Goal: Feedback & Contribution: Contribute content

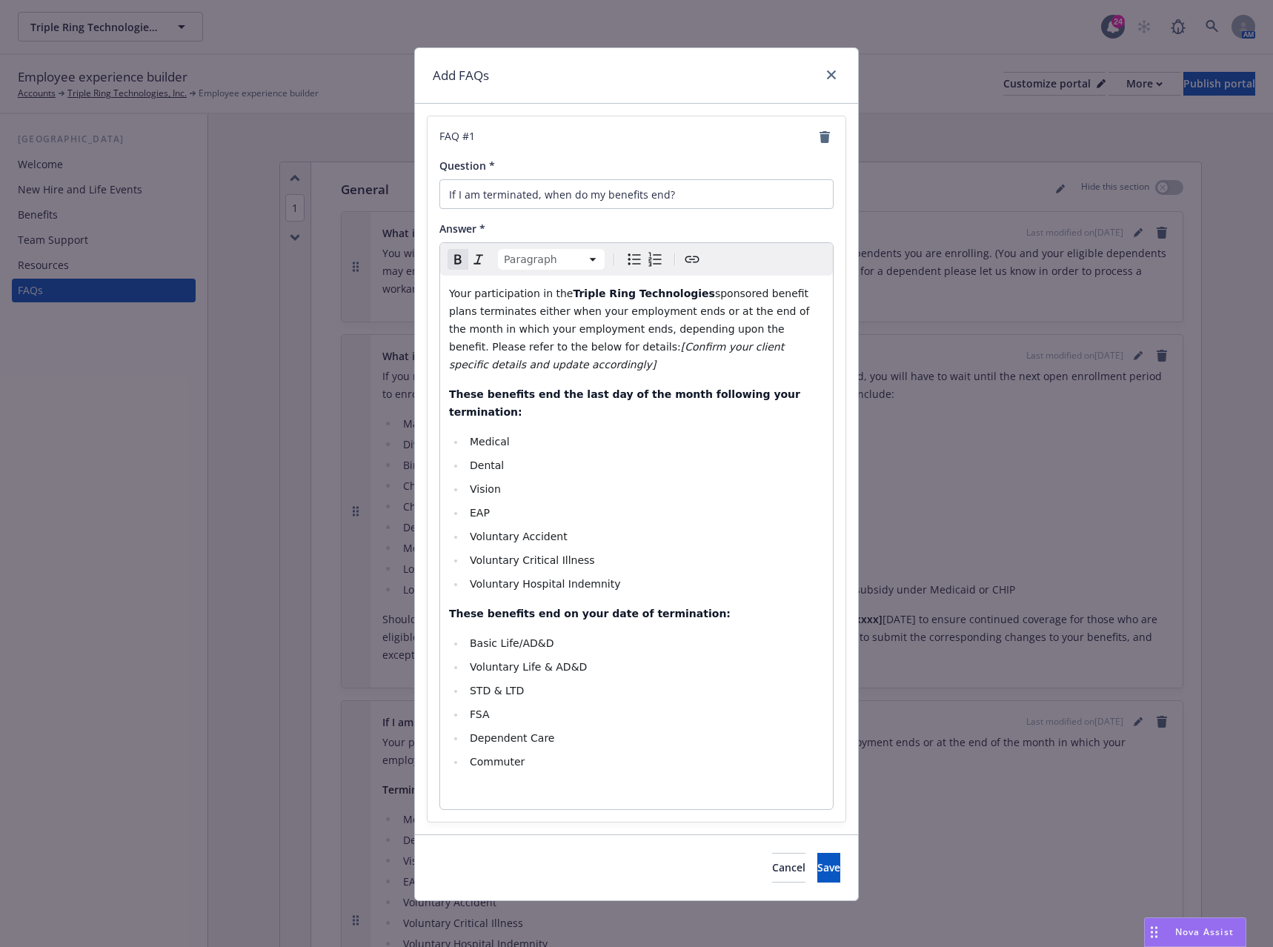
scroll to position [9870, 0]
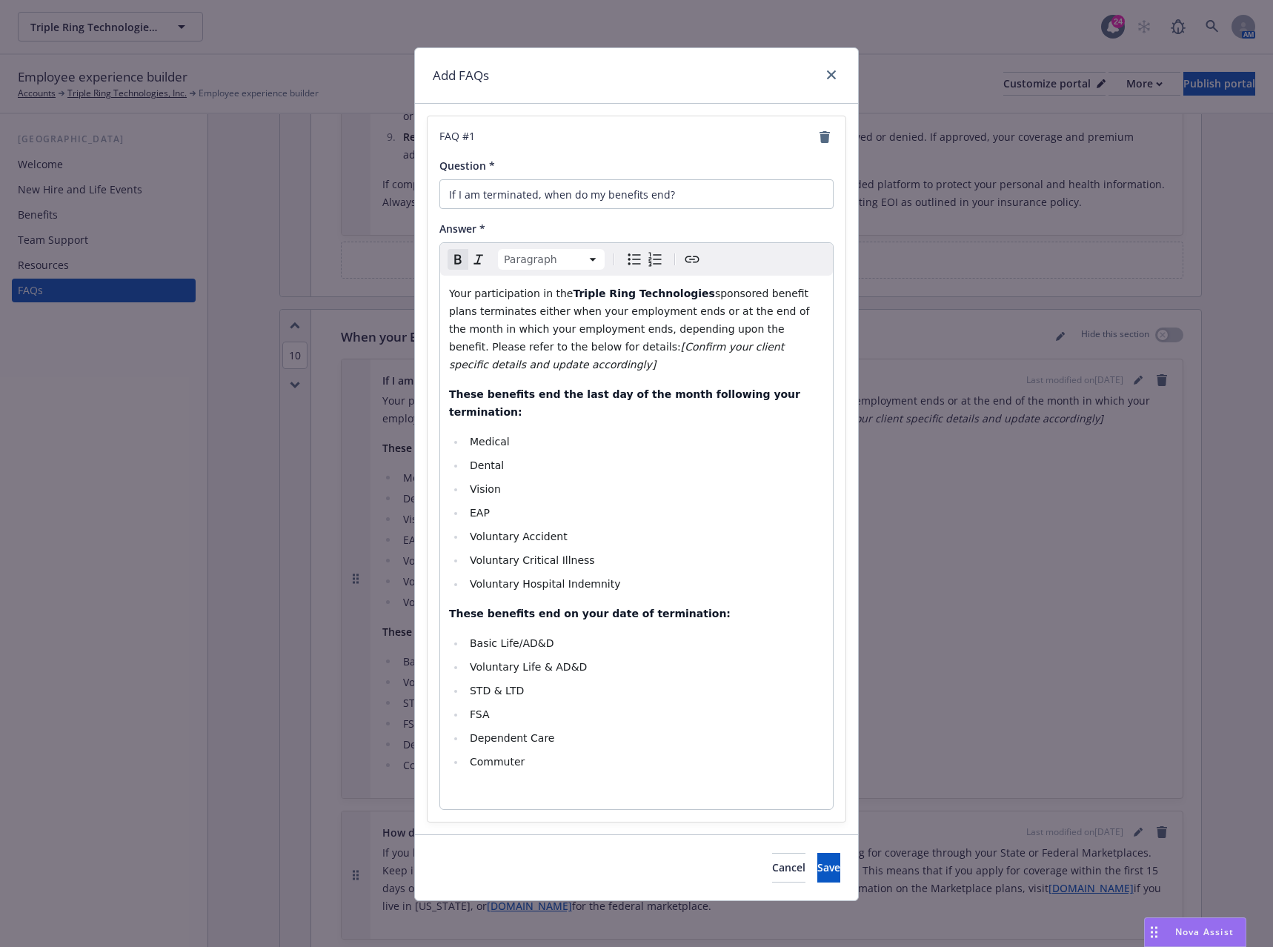
select select
click at [531, 753] on li "Commuter" at bounding box center [644, 762] width 359 height 18
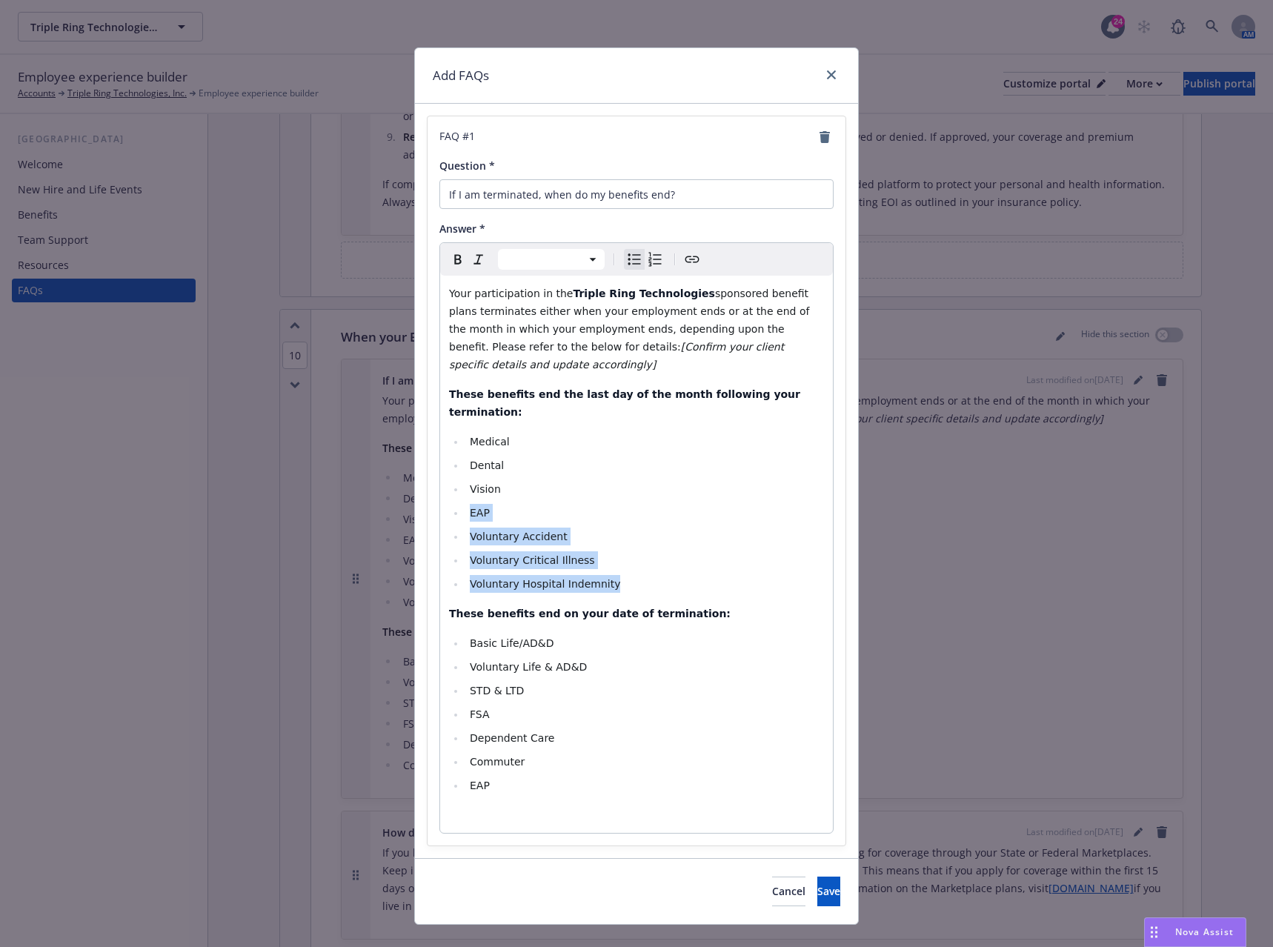
drag, startPoint x: 620, startPoint y: 548, endPoint x: 468, endPoint y: 474, distance: 168.1
click at [468, 474] on ul "Medical Dental Vision EAP Voluntary Accident Voluntary Critical Illness Volunta…" at bounding box center [636, 513] width 375 height 160
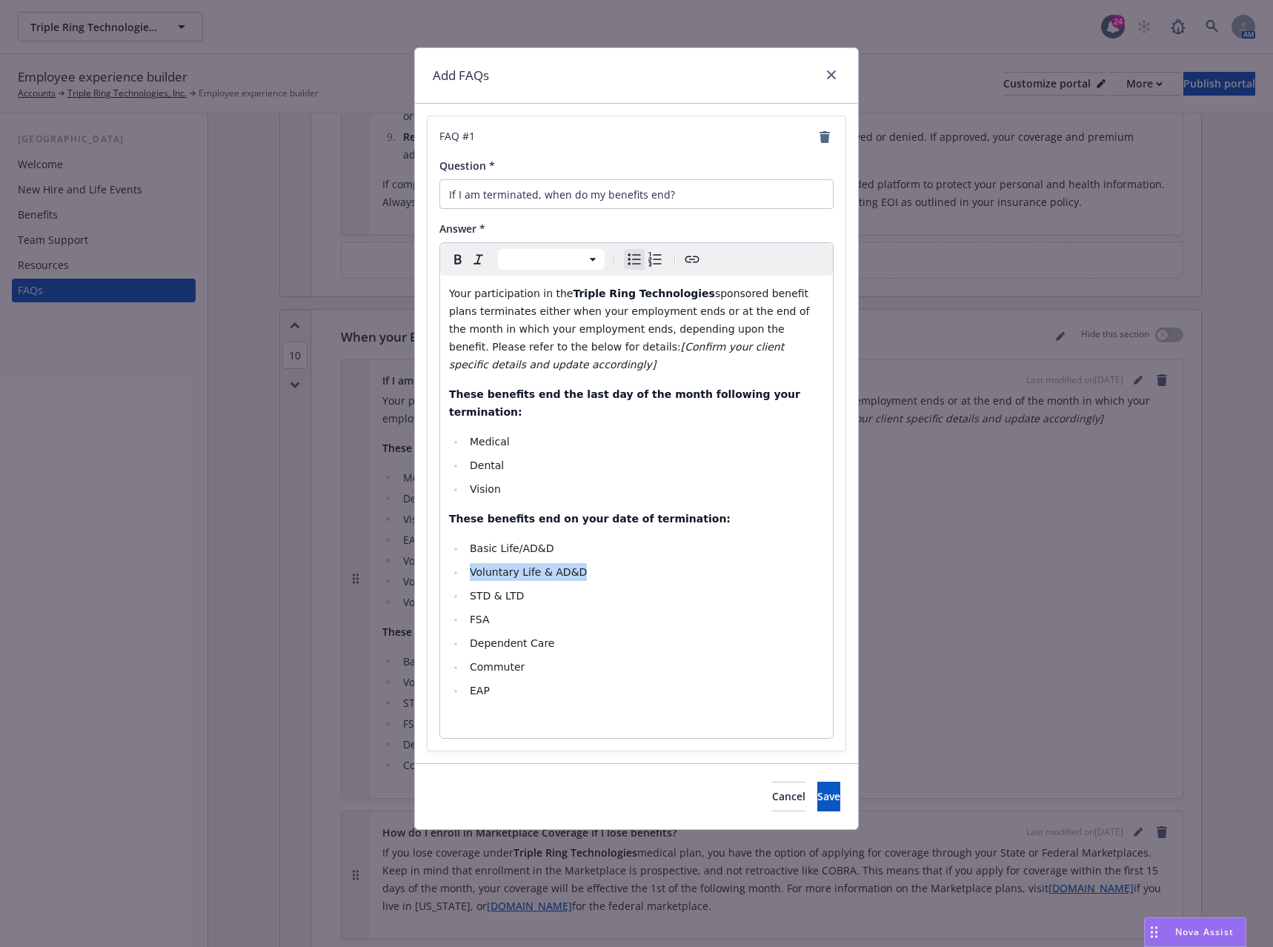
drag, startPoint x: 587, startPoint y: 541, endPoint x: 471, endPoint y: 543, distance: 116.4
click at [471, 563] on li "Voluntary Life & AD&D" at bounding box center [644, 572] width 359 height 18
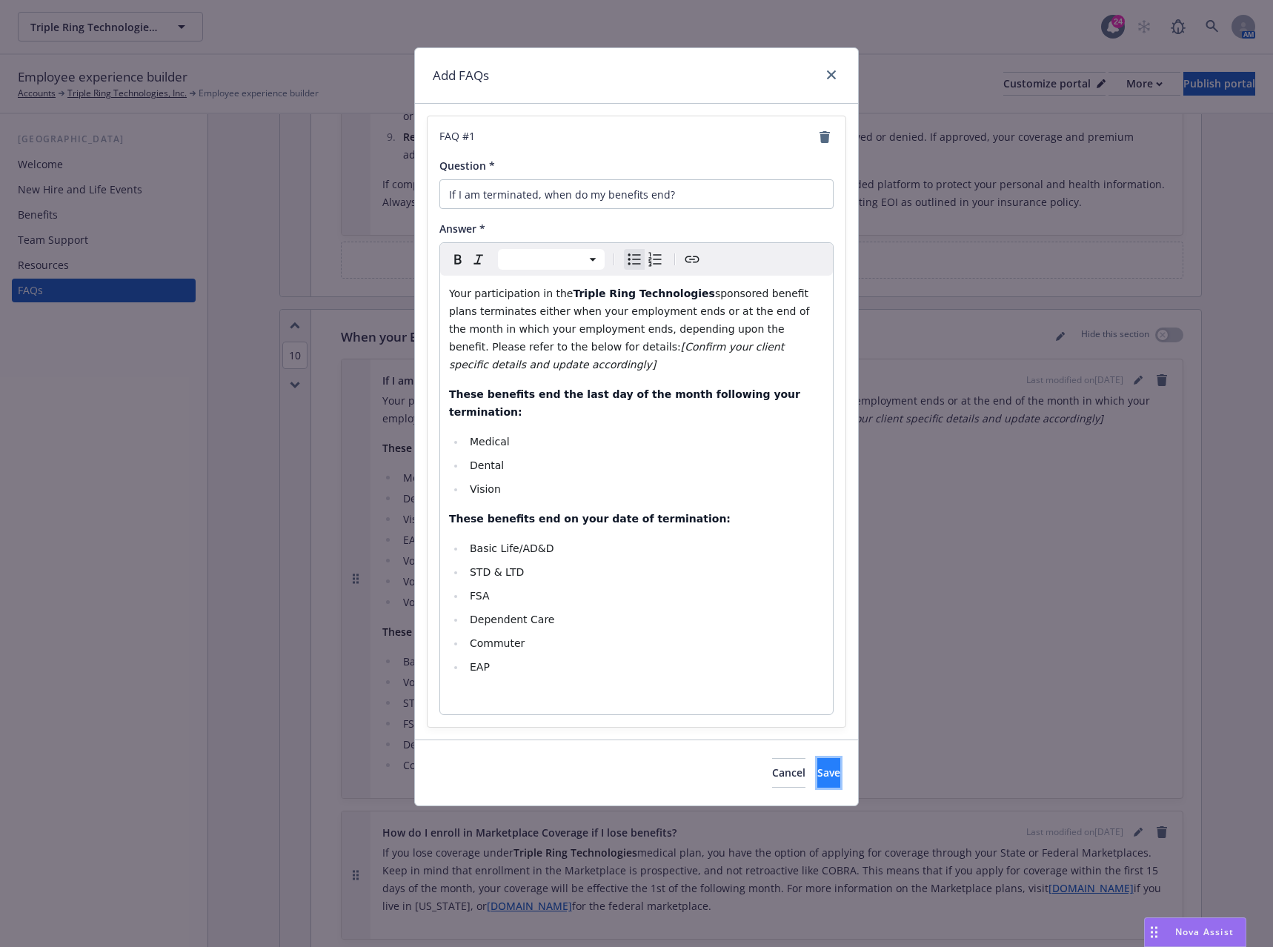
click at [818, 766] on span "Save" at bounding box center [829, 773] width 23 height 14
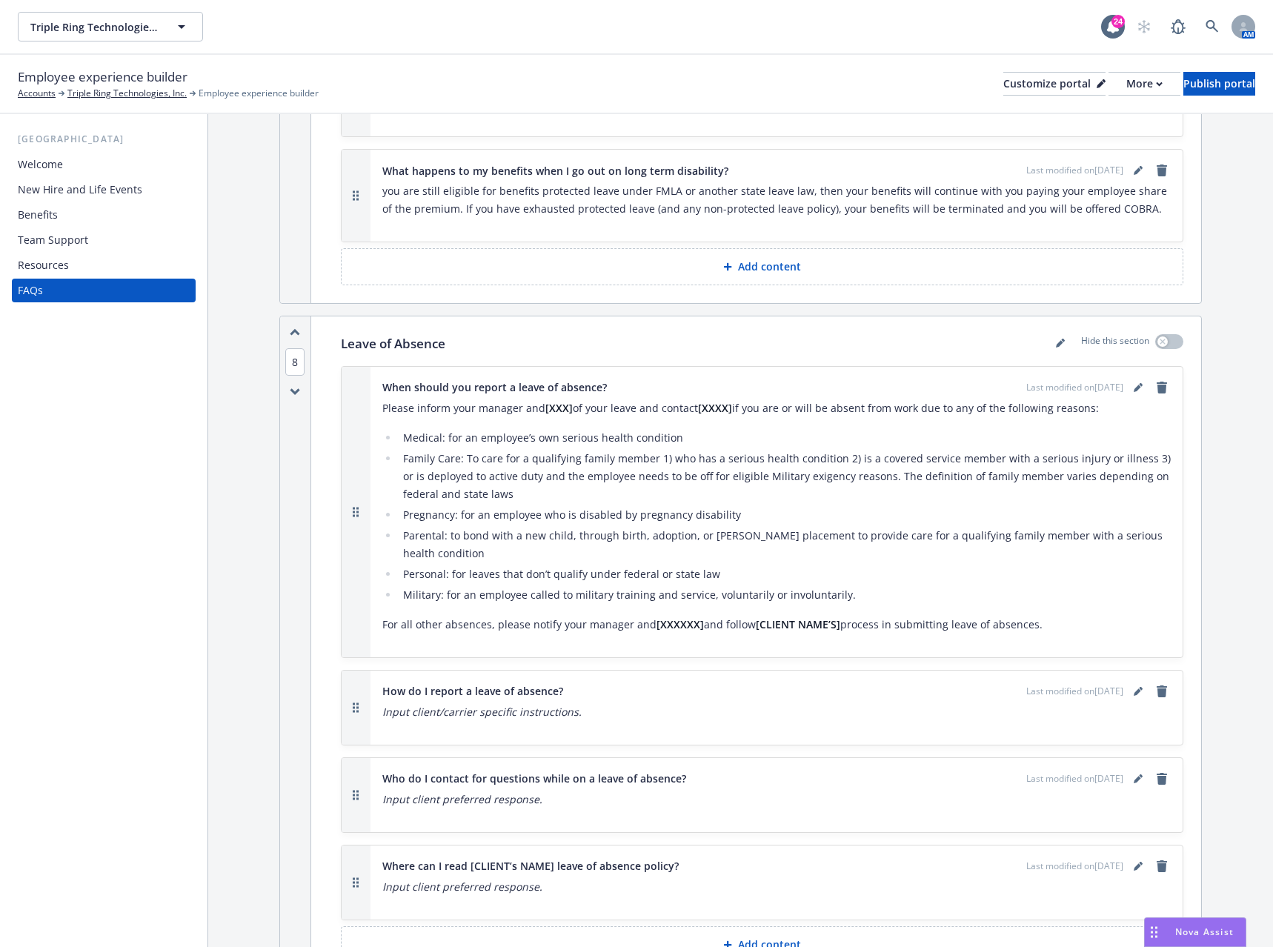
scroll to position [8610, 0]
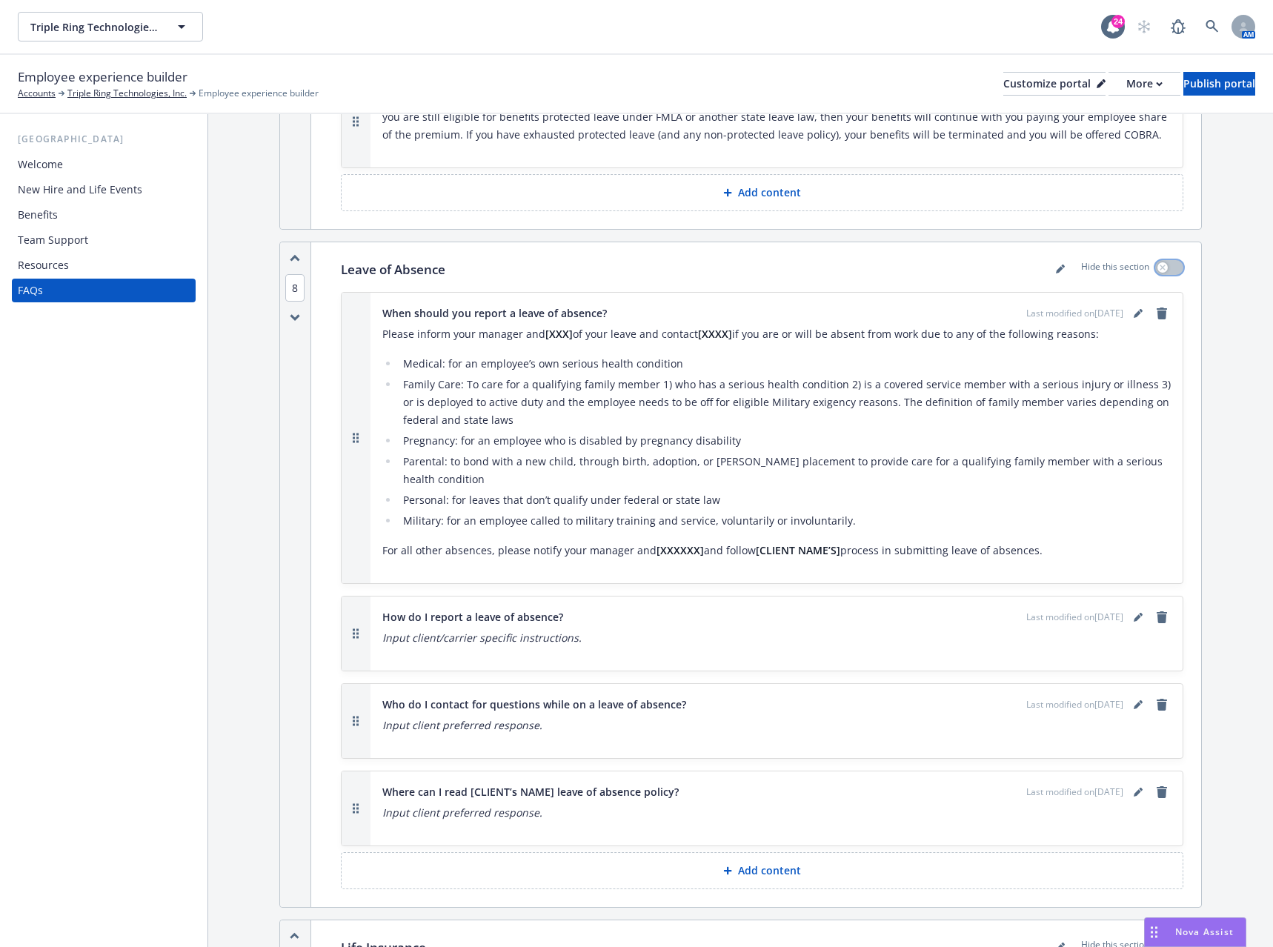
click at [1162, 260] on button "button" at bounding box center [1170, 267] width 28 height 15
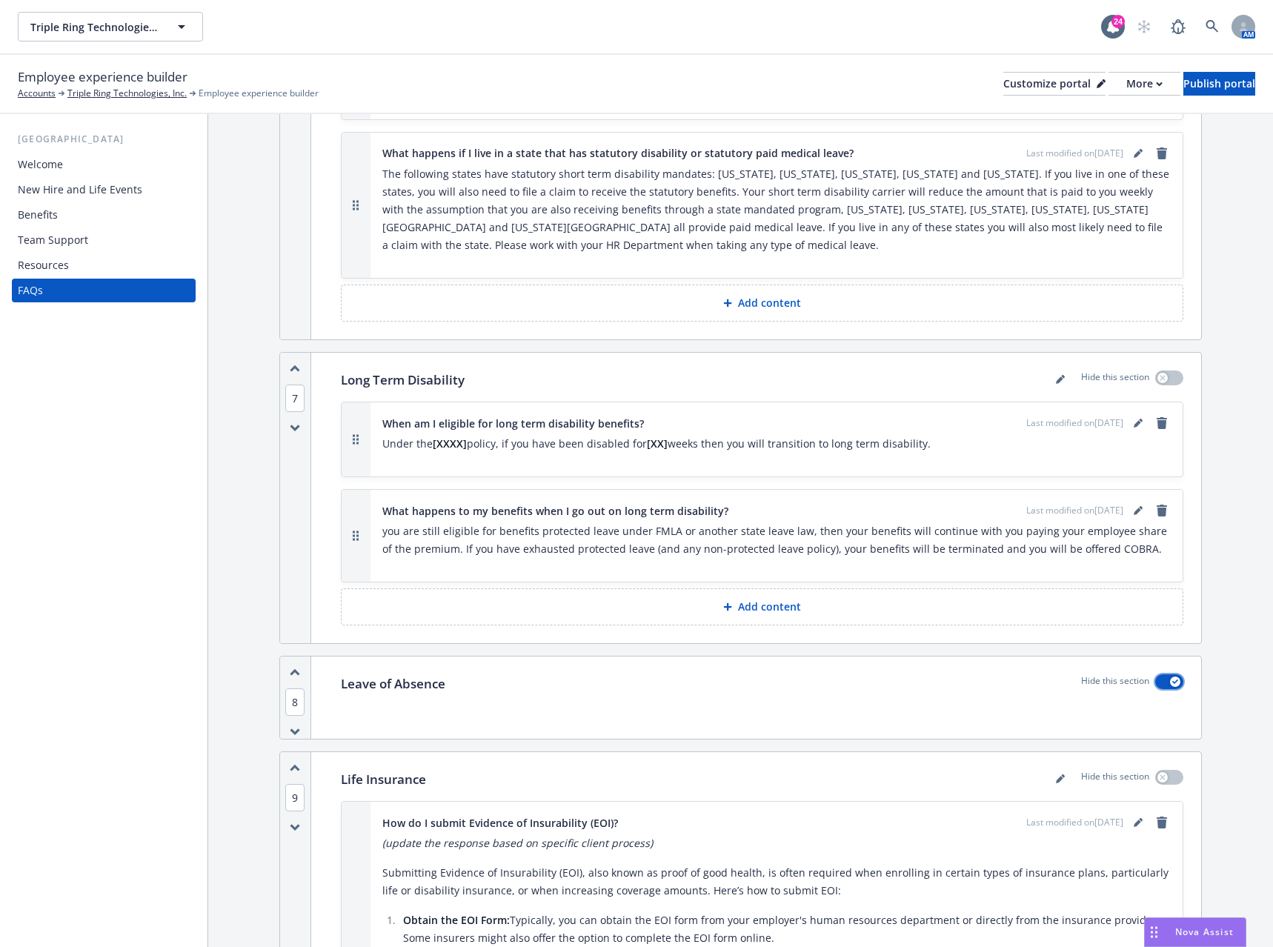
scroll to position [8165, 0]
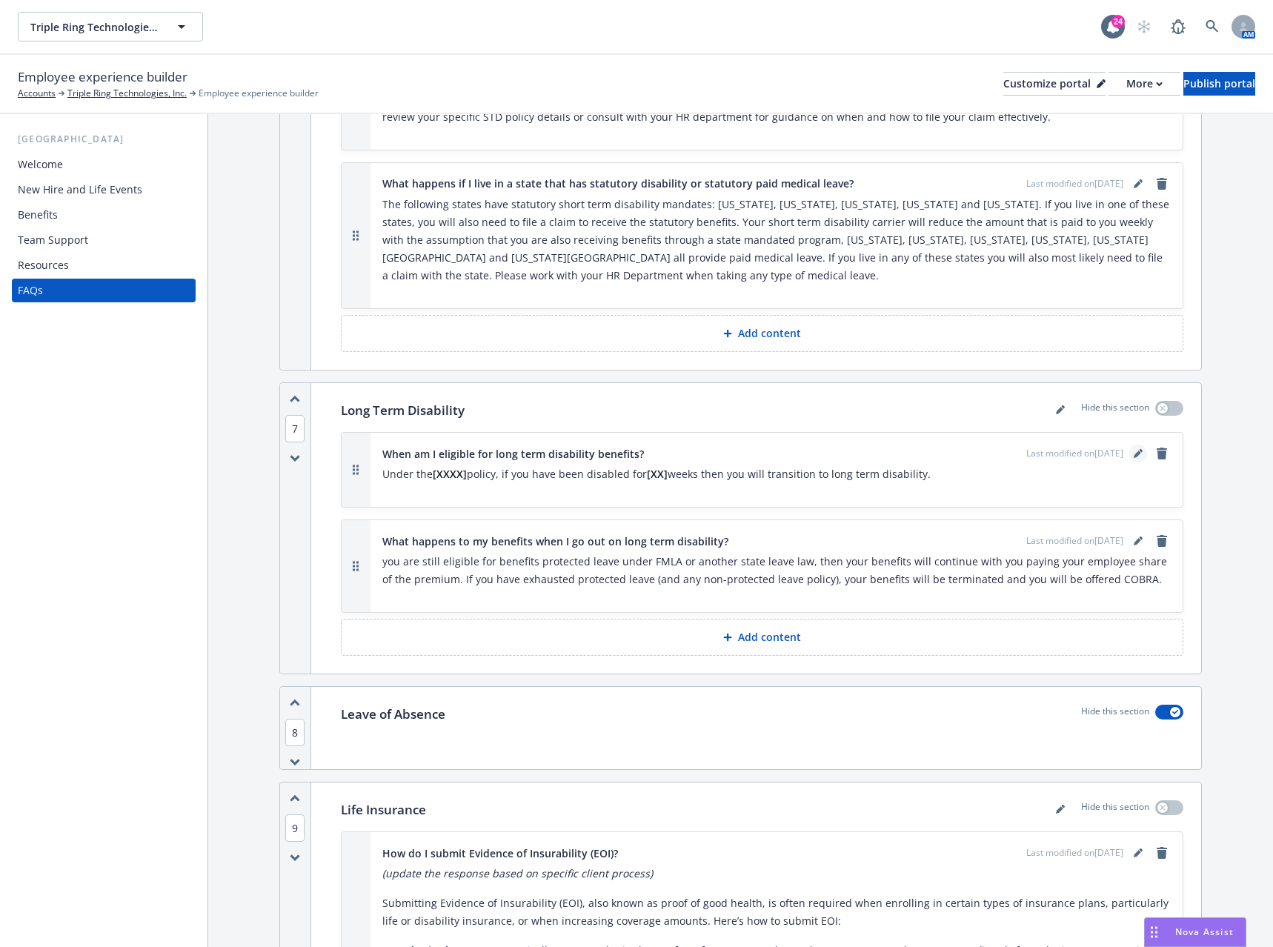
click at [1134, 449] on icon "editPencil" at bounding box center [1138, 453] width 9 height 9
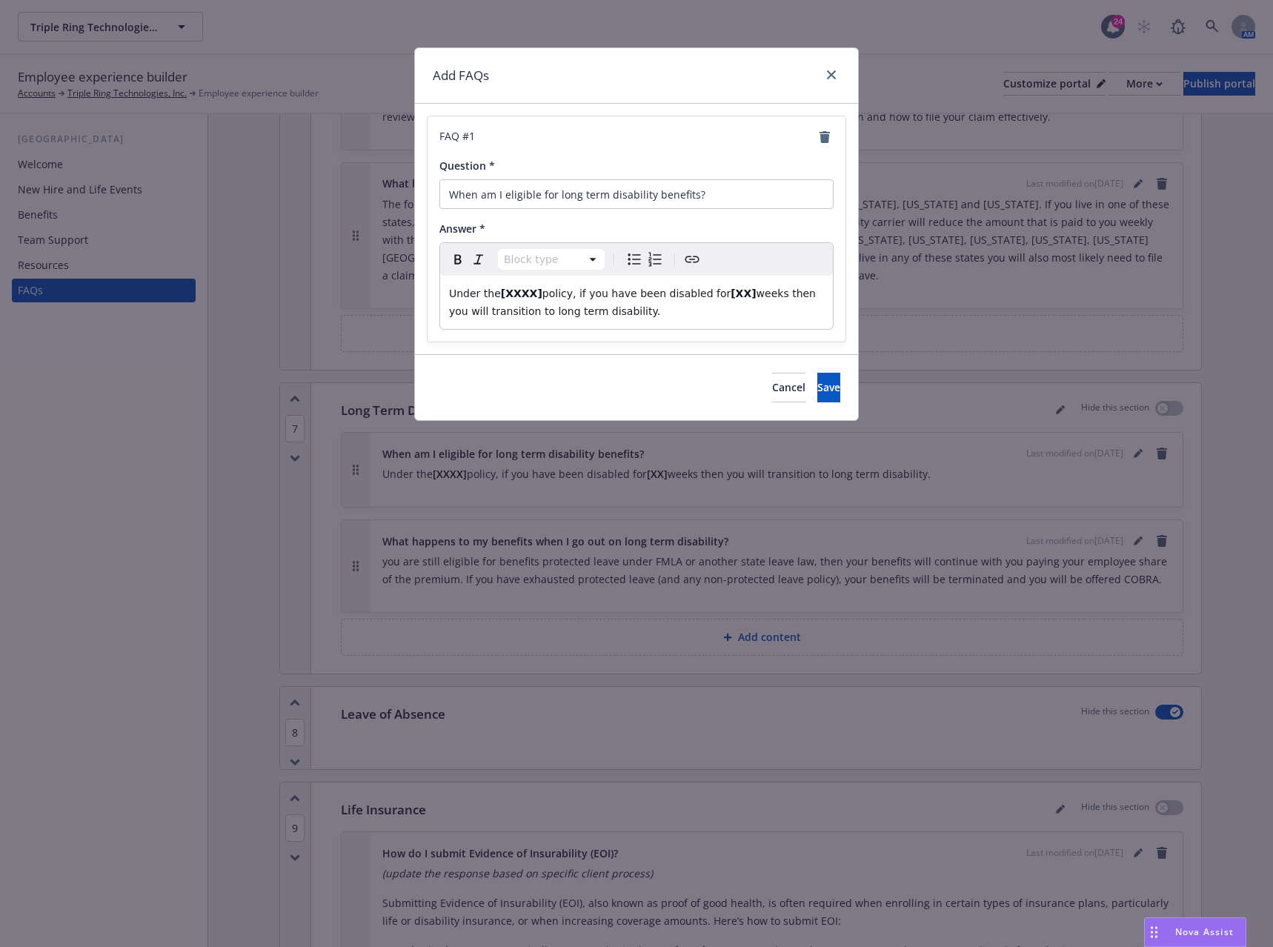
select select "paragraph"
click at [543, 291] on span "policy, if you have been disabled for" at bounding box center [637, 294] width 188 height 12
click at [745, 293] on span "weeks then you will transition to long term disability." at bounding box center [627, 303] width 357 height 30
click at [818, 383] on button "Save" at bounding box center [829, 388] width 23 height 30
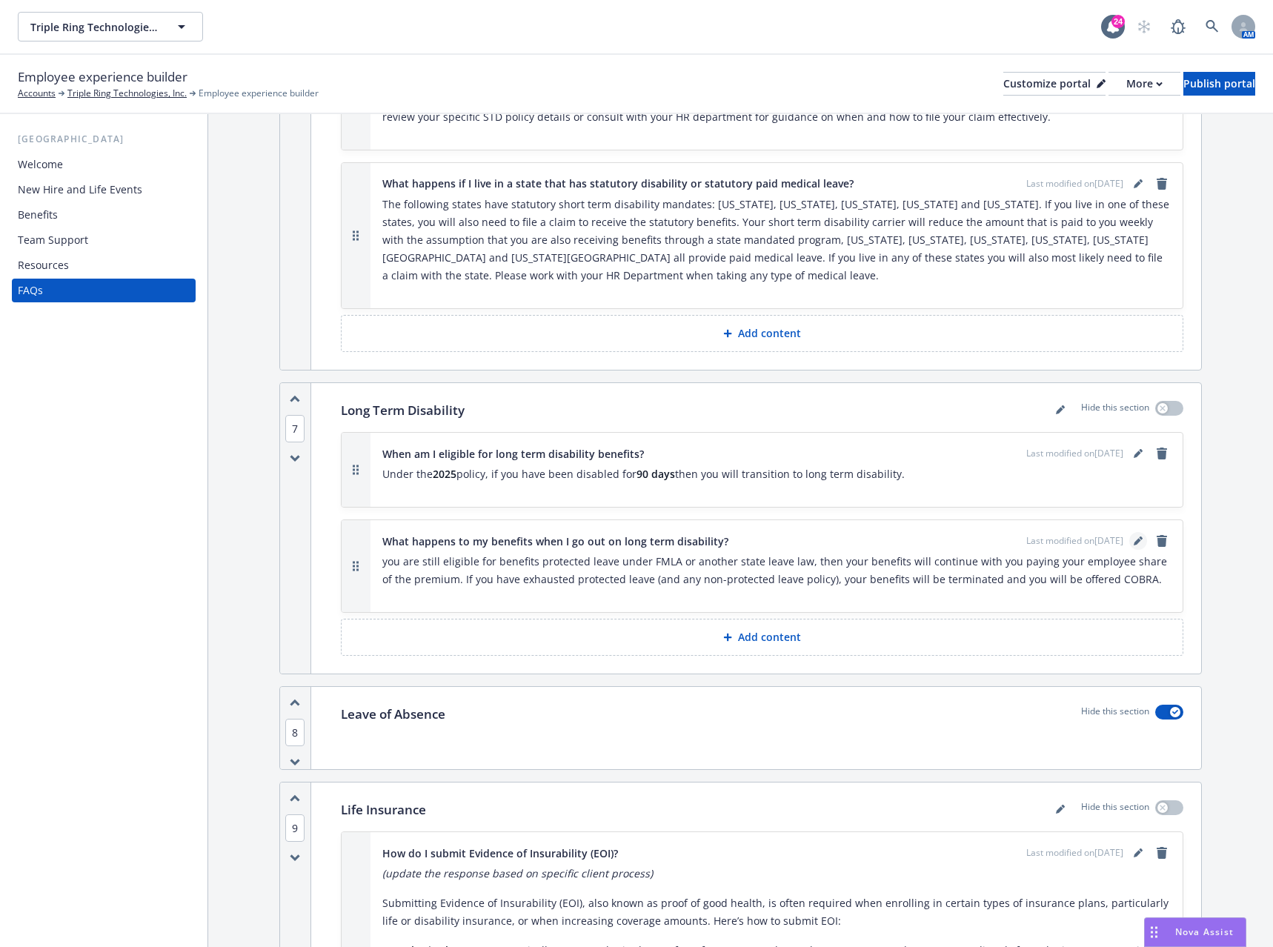
click at [1134, 537] on icon "editPencil" at bounding box center [1138, 541] width 9 height 9
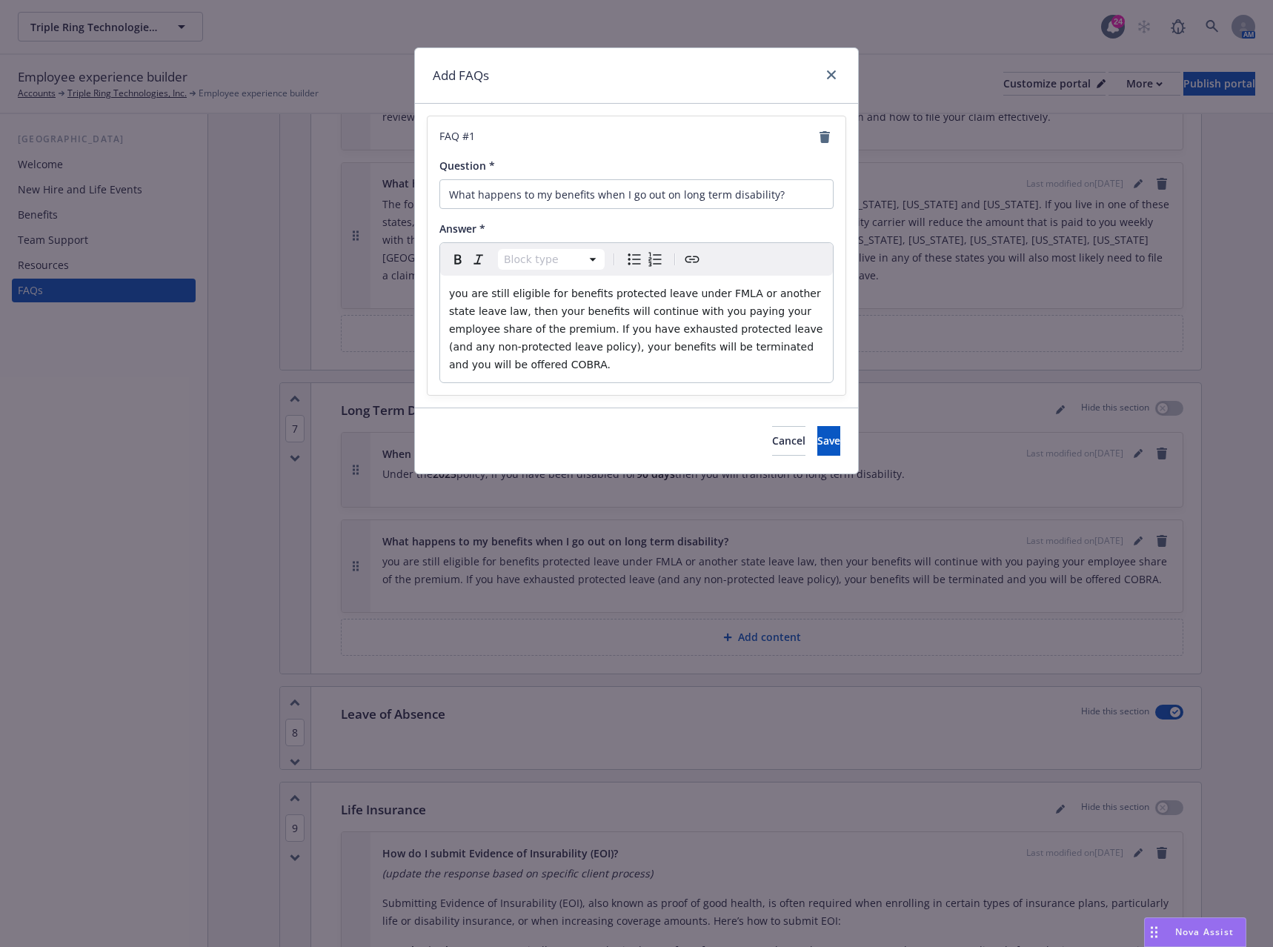
select select "paragraph"
click at [454, 293] on span "you are still eligible for benefits protected leave under FMLA or another state…" at bounding box center [637, 329] width 377 height 83
click at [818, 434] on span "Save" at bounding box center [829, 441] width 23 height 14
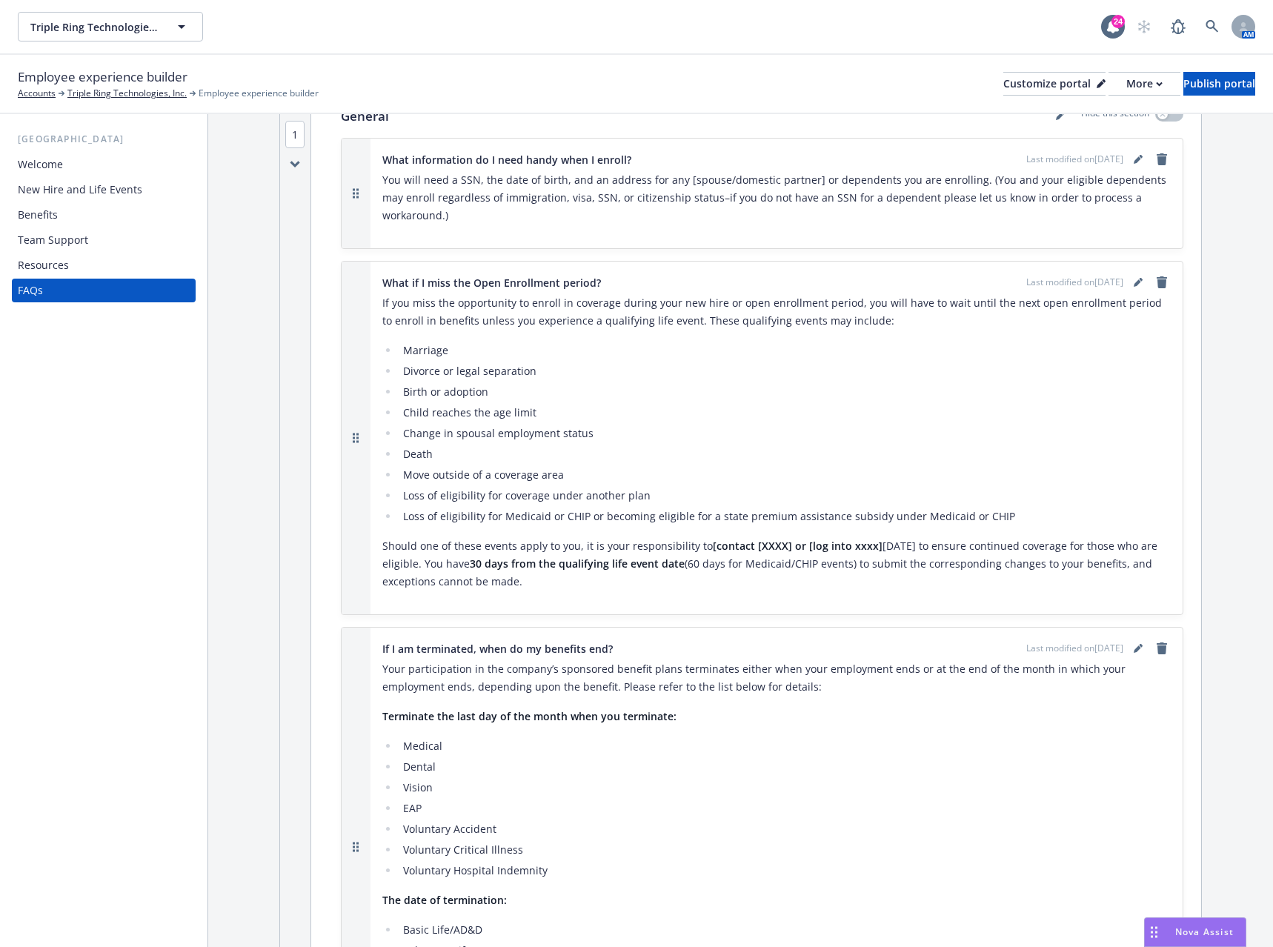
scroll to position [74, 0]
click at [1130, 273] on link "editPencil" at bounding box center [1139, 282] width 18 height 18
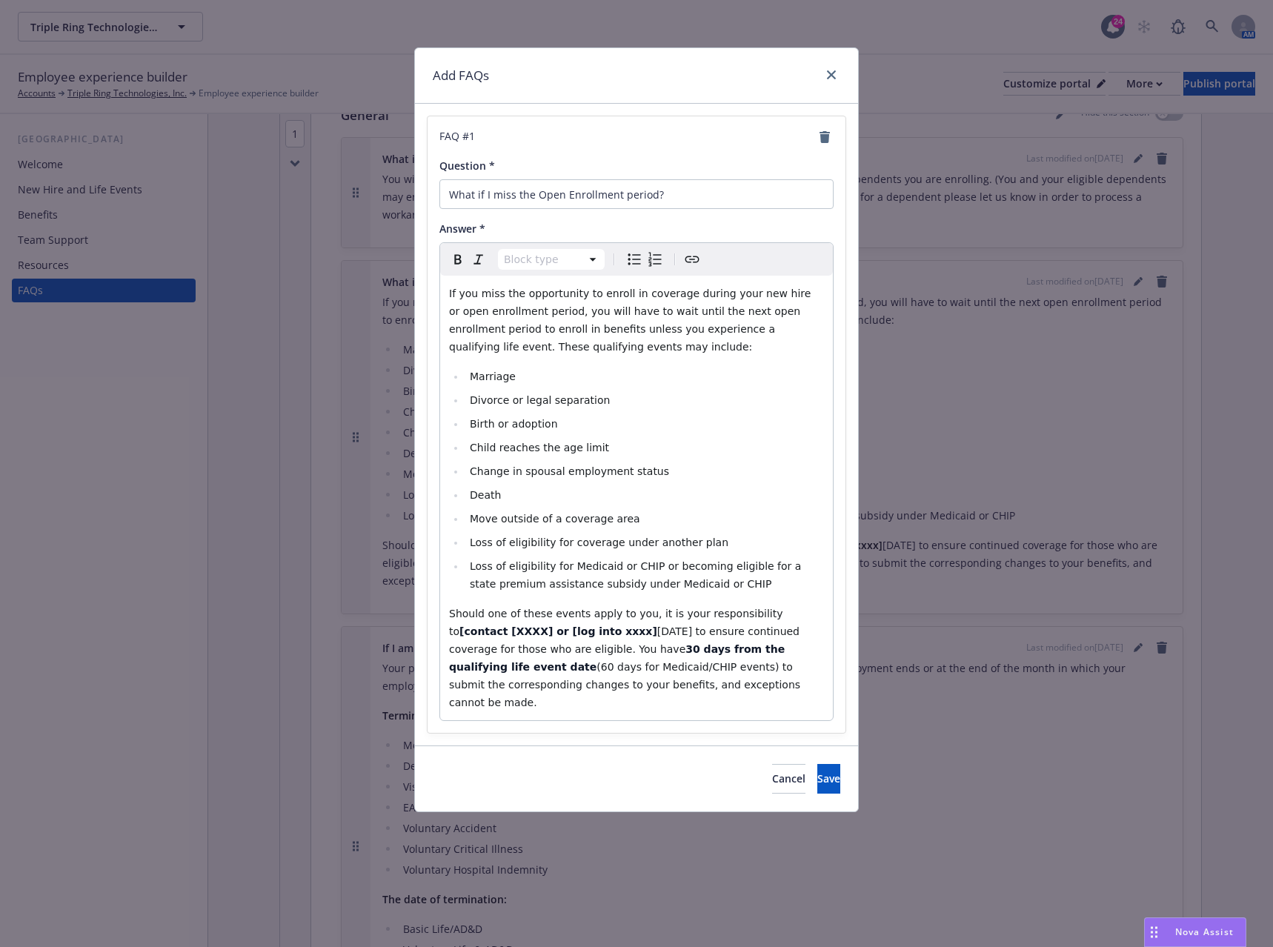
select select "paragraph"
click at [570, 632] on strong "[contact [XXXX] or [log into xxxx]" at bounding box center [559, 632] width 198 height 12
click at [546, 631] on span "[DATE] to ensure continued coverage for those who are eligible. You have" at bounding box center [634, 641] width 371 height 30
drag, startPoint x: 564, startPoint y: 630, endPoint x: 546, endPoint y: 630, distance: 17.8
click at [546, 630] on strong "[contact [XXXX] or [log into ADP" at bounding box center [555, 632] width 190 height 12
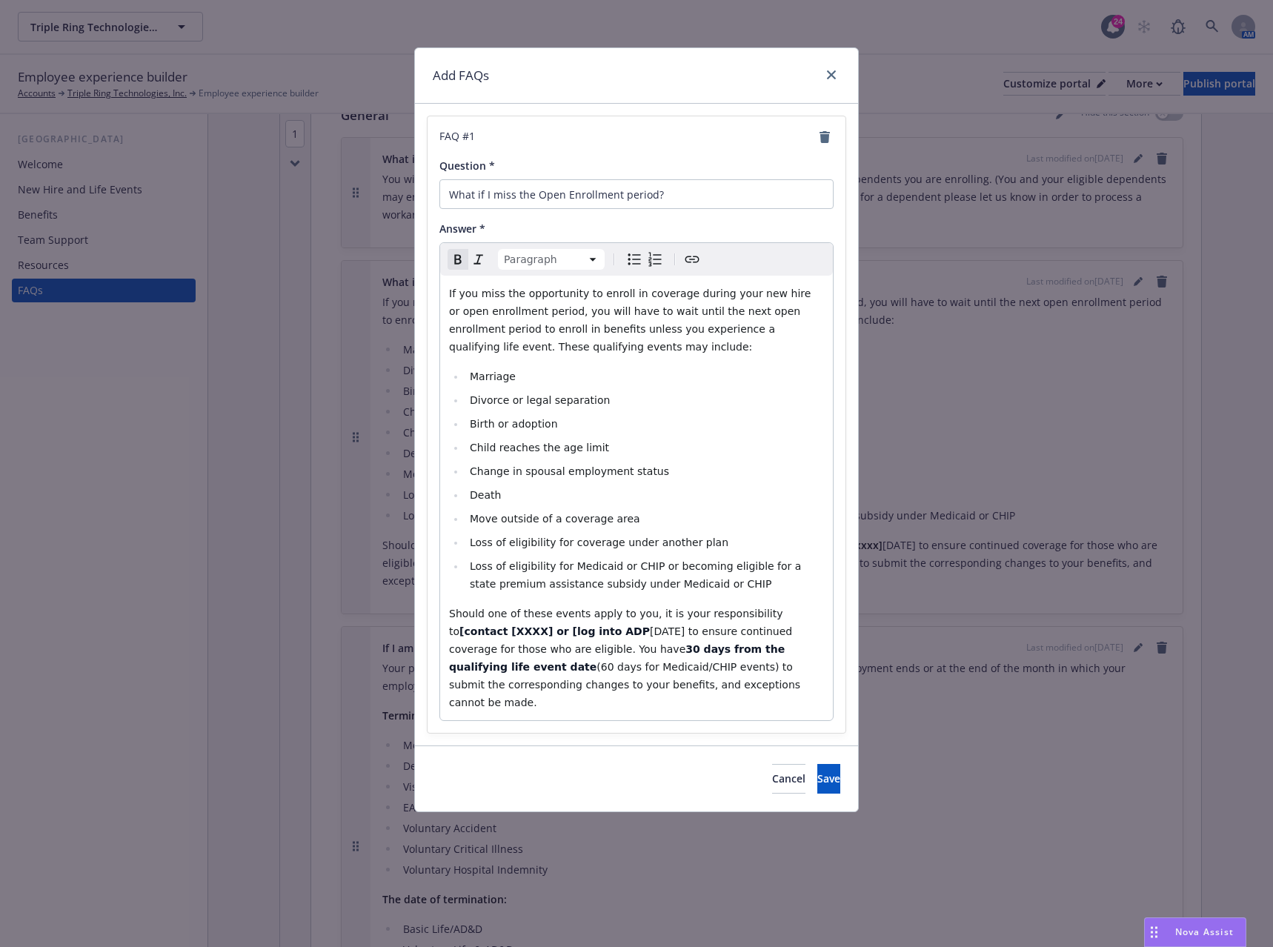
click at [704, 259] on div "Paragraph Paragraph Heading 1 Heading 2 Heading 3 Heading 4 Heading 5 Heading 6" at bounding box center [636, 259] width 393 height 33
drag, startPoint x: 565, startPoint y: 632, endPoint x: 547, endPoint y: 632, distance: 17.8
click at [547, 632] on strong "[contact [XXXX] or [log into ADP" at bounding box center [555, 632] width 190 height 12
click at [691, 262] on icon "Create link" at bounding box center [692, 260] width 18 height 18
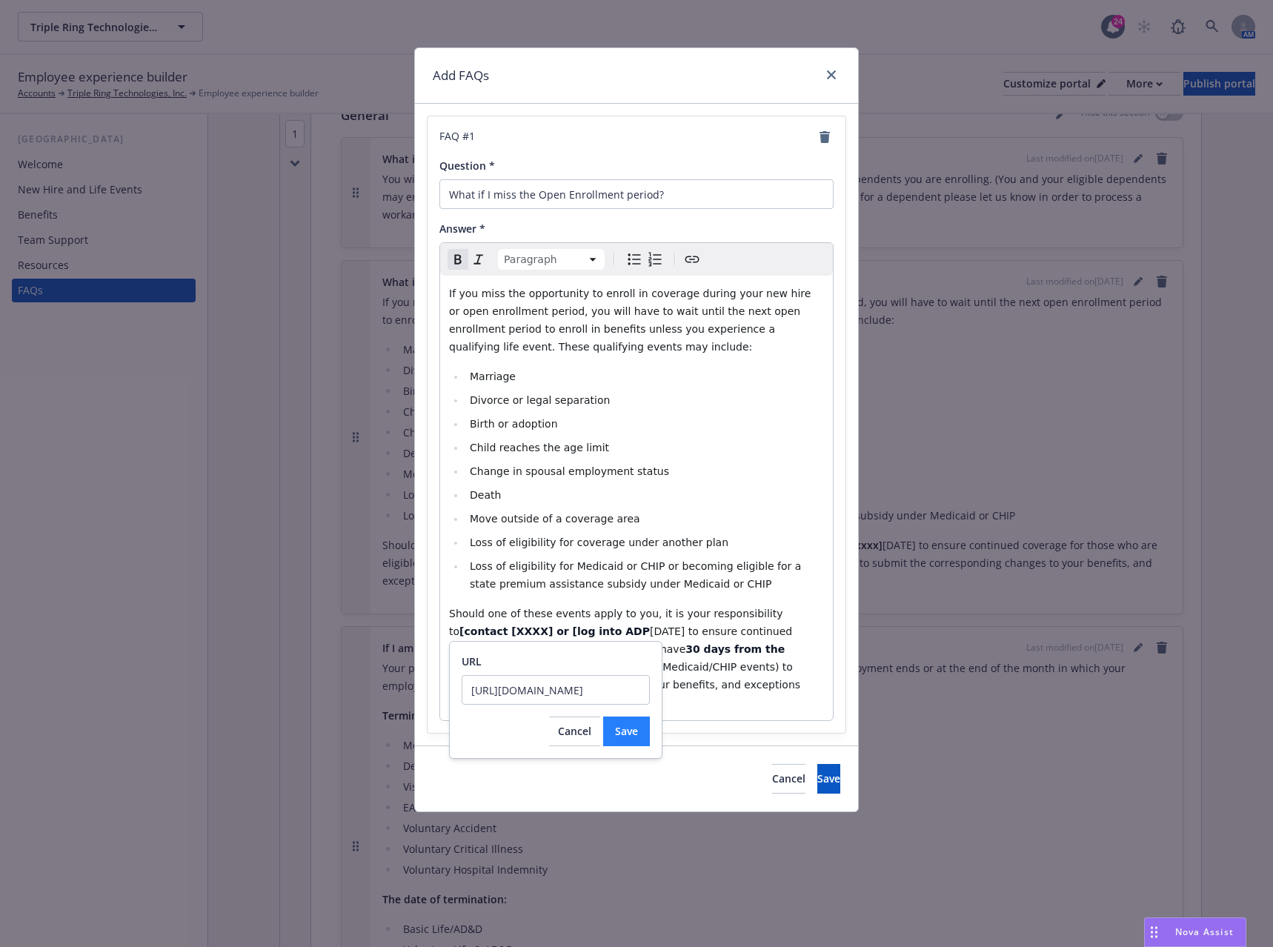
type input "[URL][DOMAIN_NAME]"
click at [615, 726] on span "Save" at bounding box center [626, 731] width 23 height 14
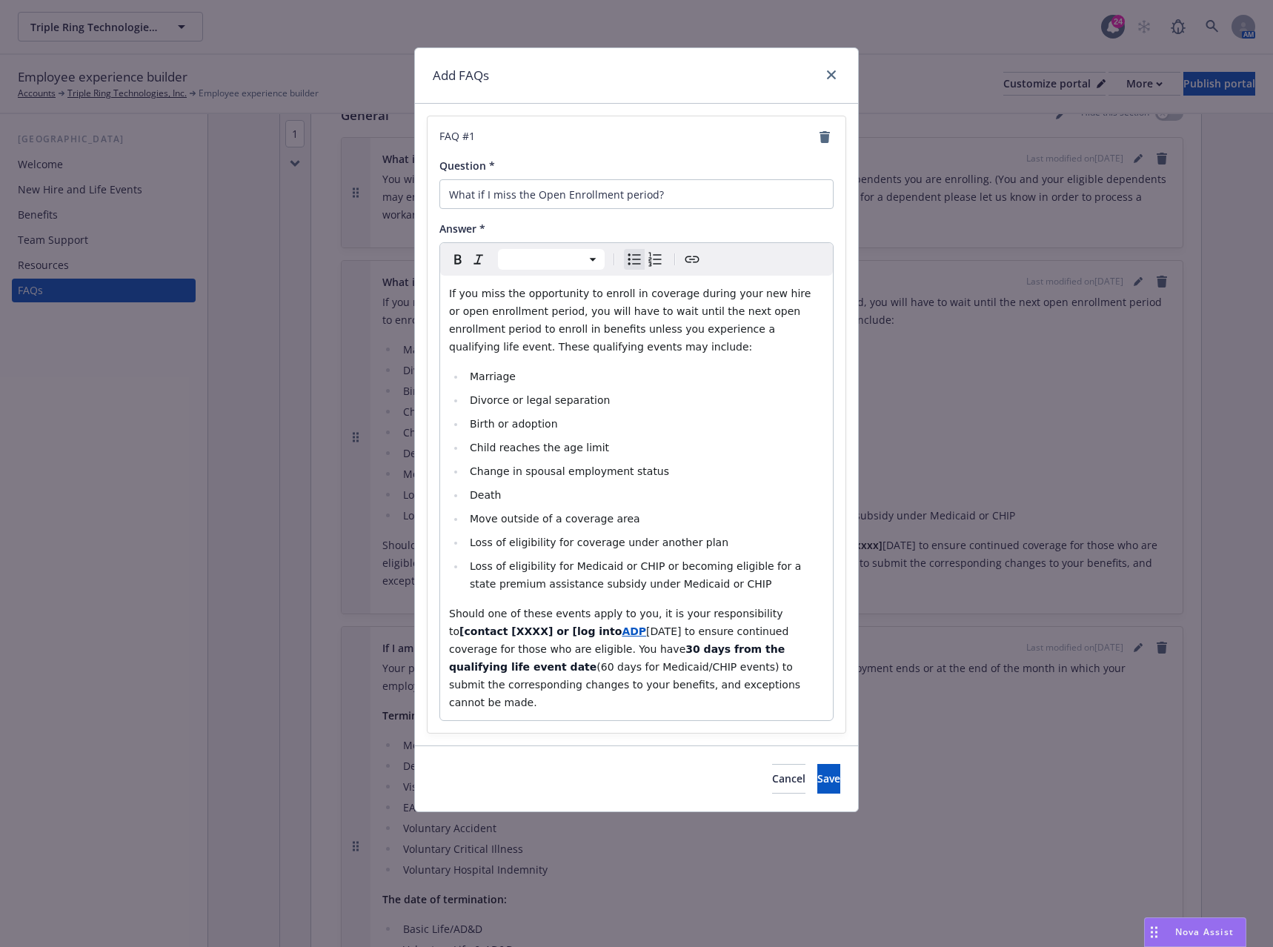
click at [800, 540] on li "Loss of eligibility for coverage under another plan" at bounding box center [644, 543] width 359 height 18
select select "paragraph"
click at [506, 631] on strong "[contact [XXXX] or [log into" at bounding box center [541, 632] width 162 height 12
click at [480, 631] on strong "[contact [XXXX] or log into" at bounding box center [539, 632] width 158 height 12
drag, startPoint x: 494, startPoint y: 633, endPoint x: 760, endPoint y: 614, distance: 266.0
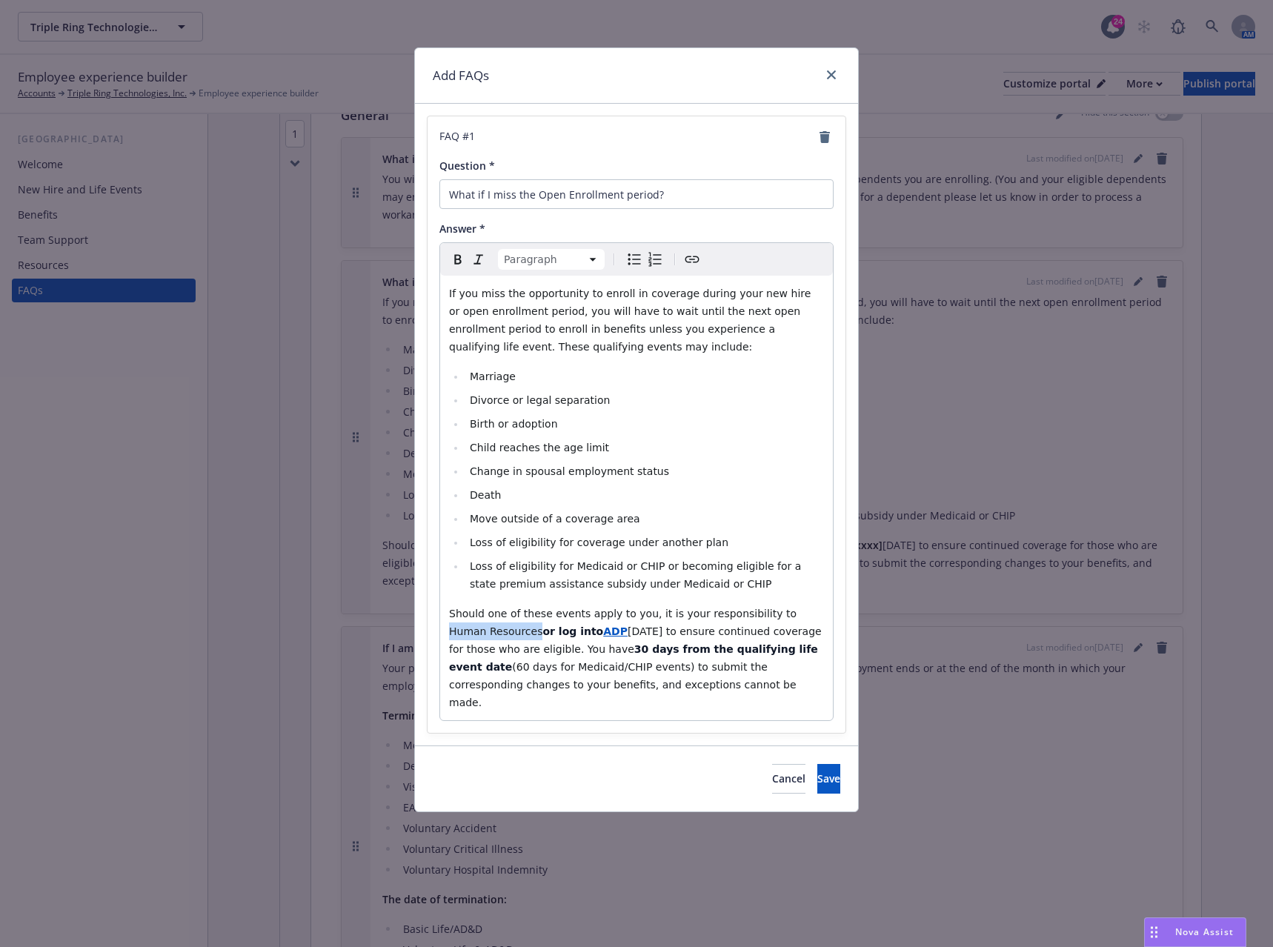
click at [760, 614] on p "Should one of these events apply to you, it is your responsibility to Human Res…" at bounding box center [636, 658] width 375 height 107
click at [457, 252] on icon "button" at bounding box center [458, 260] width 18 height 18
select select
click at [800, 465] on li "Change in spousal employment status" at bounding box center [644, 471] width 359 height 18
click at [818, 772] on span "Save" at bounding box center [829, 779] width 23 height 14
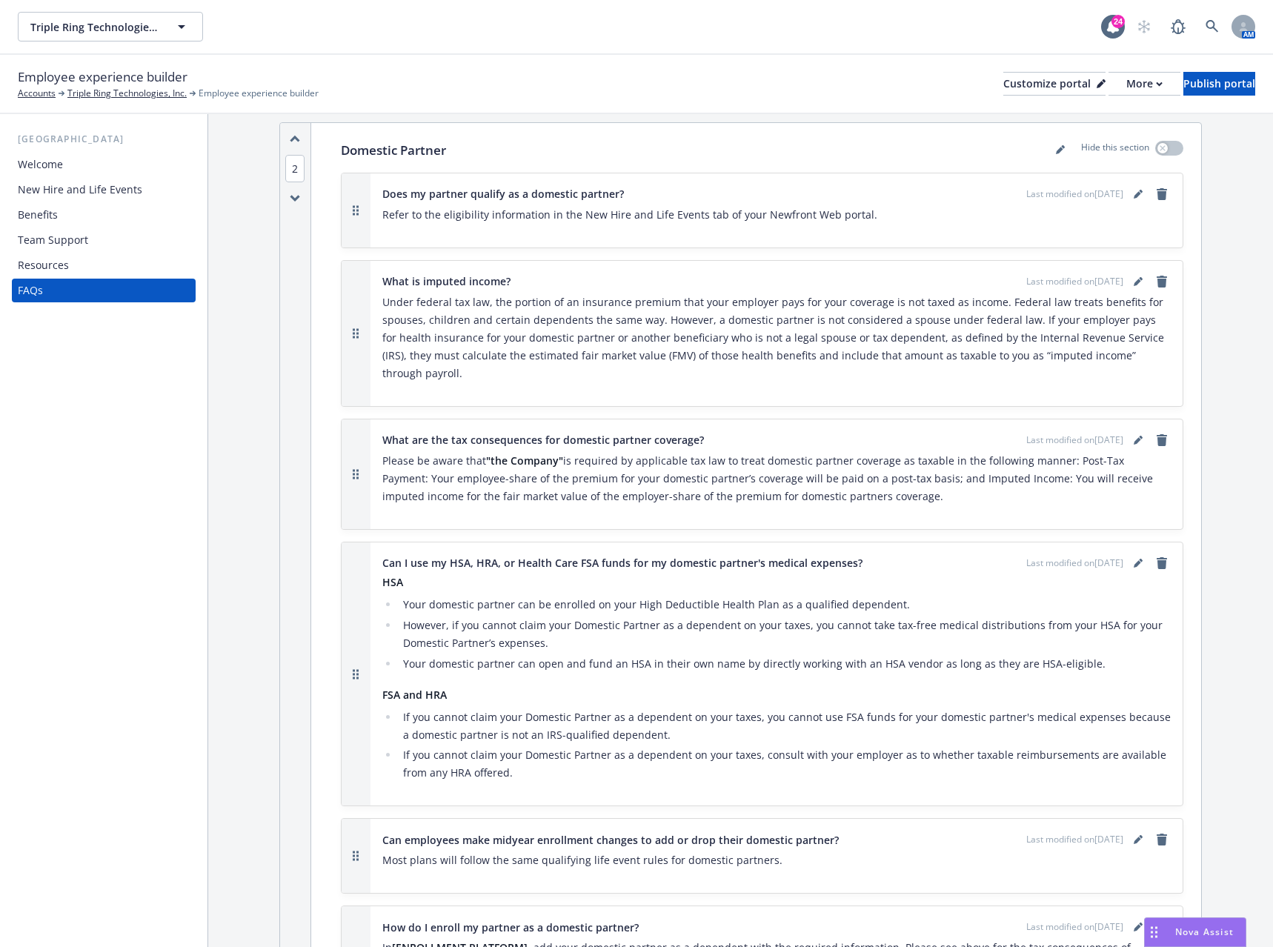
scroll to position [1112, 0]
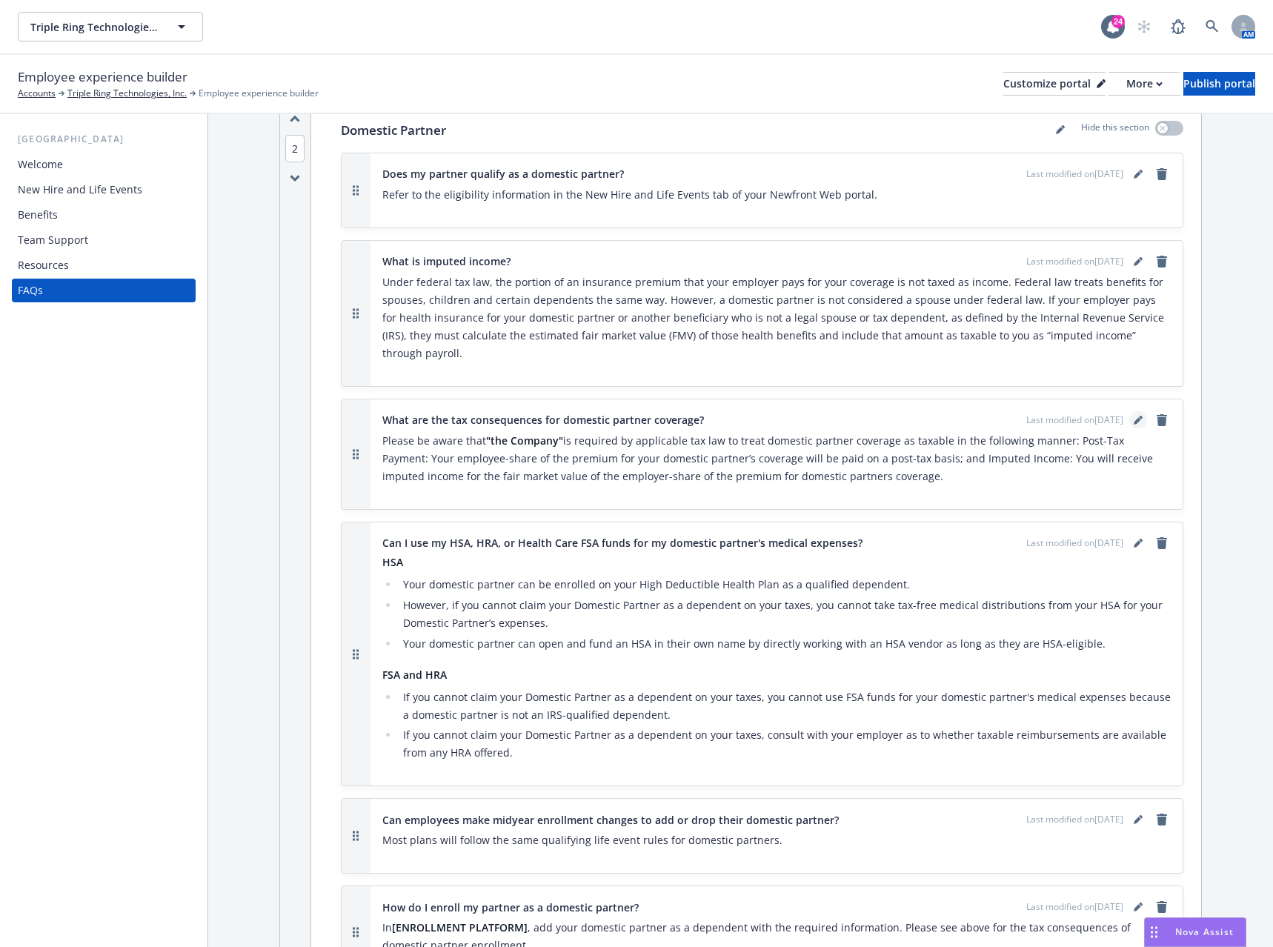
click at [1134, 417] on icon "editPencil" at bounding box center [1137, 420] width 7 height 7
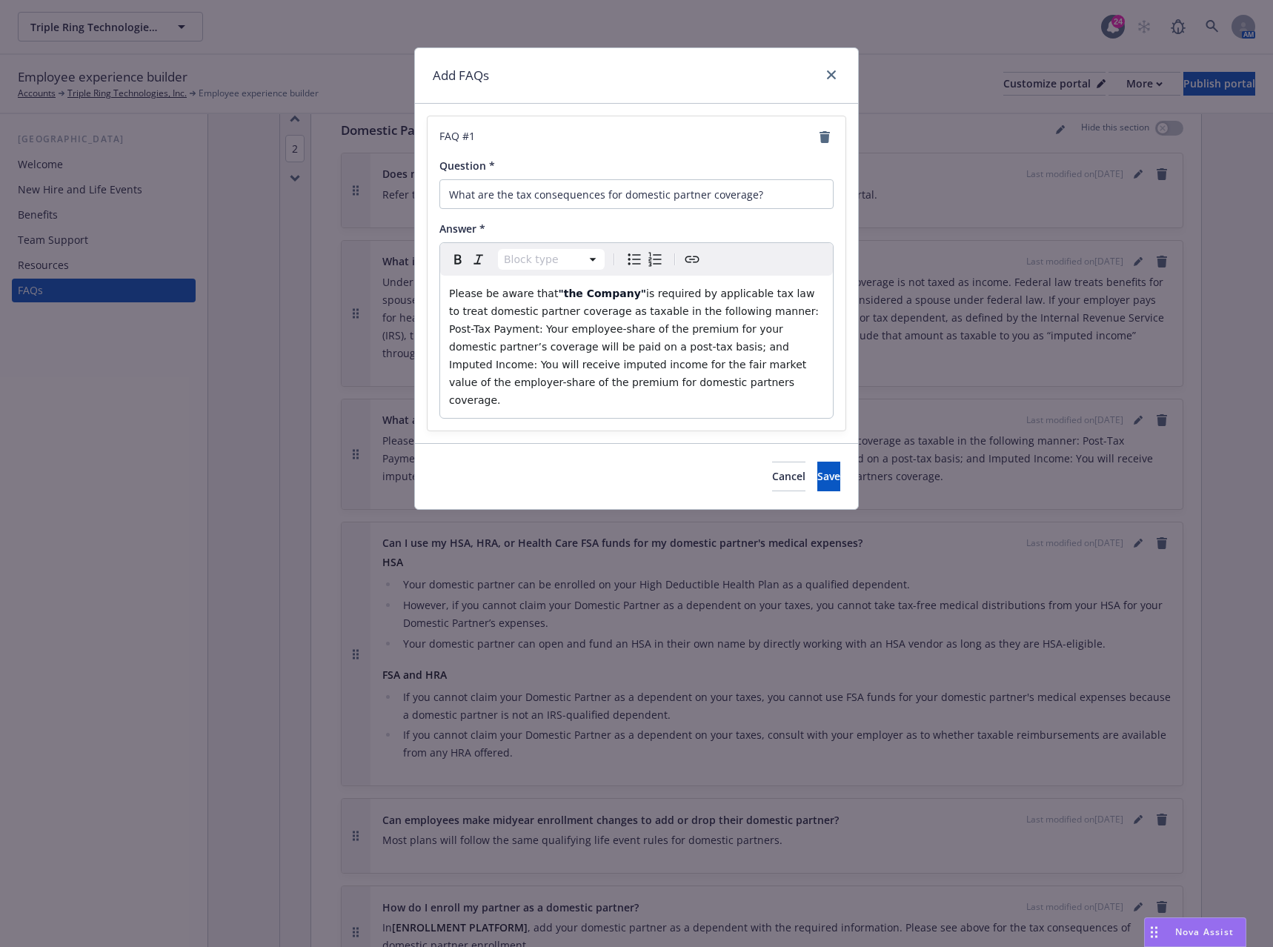
select select "paragraph"
click at [623, 294] on span "is required by applicable tax law to treat domestic partner coverage as taxable…" at bounding box center [635, 347] width 373 height 119
drag, startPoint x: 623, startPoint y: 294, endPoint x: 547, endPoint y: 294, distance: 75.6
click at [547, 294] on p "Please be aware that "the Company" is required by applicable tax law to treat d…" at bounding box center [636, 347] width 375 height 125
click at [818, 469] on span "Save" at bounding box center [829, 476] width 23 height 14
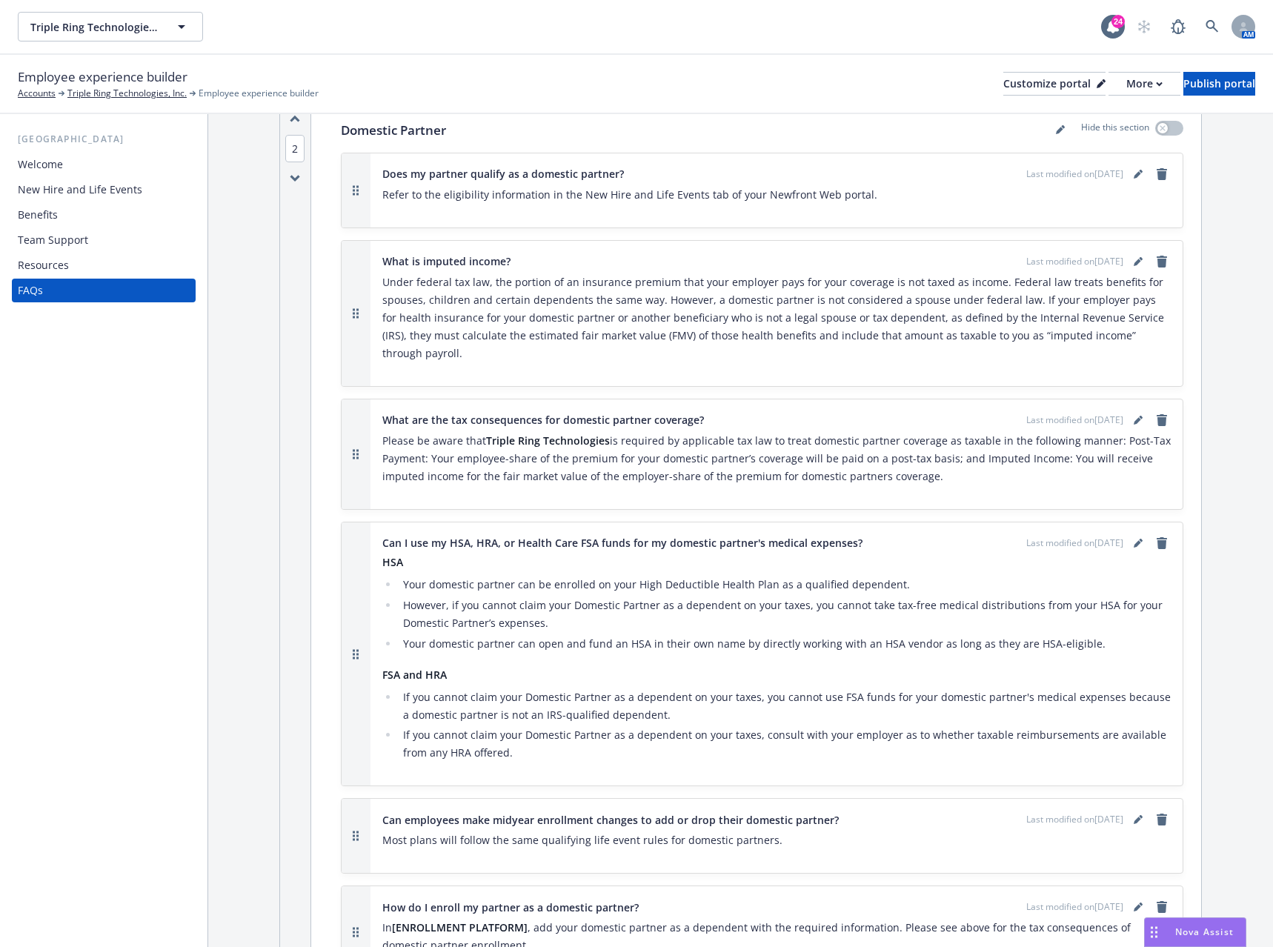
scroll to position [1038, 0]
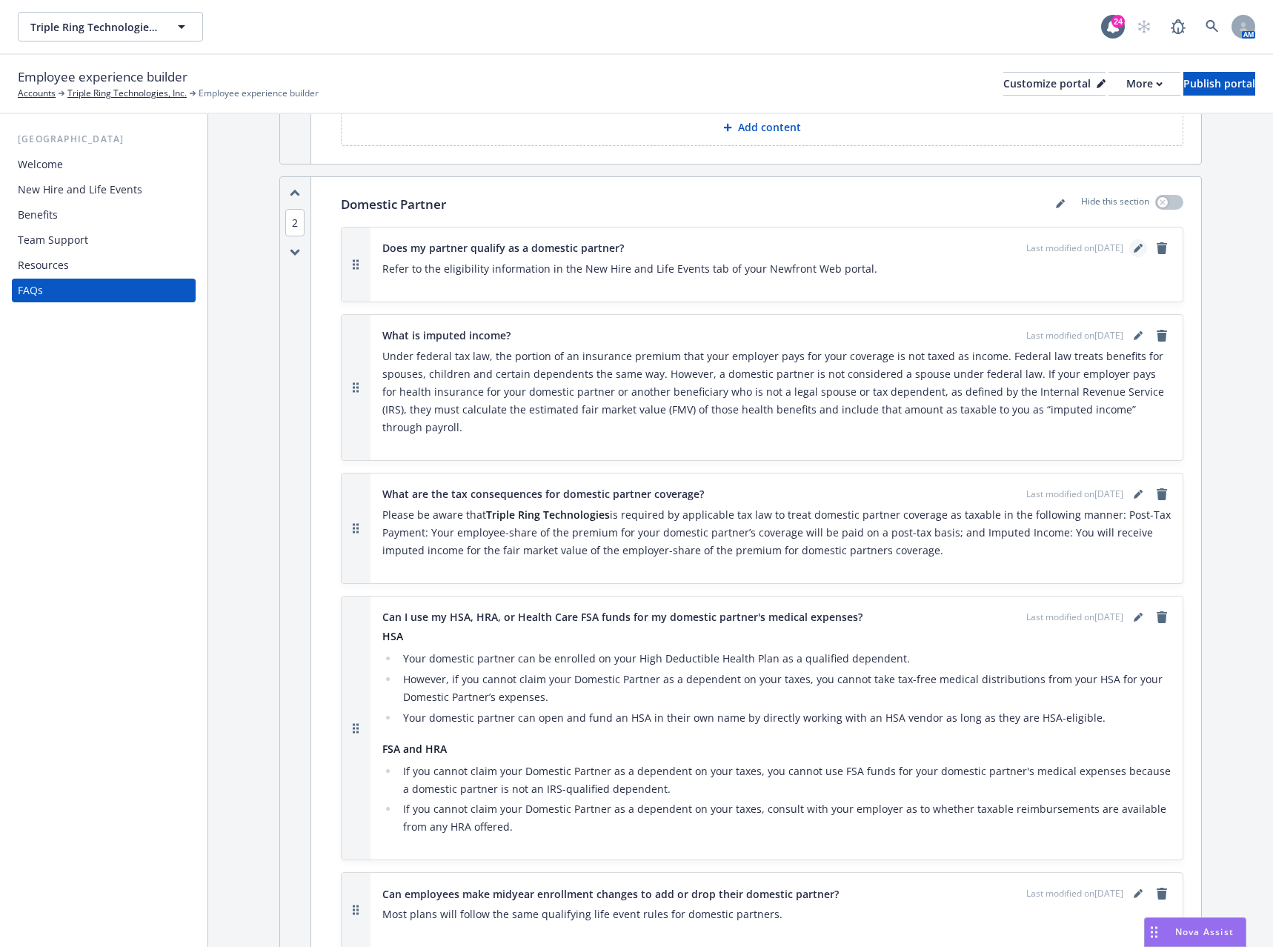
click at [1134, 245] on icon "editPencil" at bounding box center [1137, 248] width 7 height 7
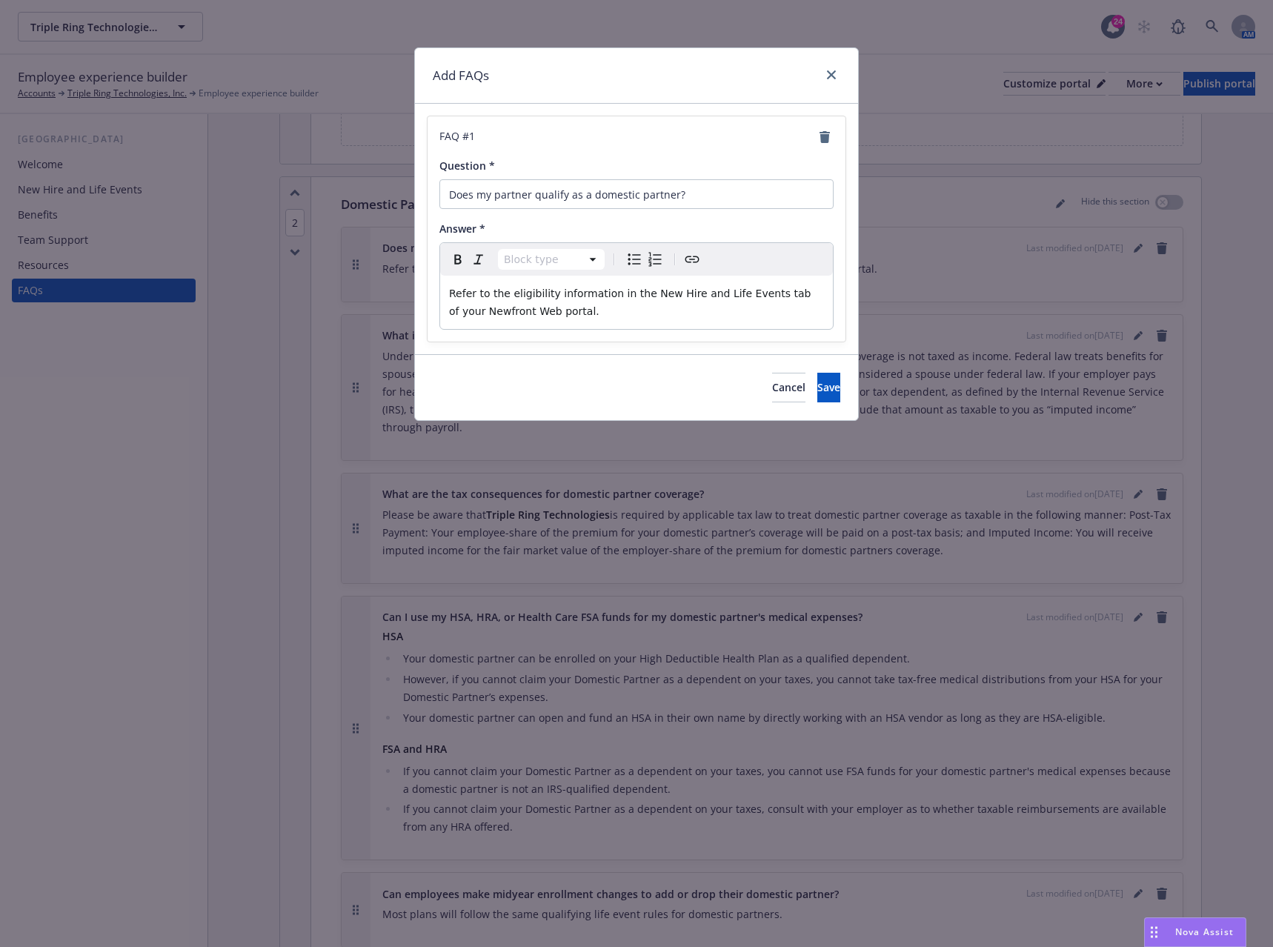
select select "paragraph"
drag, startPoint x: 571, startPoint y: 311, endPoint x: 437, endPoint y: 290, distance: 135.7
click at [437, 290] on div "FAQ # 1 Question * Does my partner qualify as a domestic partner? Answer * Para…" at bounding box center [637, 228] width 418 height 225
select select
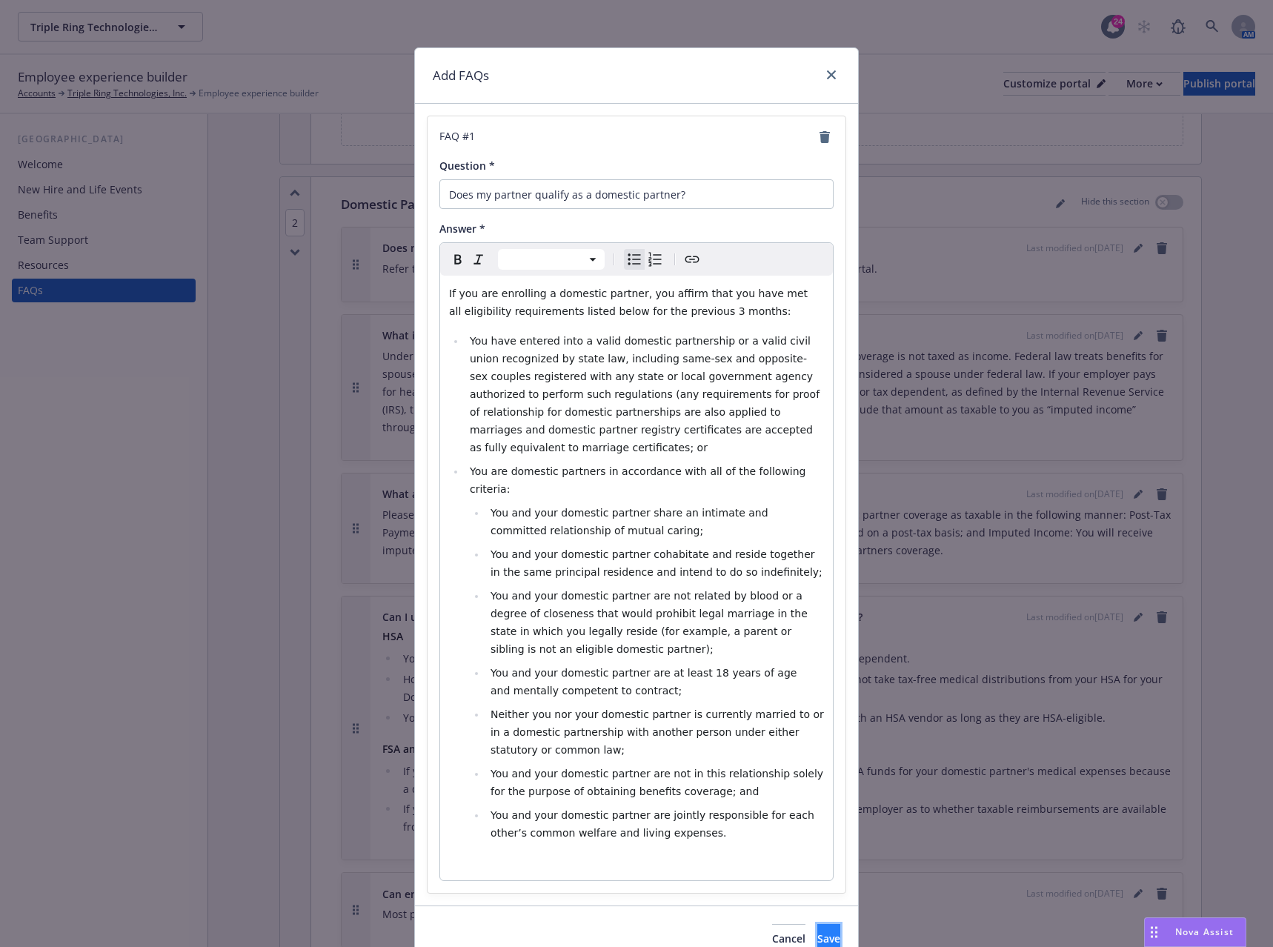
click at [818, 932] on span "Save" at bounding box center [829, 939] width 23 height 14
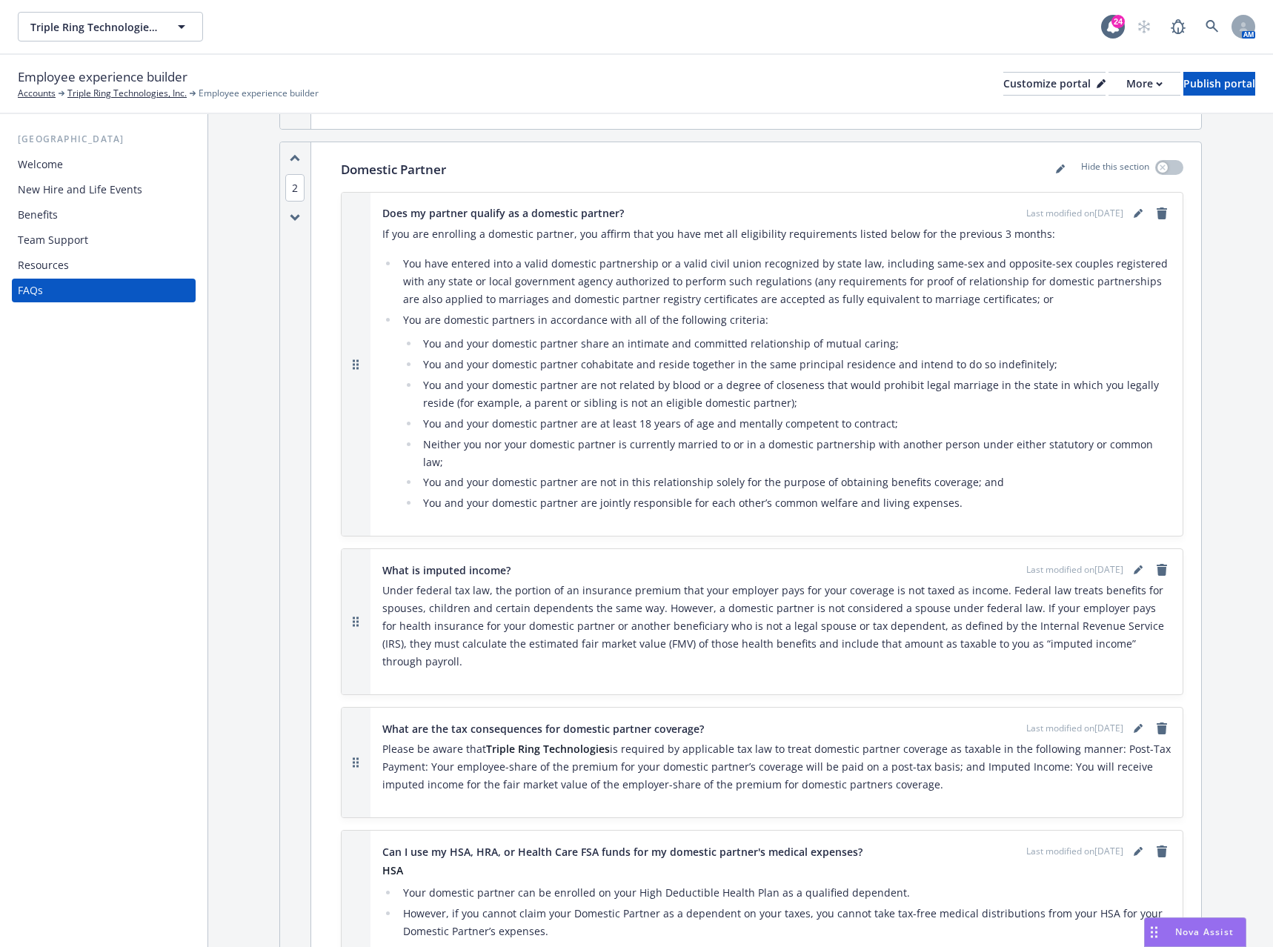
scroll to position [1112, 0]
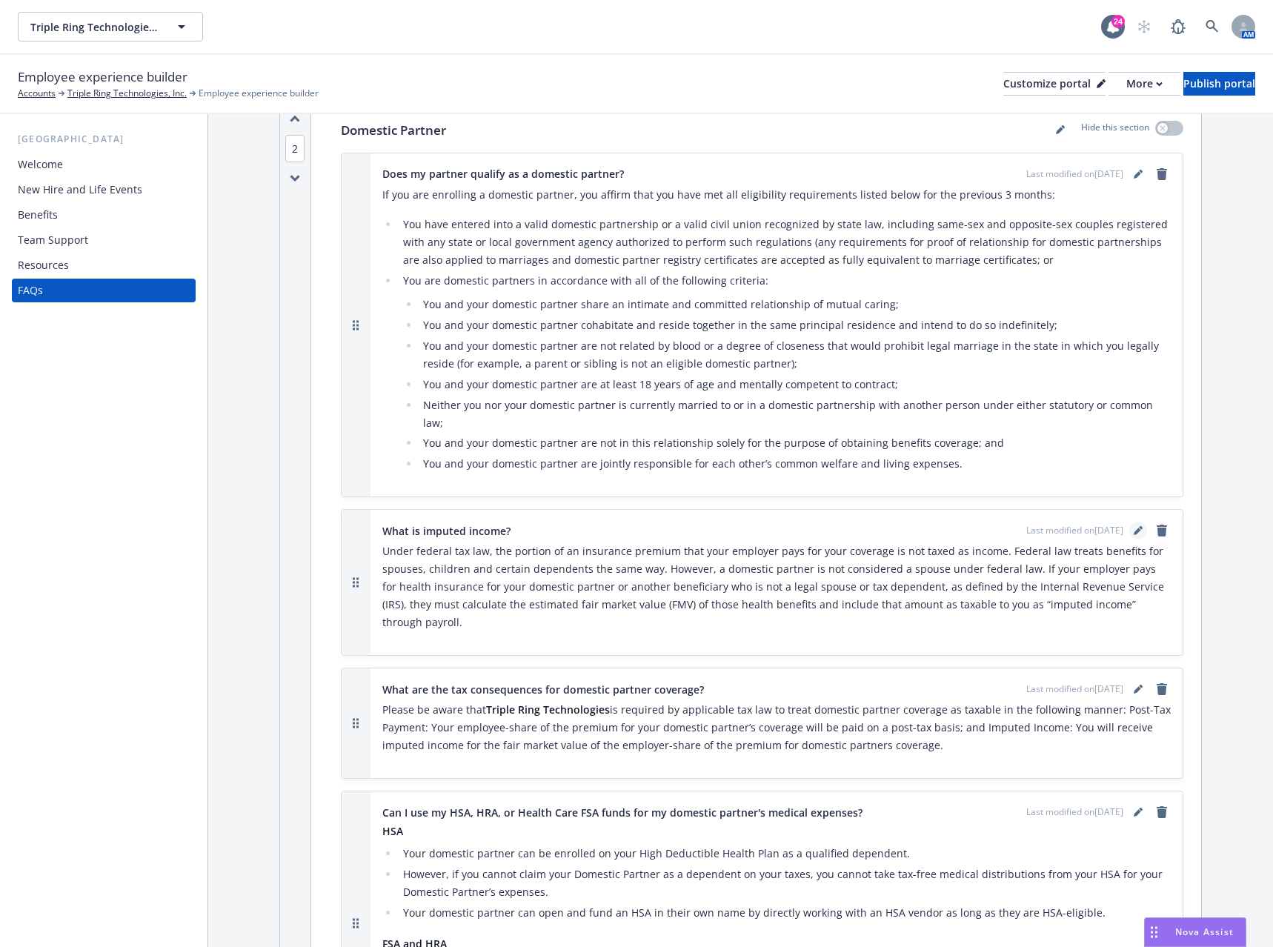
click at [1134, 526] on icon "editPencil" at bounding box center [1138, 530] width 9 height 9
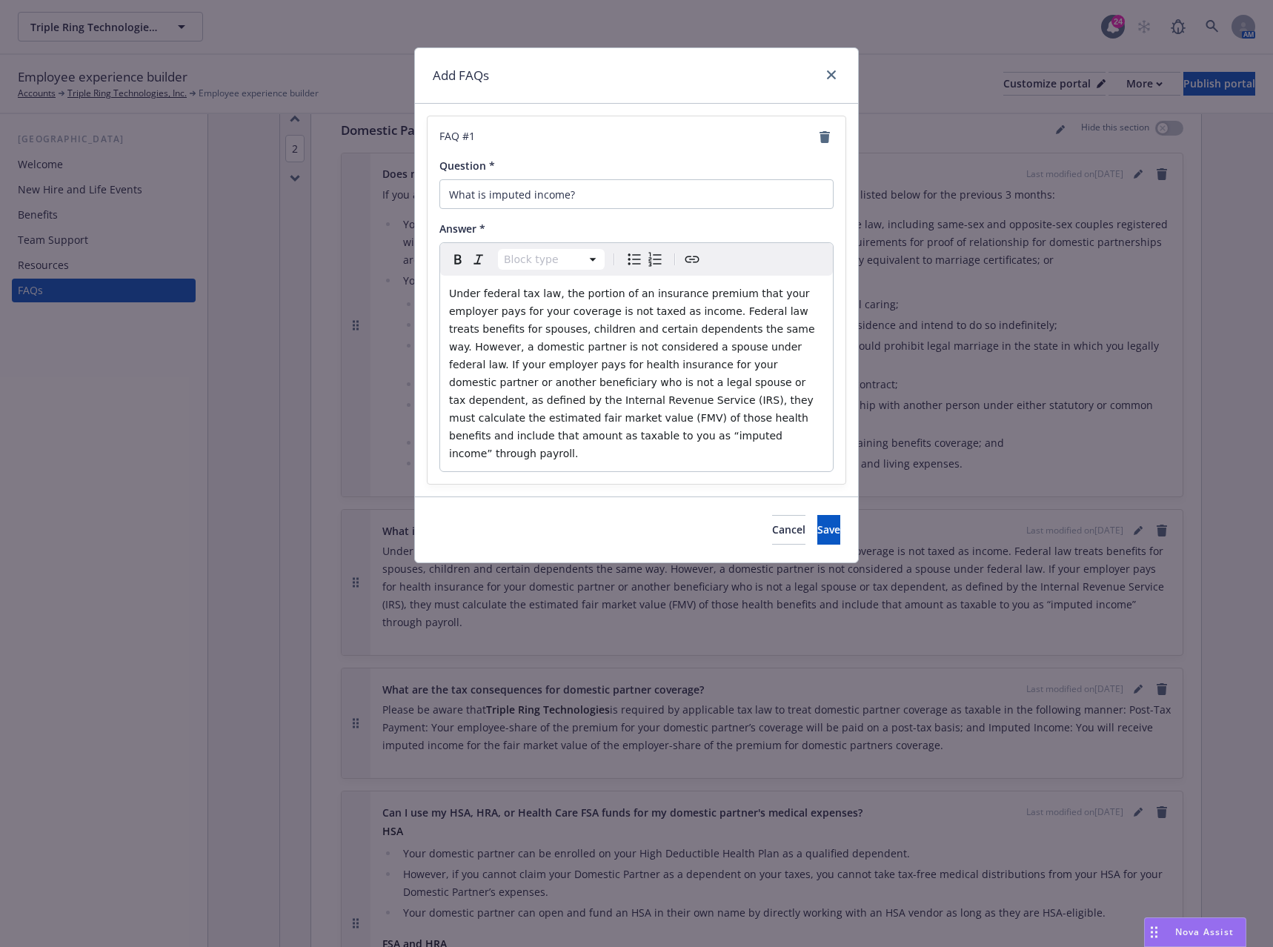
select select "paragraph"
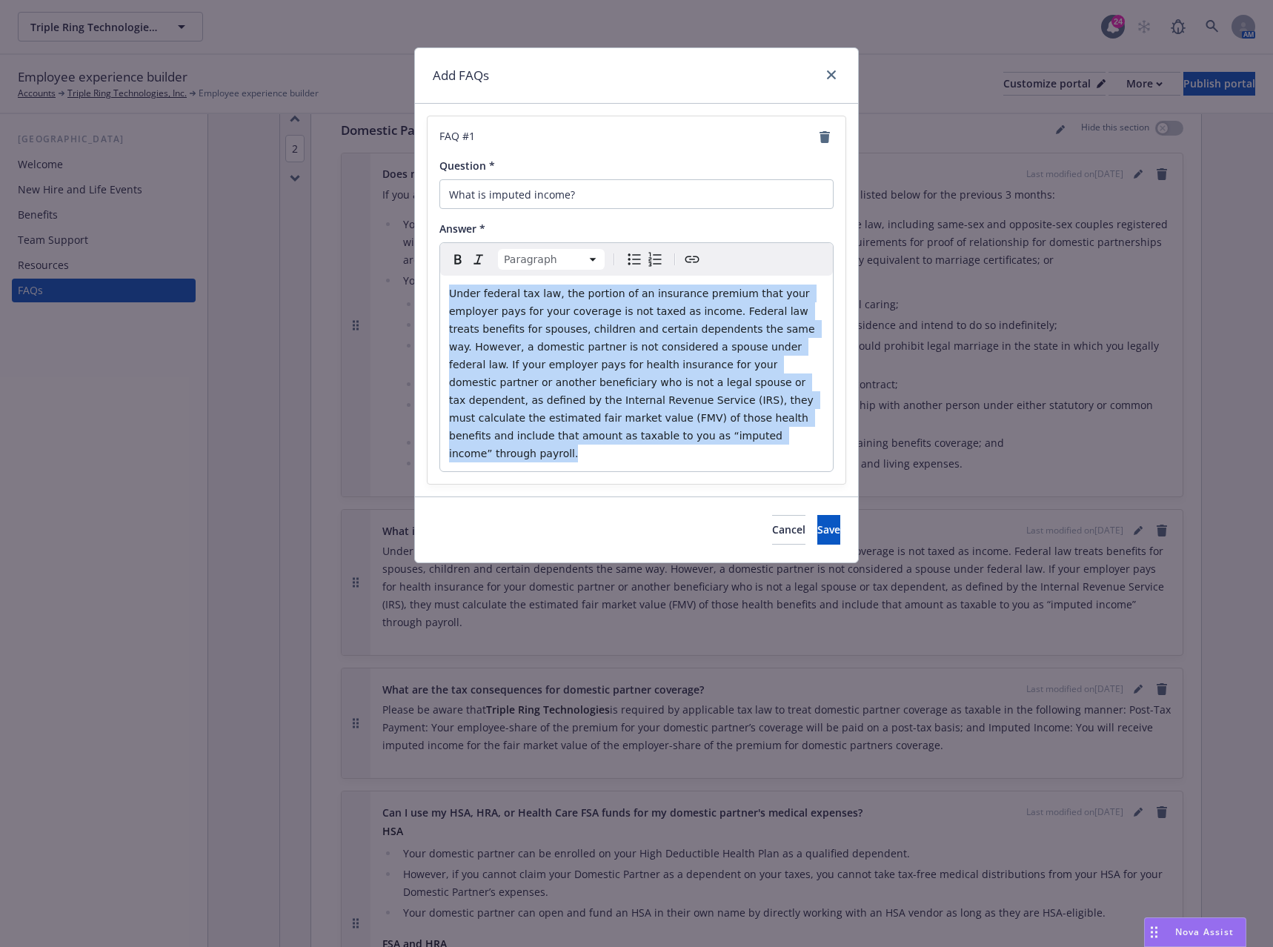
drag, startPoint x: 823, startPoint y: 422, endPoint x: 437, endPoint y: 286, distance: 410.0
click at [437, 286] on div "FAQ # 1 Question * What is imputed income? Answer * Paragraph Paragraph Heading…" at bounding box center [637, 300] width 418 height 368
select select
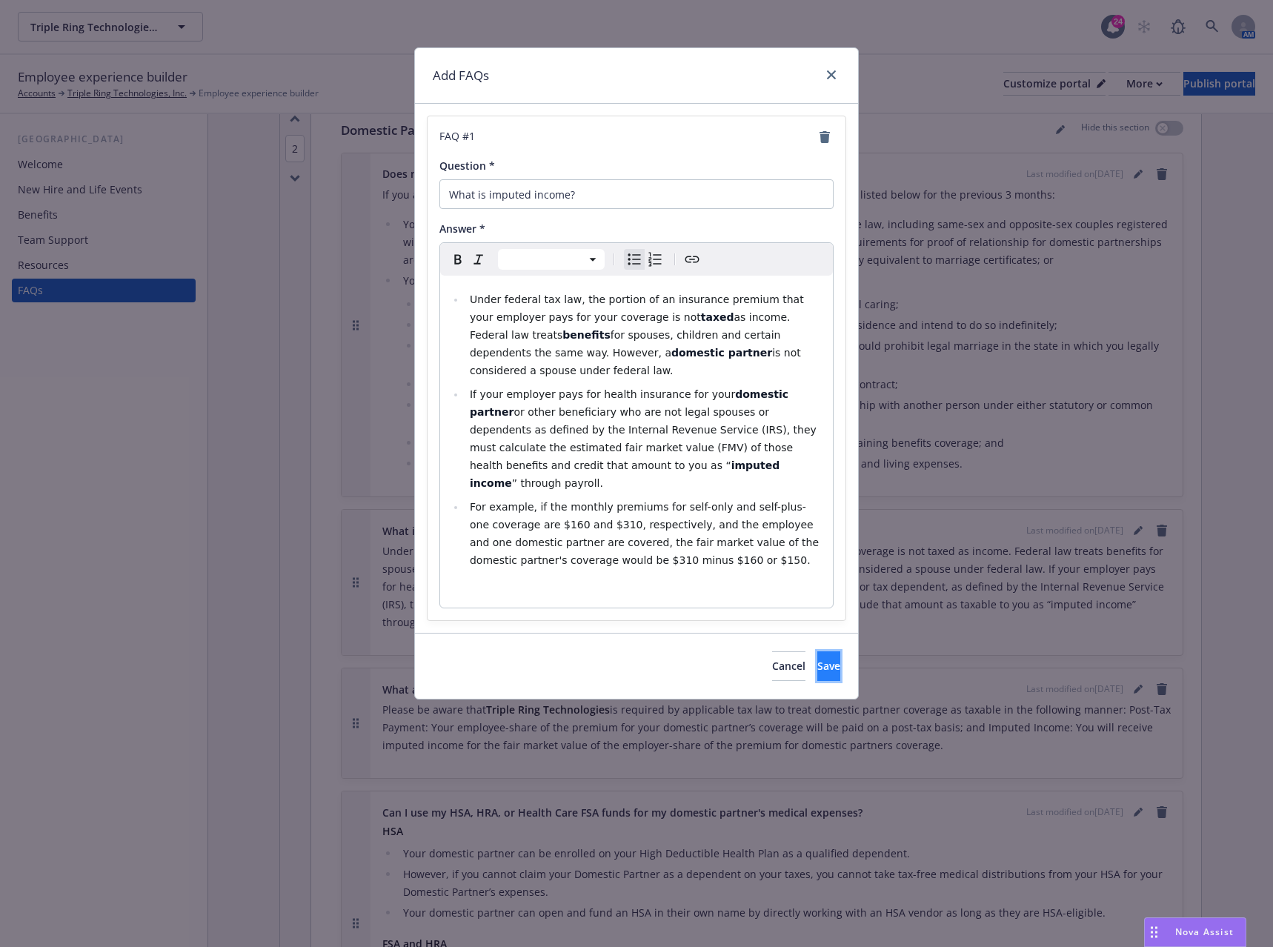
click at [818, 652] on button "Save" at bounding box center [829, 667] width 23 height 30
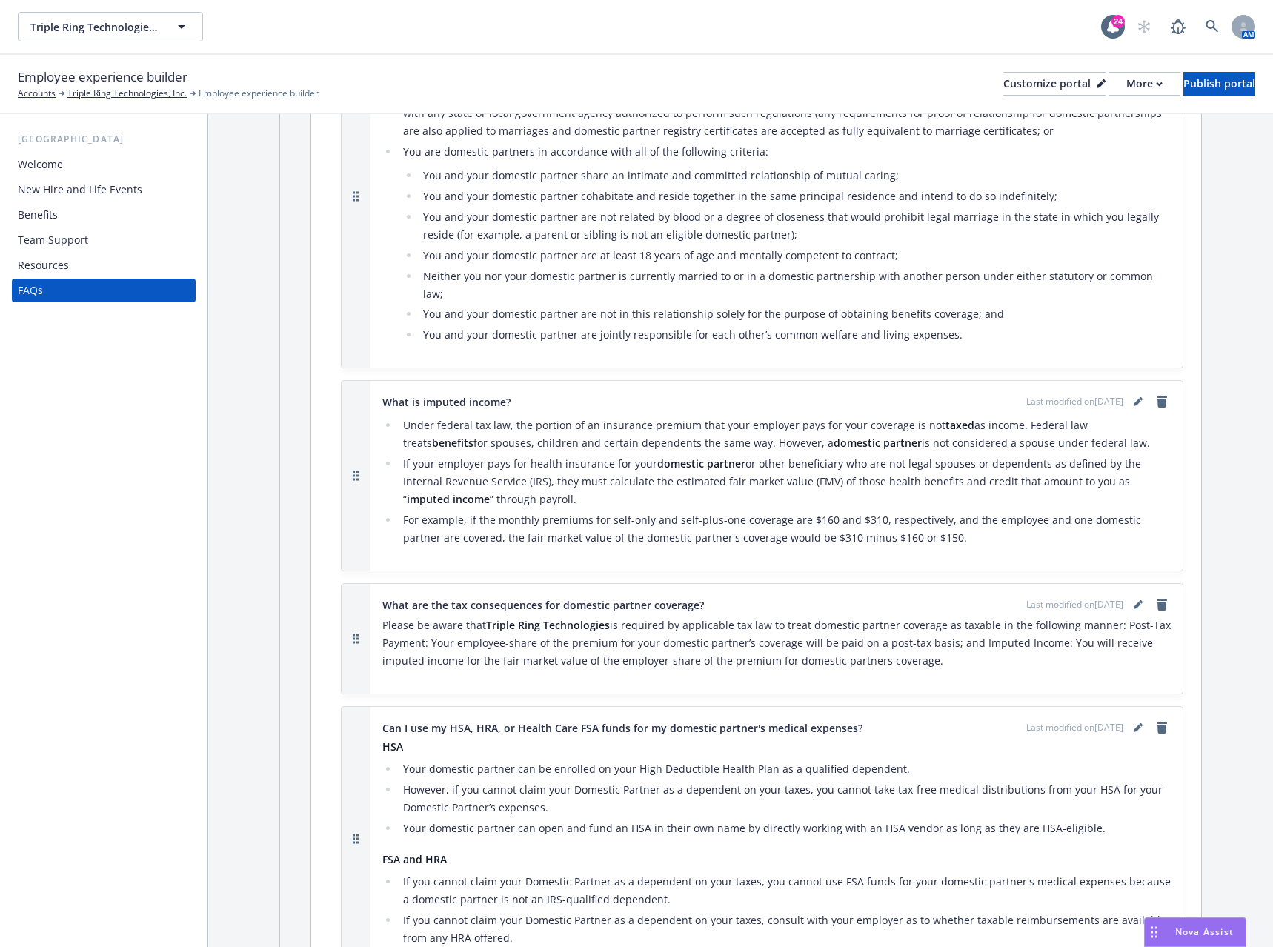
scroll to position [1260, 0]
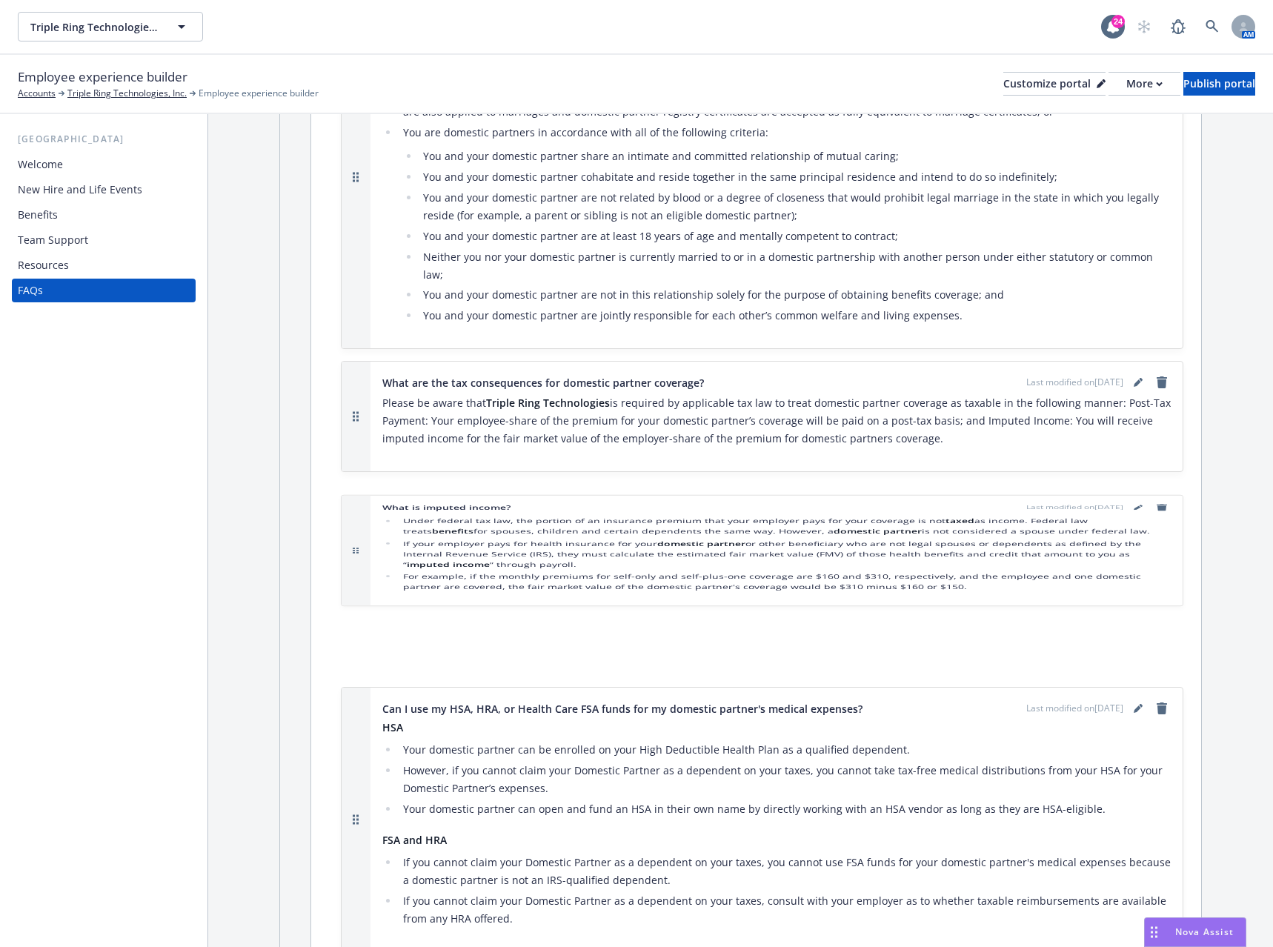
drag, startPoint x: 352, startPoint y: 408, endPoint x: 363, endPoint y: 501, distance: 94.0
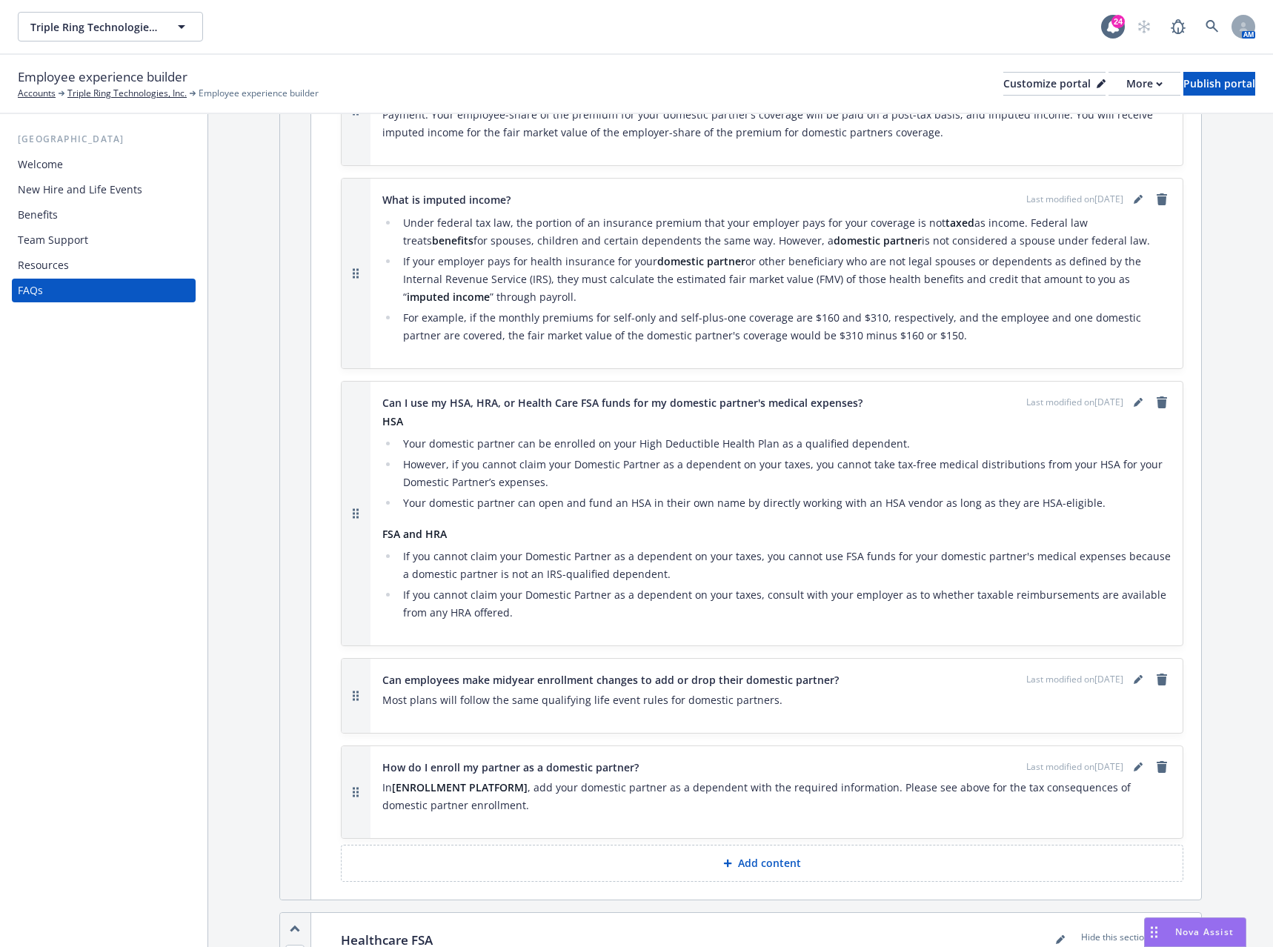
scroll to position [1631, 0]
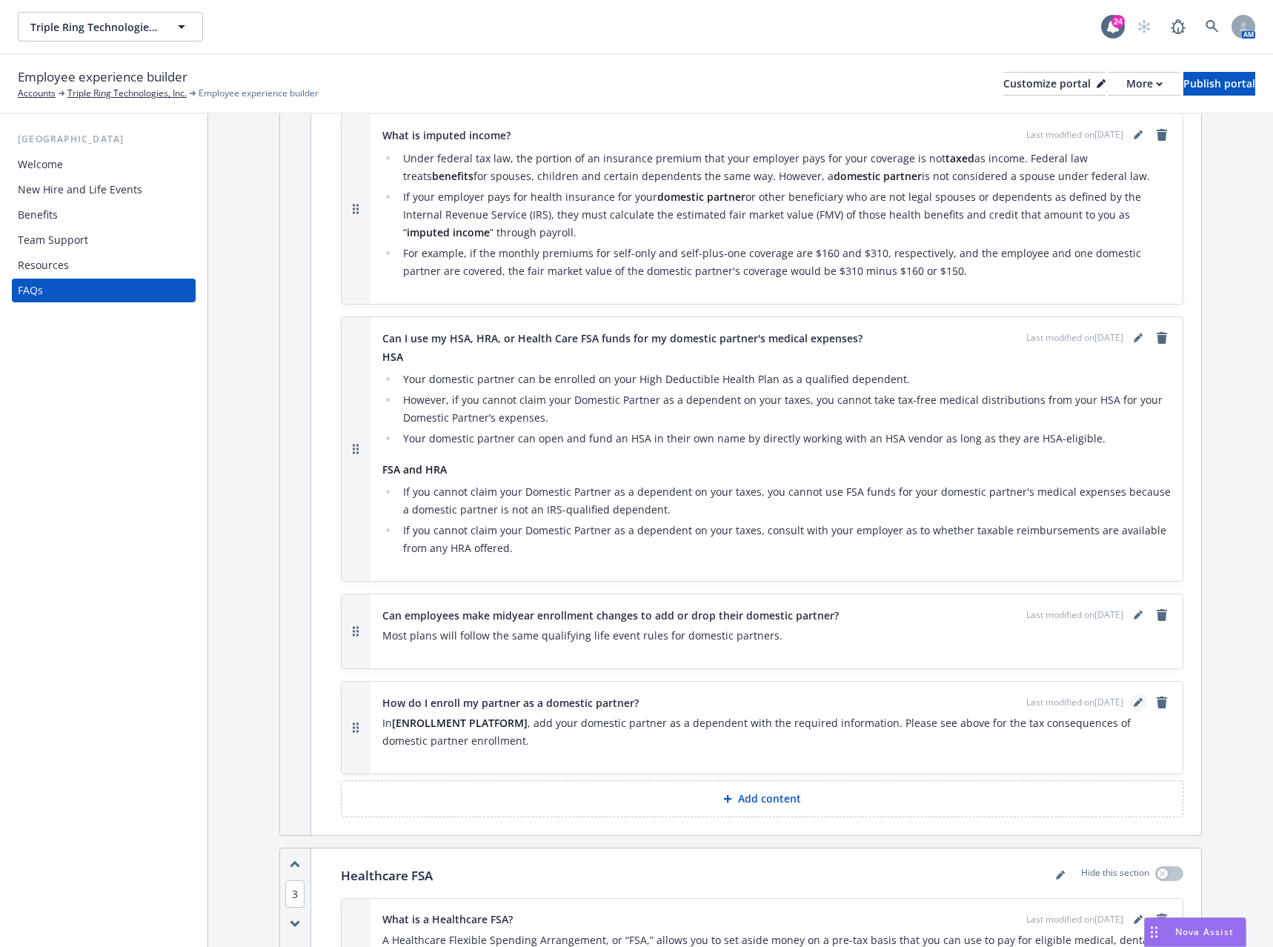
click at [1134, 700] on icon "editPencil" at bounding box center [1137, 703] width 7 height 7
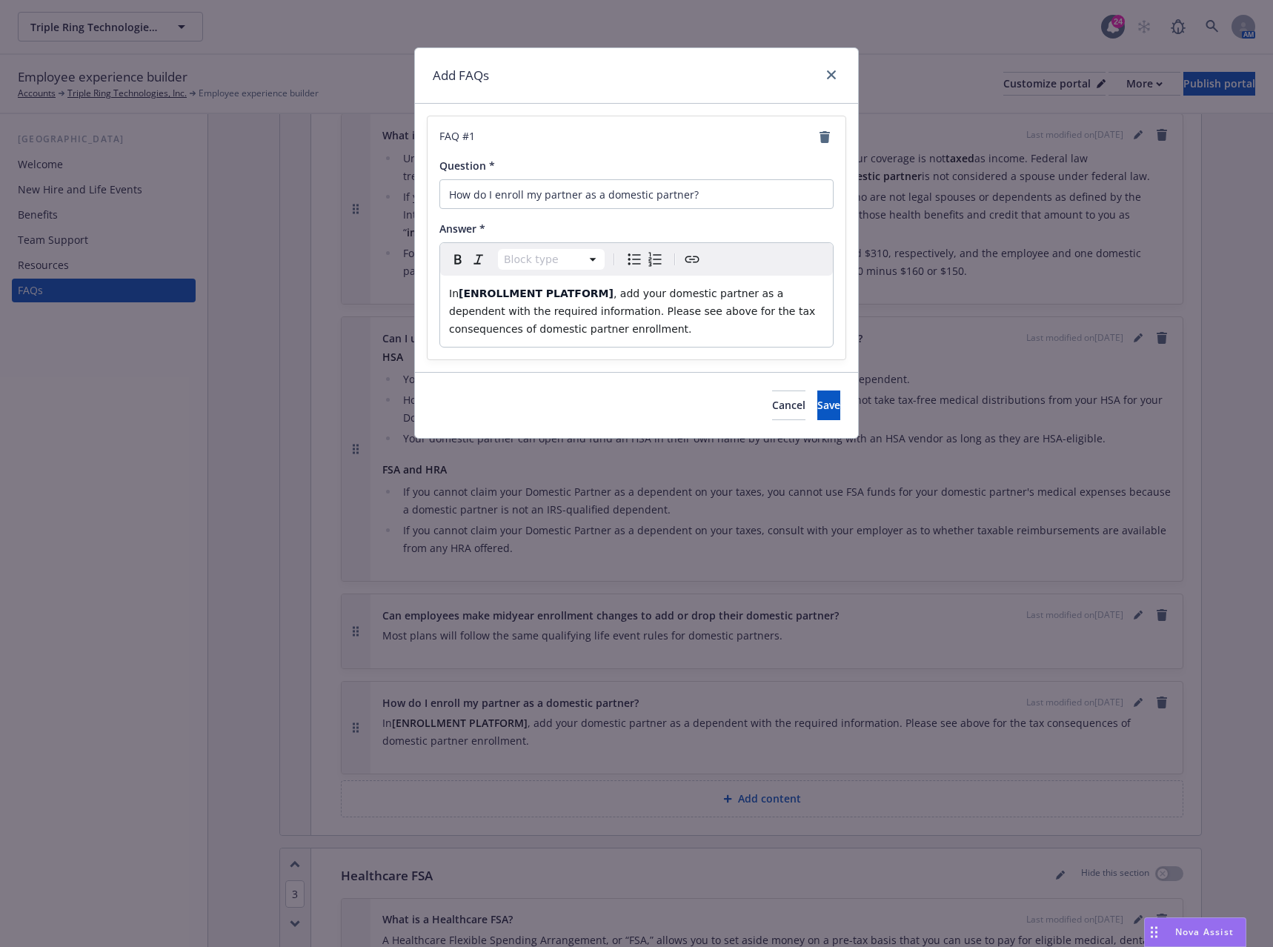
select select "paragraph"
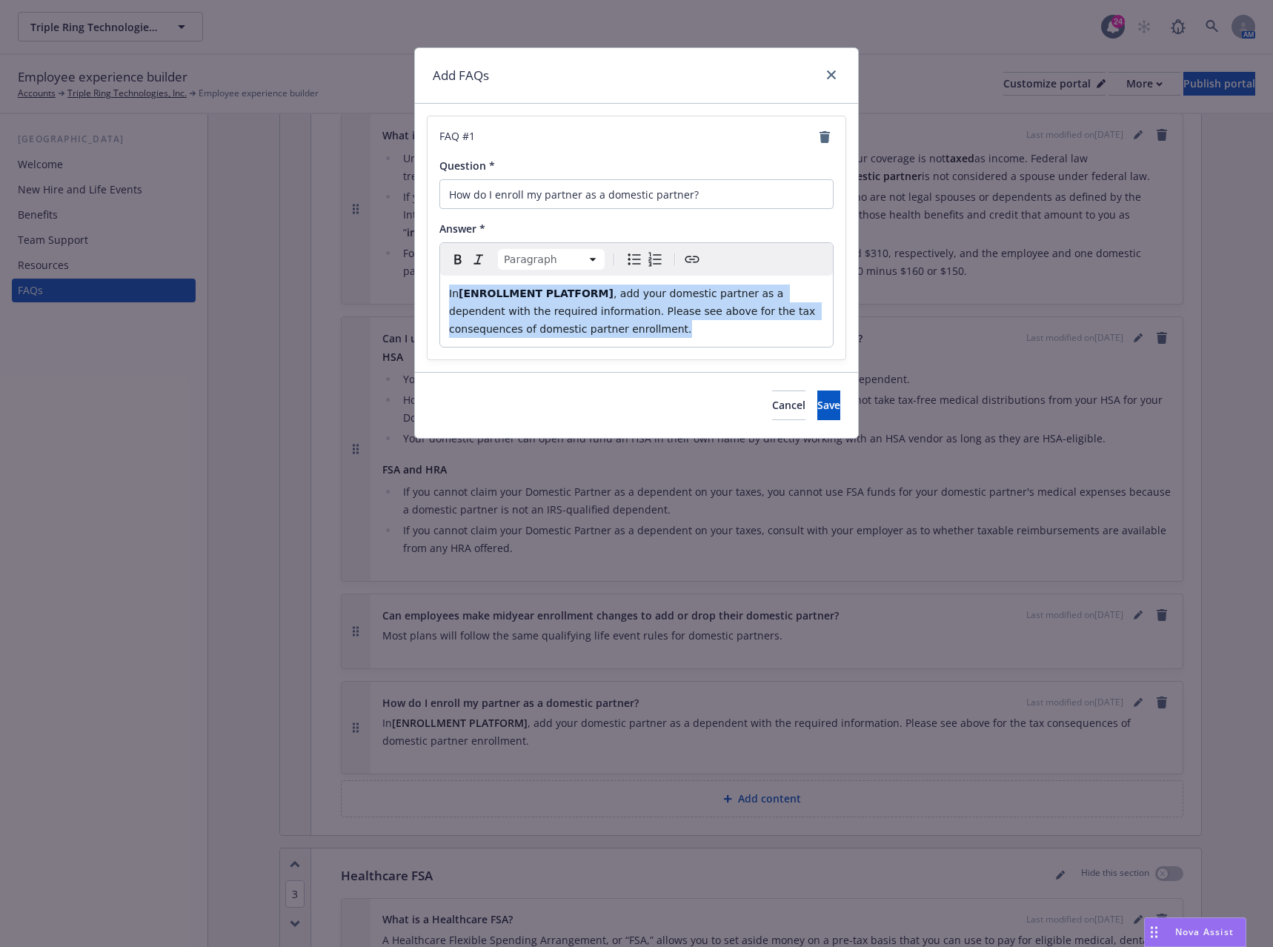
drag, startPoint x: 563, startPoint y: 331, endPoint x: 421, endPoint y: 287, distance: 148.9
click at [421, 287] on div "FAQ # 1 Question * How do I enroll my partner as a domestic partner? Answer * P…" at bounding box center [636, 238] width 443 height 268
click at [566, 339] on div "In [ENROLLMENT PLATFORM] , add your domestic partner as a dependent with the re…" at bounding box center [636, 311] width 393 height 71
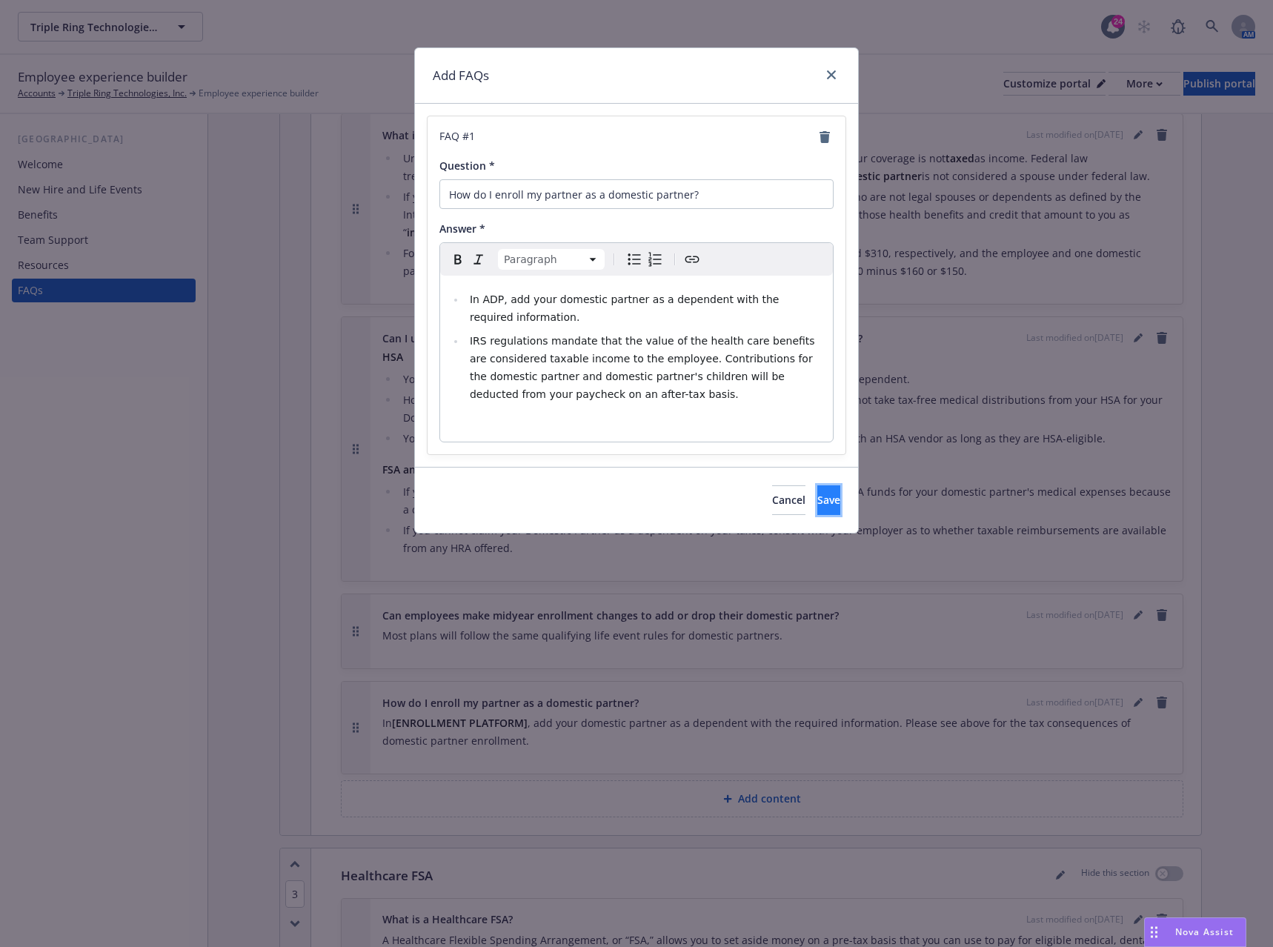
click at [818, 497] on span "Save" at bounding box center [829, 500] width 23 height 14
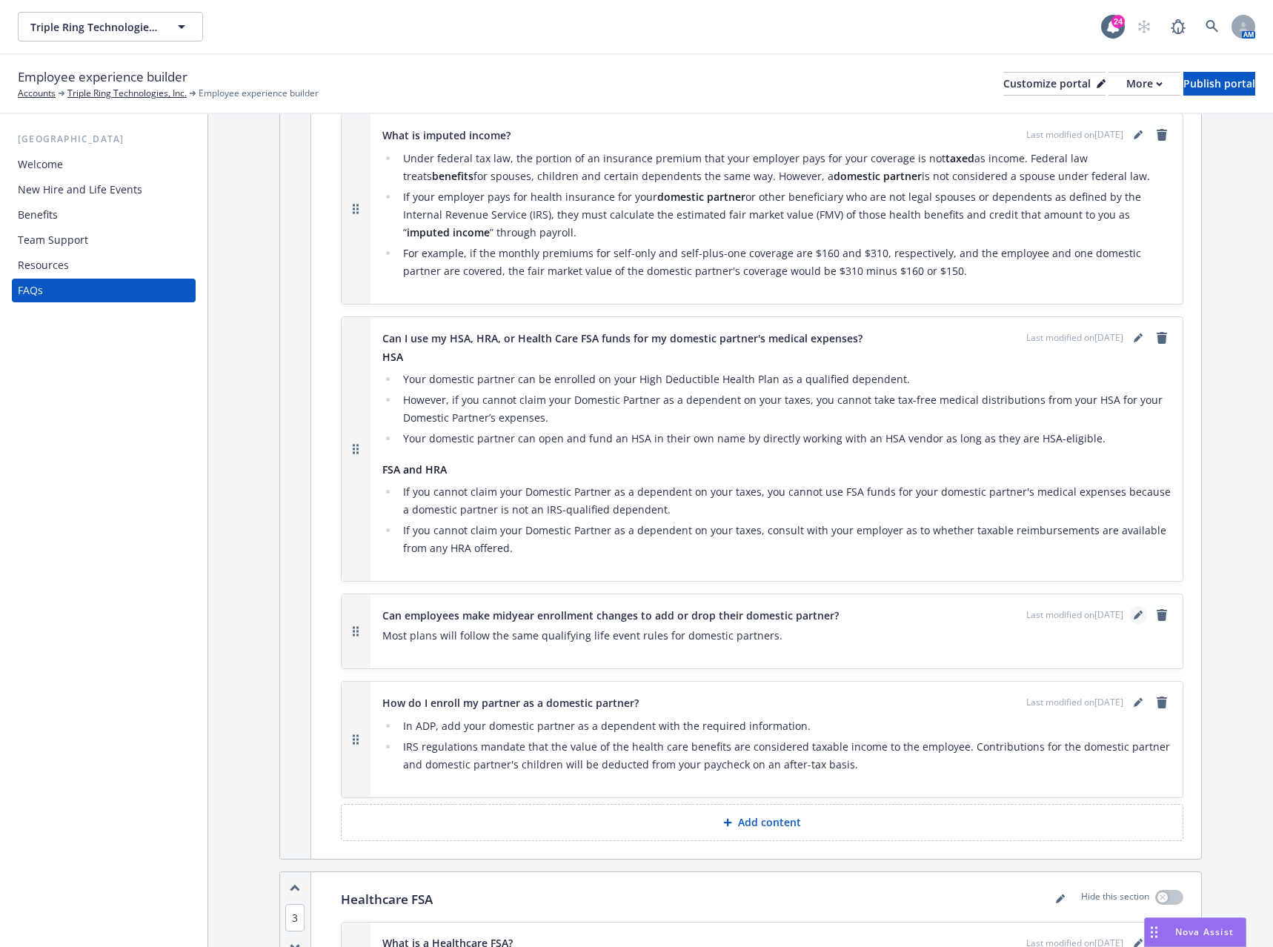
click at [1134, 611] on icon "editPencil" at bounding box center [1138, 615] width 9 height 9
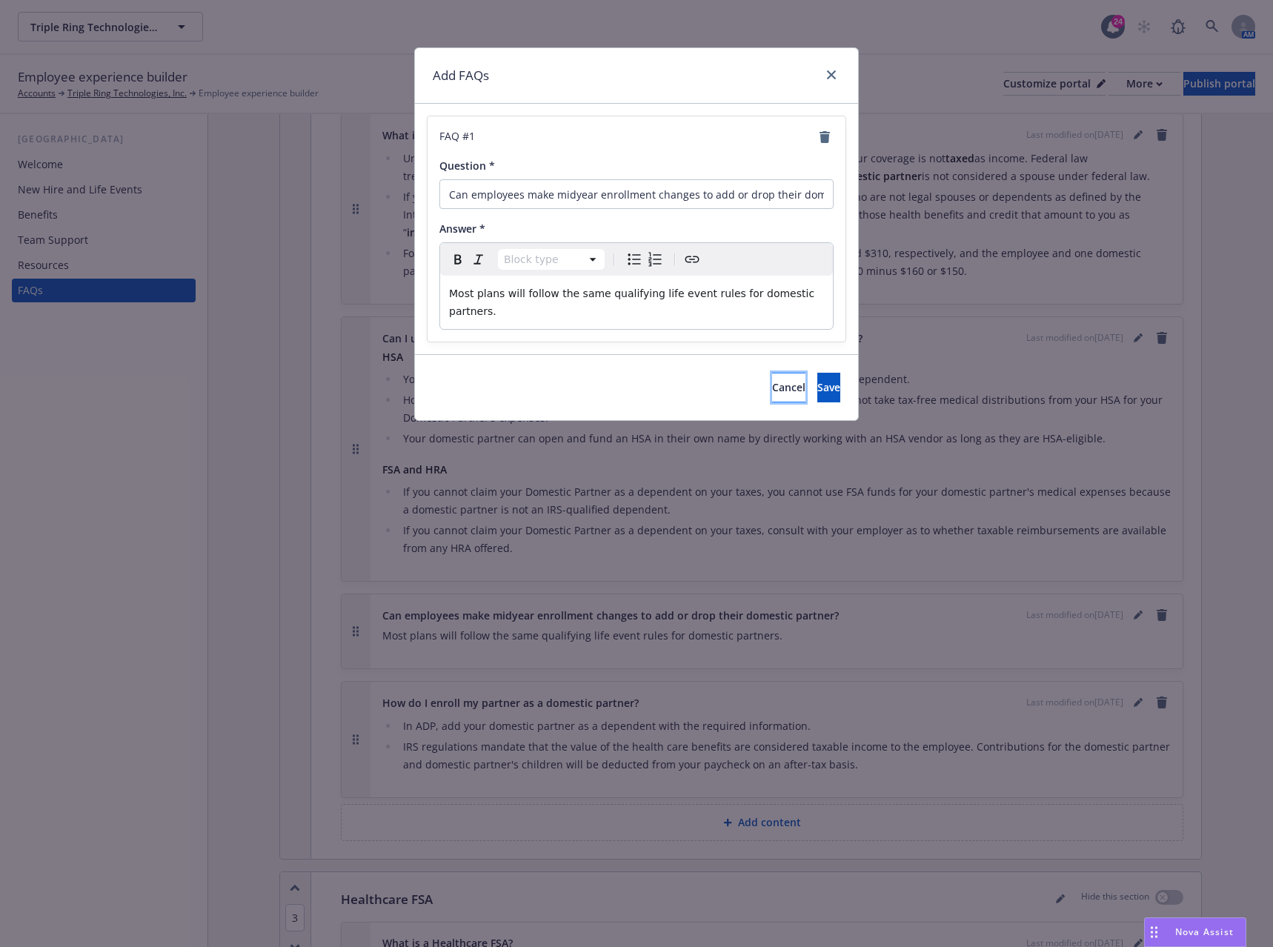
click at [772, 380] on span "Cancel" at bounding box center [788, 387] width 33 height 14
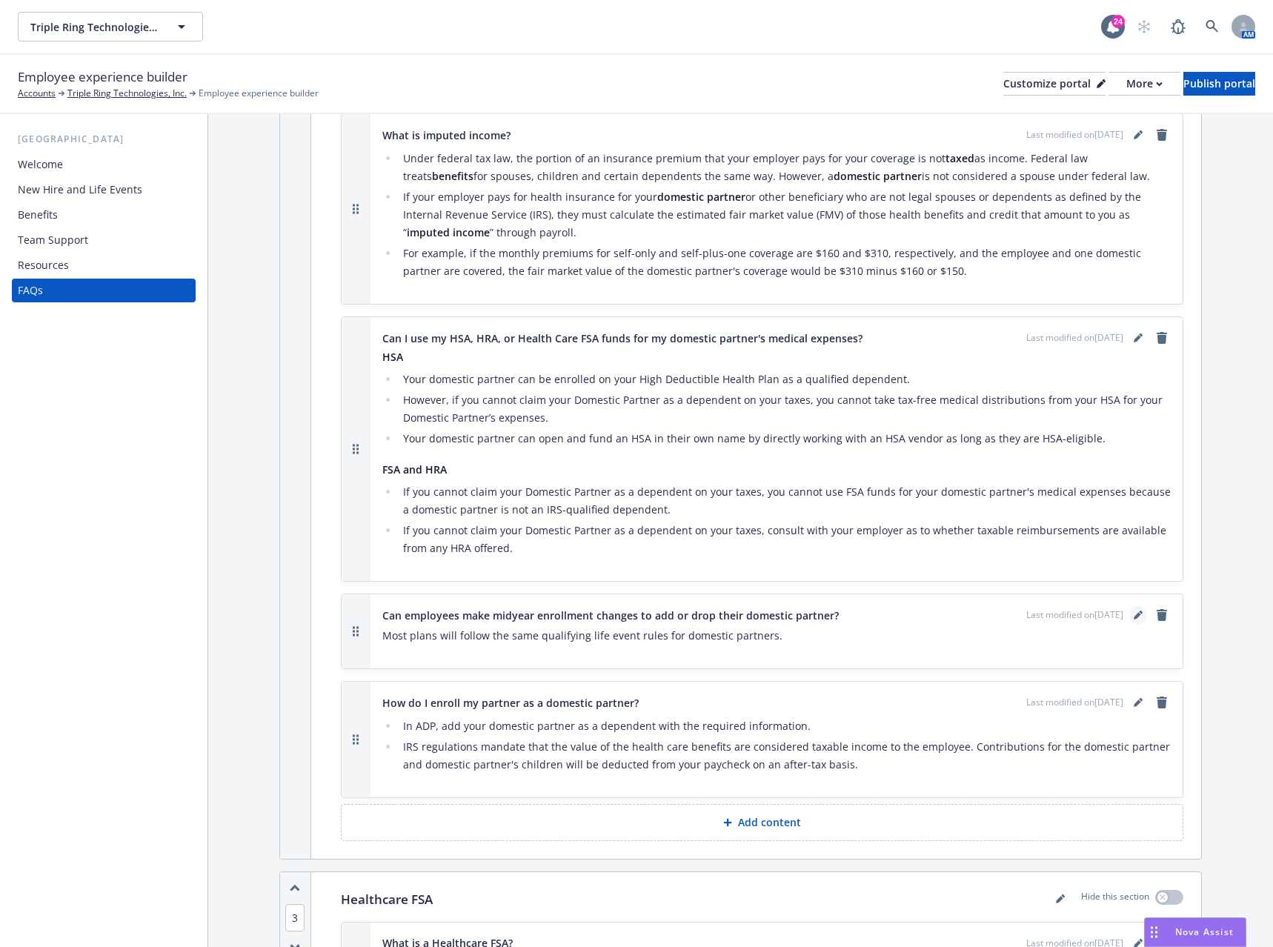
click at [1134, 613] on icon "editPencil" at bounding box center [1137, 616] width 7 height 7
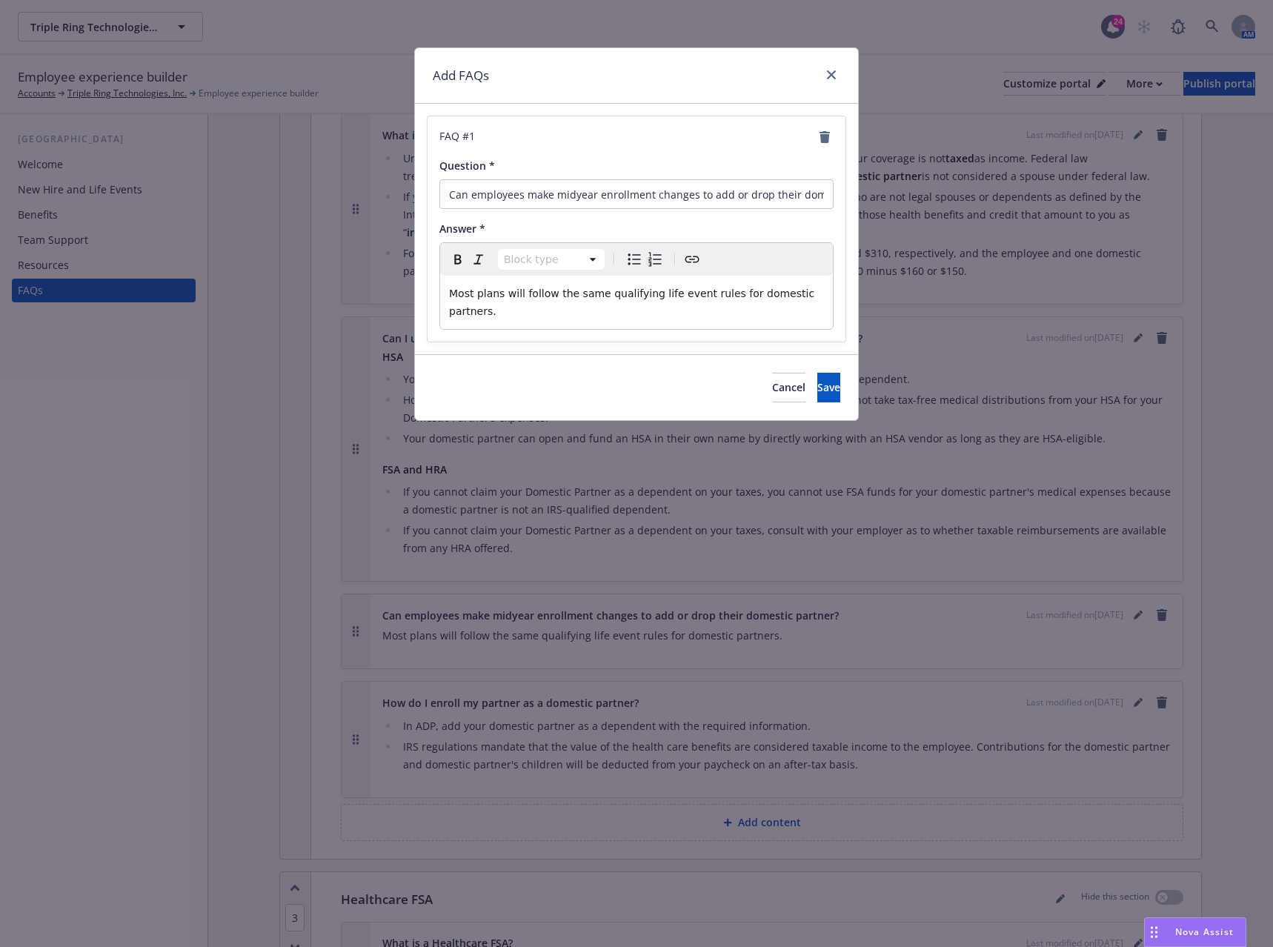
select select "paragraph"
drag, startPoint x: 818, startPoint y: 294, endPoint x: 411, endPoint y: 303, distance: 407.0
click at [413, 303] on div "Add FAQs FAQ # 1 Question * Can employees make midyear enrollment changes to ad…" at bounding box center [636, 473] width 1273 height 947
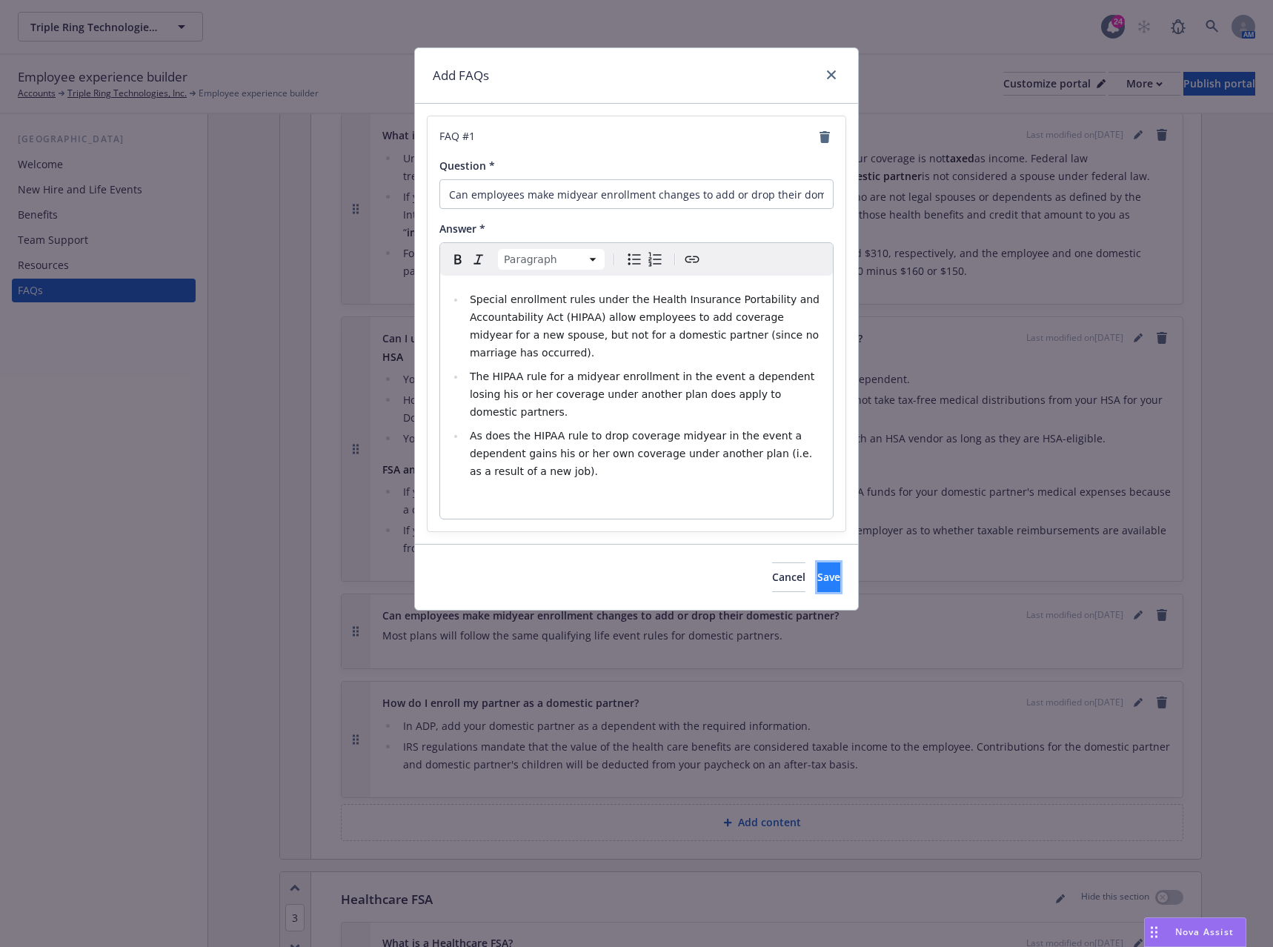
click at [818, 563] on button "Save" at bounding box center [829, 578] width 23 height 30
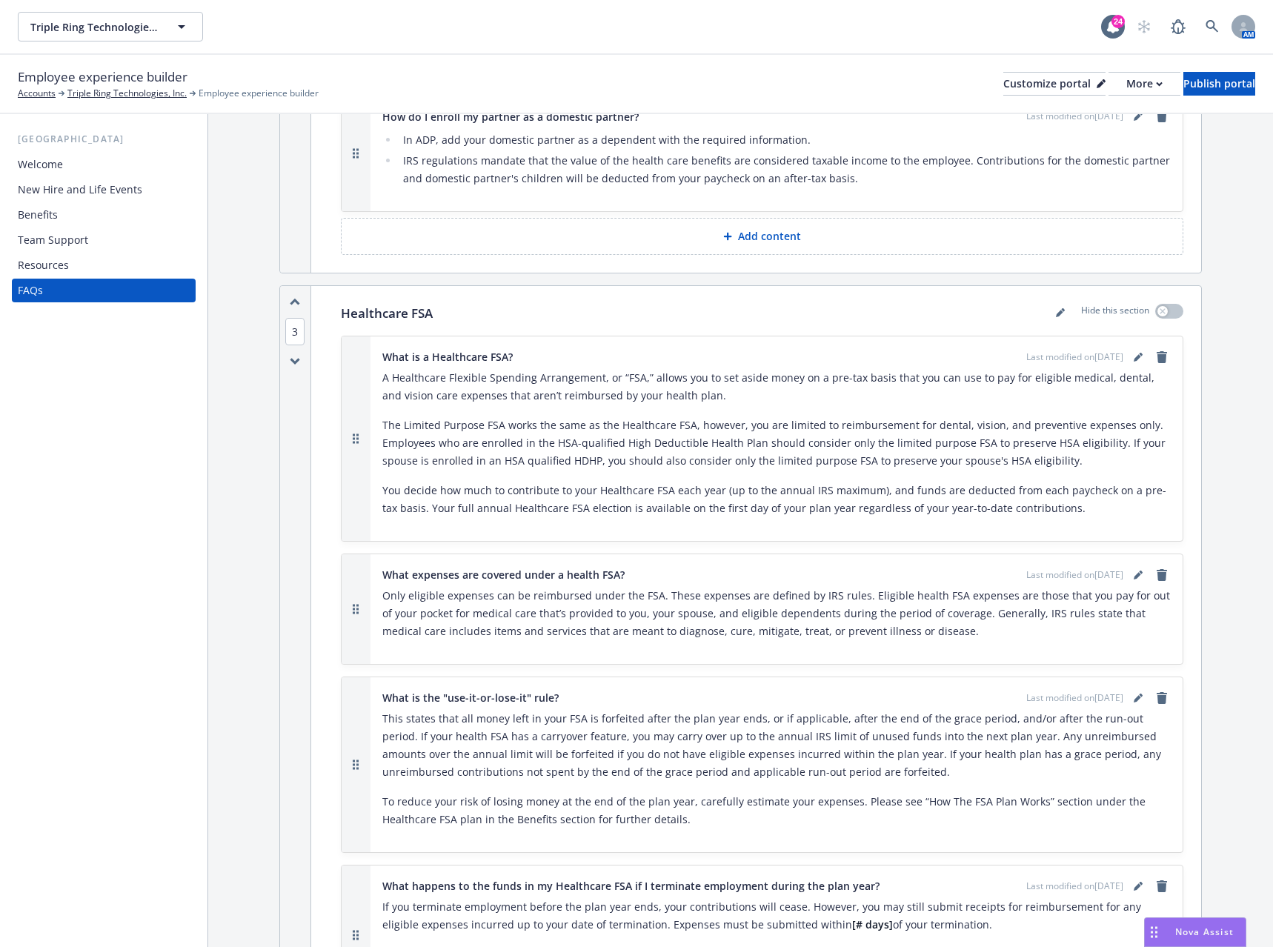
scroll to position [2298, 0]
click at [1134, 693] on icon "editPencil" at bounding box center [1138, 697] width 9 height 9
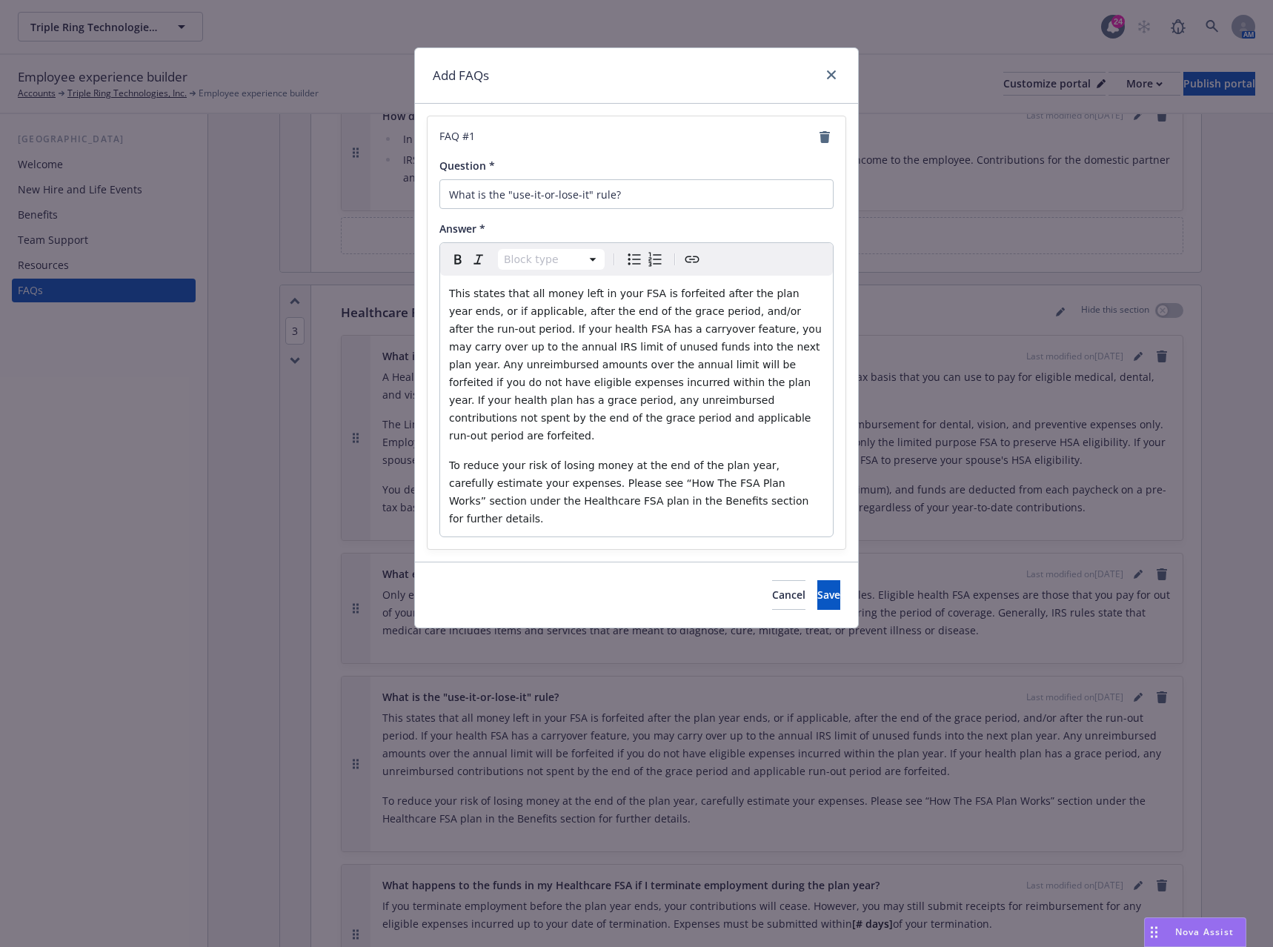
select select "paragraph"
drag, startPoint x: 819, startPoint y: 312, endPoint x: 805, endPoint y: 311, distance: 14.1
click at [805, 311] on p "This states that all money left in your FSA is forfeited after the plan year en…" at bounding box center [636, 365] width 375 height 160
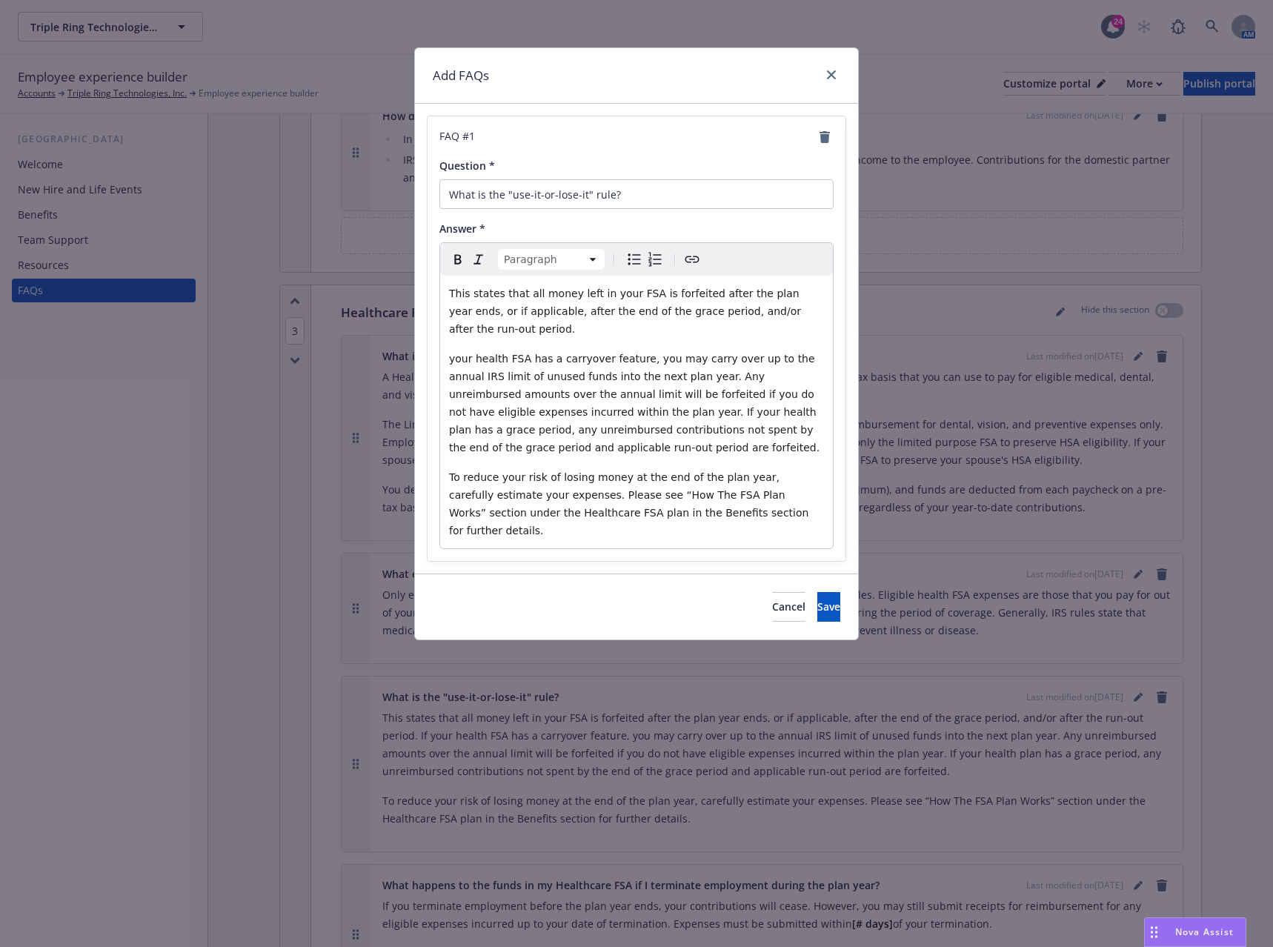
click at [814, 311] on p "This states that all money left in your FSA is forfeited after the plan year en…" at bounding box center [636, 311] width 375 height 53
click at [812, 307] on p "This states that all money left in your FSA is forfeited after the plan year en…" at bounding box center [636, 311] width 375 height 53
click at [450, 353] on span "your health FSA has a carryover feature, you may carry over up to the annual IR…" at bounding box center [634, 403] width 371 height 101
click at [634, 353] on span "Your health FSA has a carryover feature, you may carry over up to the annual IR…" at bounding box center [634, 403] width 371 height 101
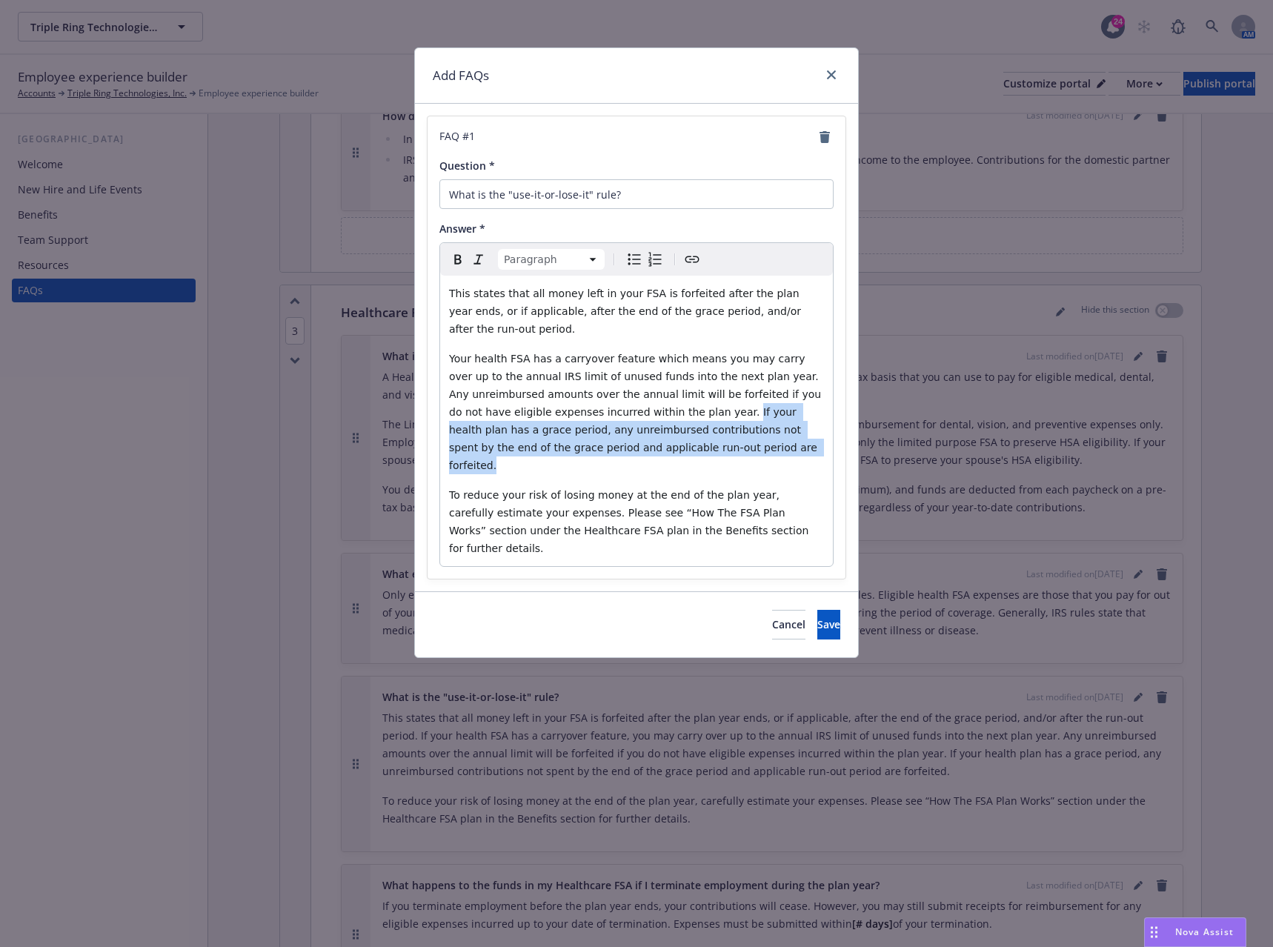
drag, startPoint x: 629, startPoint y: 395, endPoint x: 639, endPoint y: 431, distance: 37.6
click at [639, 431] on p "Your health FSA has a carryover feature which means you may carry over up to th…" at bounding box center [636, 412] width 375 height 125
click at [690, 431] on p "Your health FSA has a carryover feature which means you may carry over up to th…" at bounding box center [636, 412] width 375 height 125
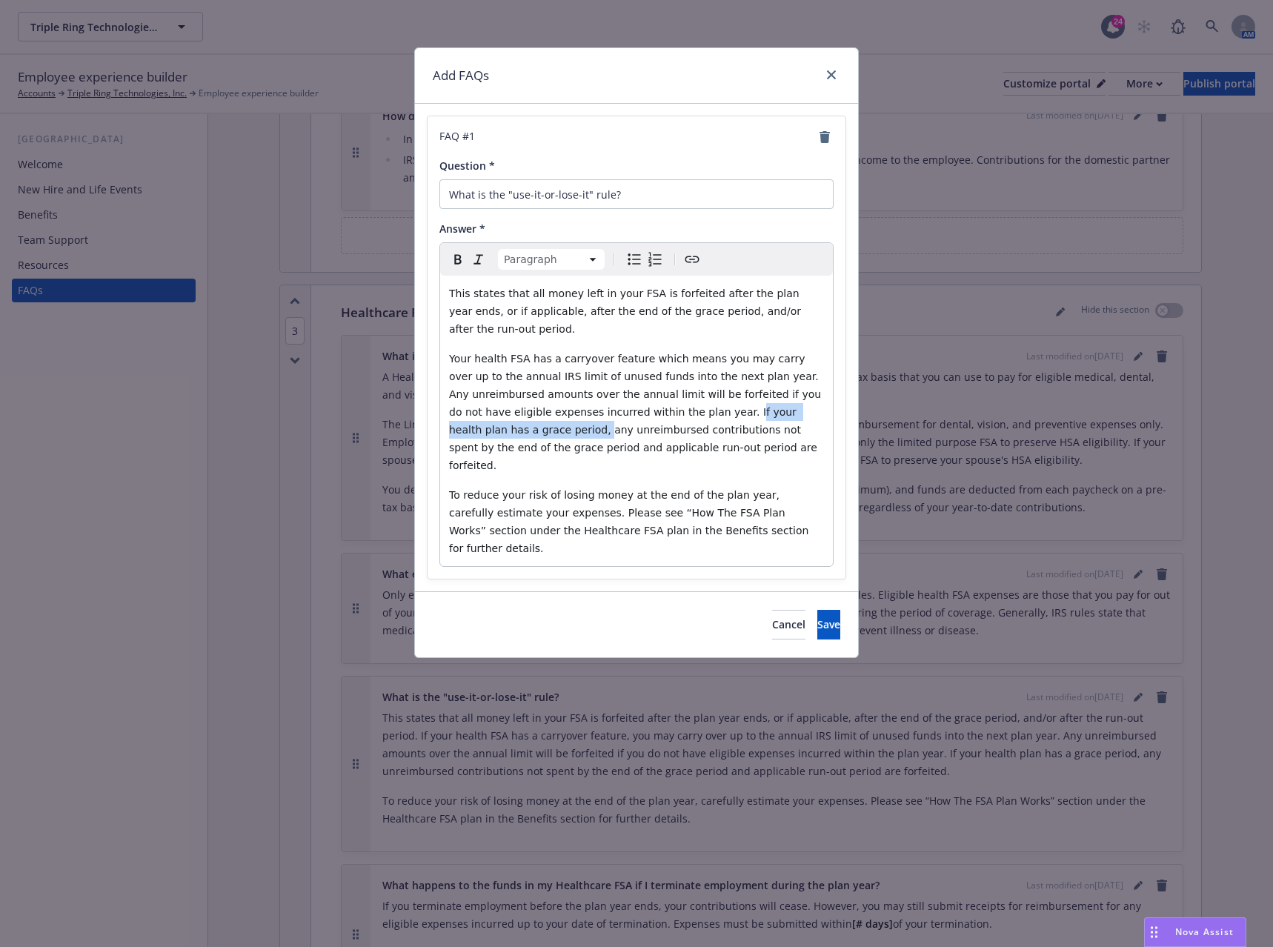
drag, startPoint x: 806, startPoint y: 397, endPoint x: 633, endPoint y: 395, distance: 173.4
click at [633, 395] on span "Your health FSA has a carryover feature which means you may carry over up to th…" at bounding box center [637, 412] width 376 height 119
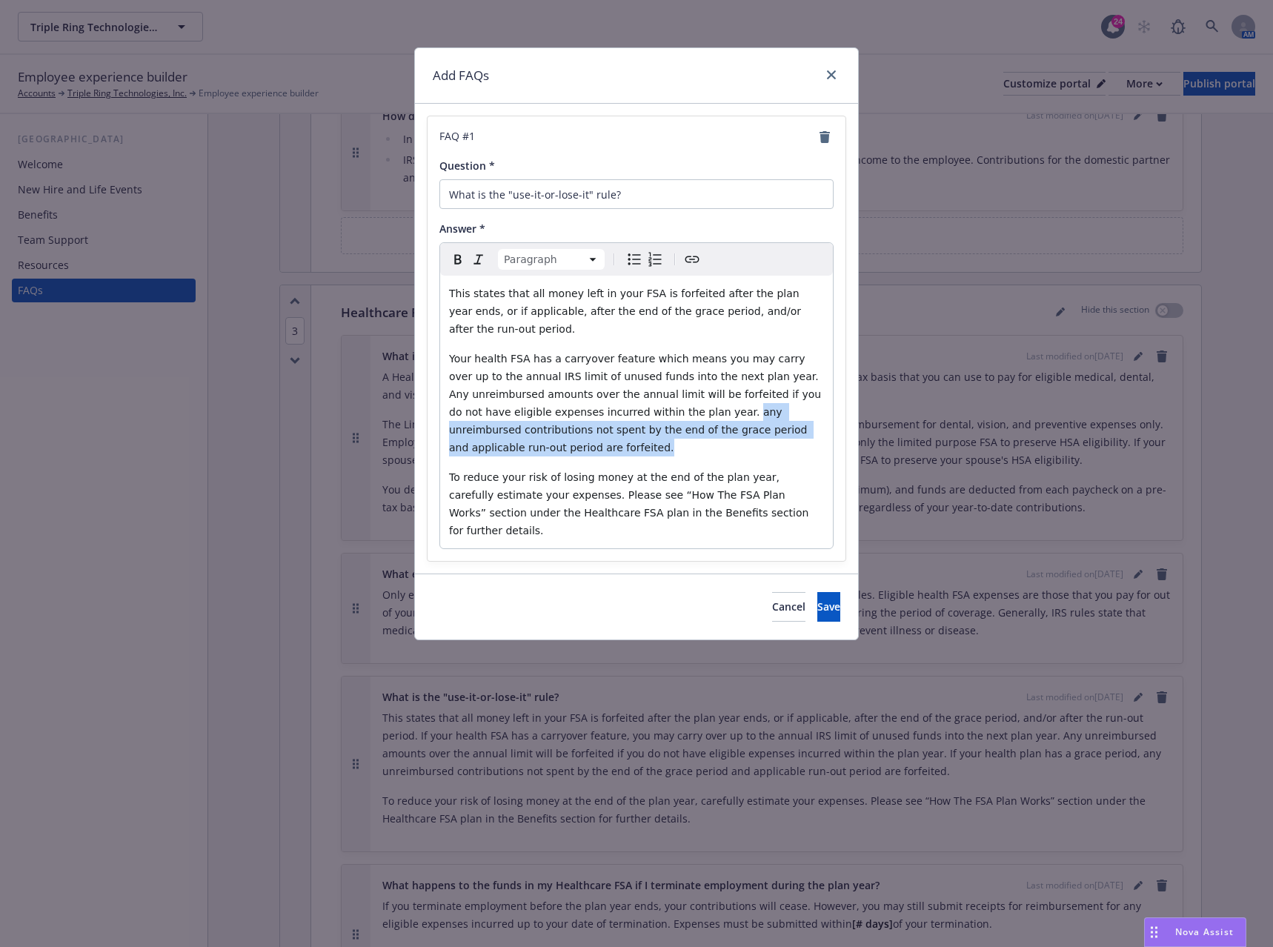
drag, startPoint x: 631, startPoint y: 397, endPoint x: 800, endPoint y: 417, distance: 169.5
click at [800, 417] on p "Your health FSA has a carryover feature which means you may carry over up to th…" at bounding box center [636, 403] width 375 height 107
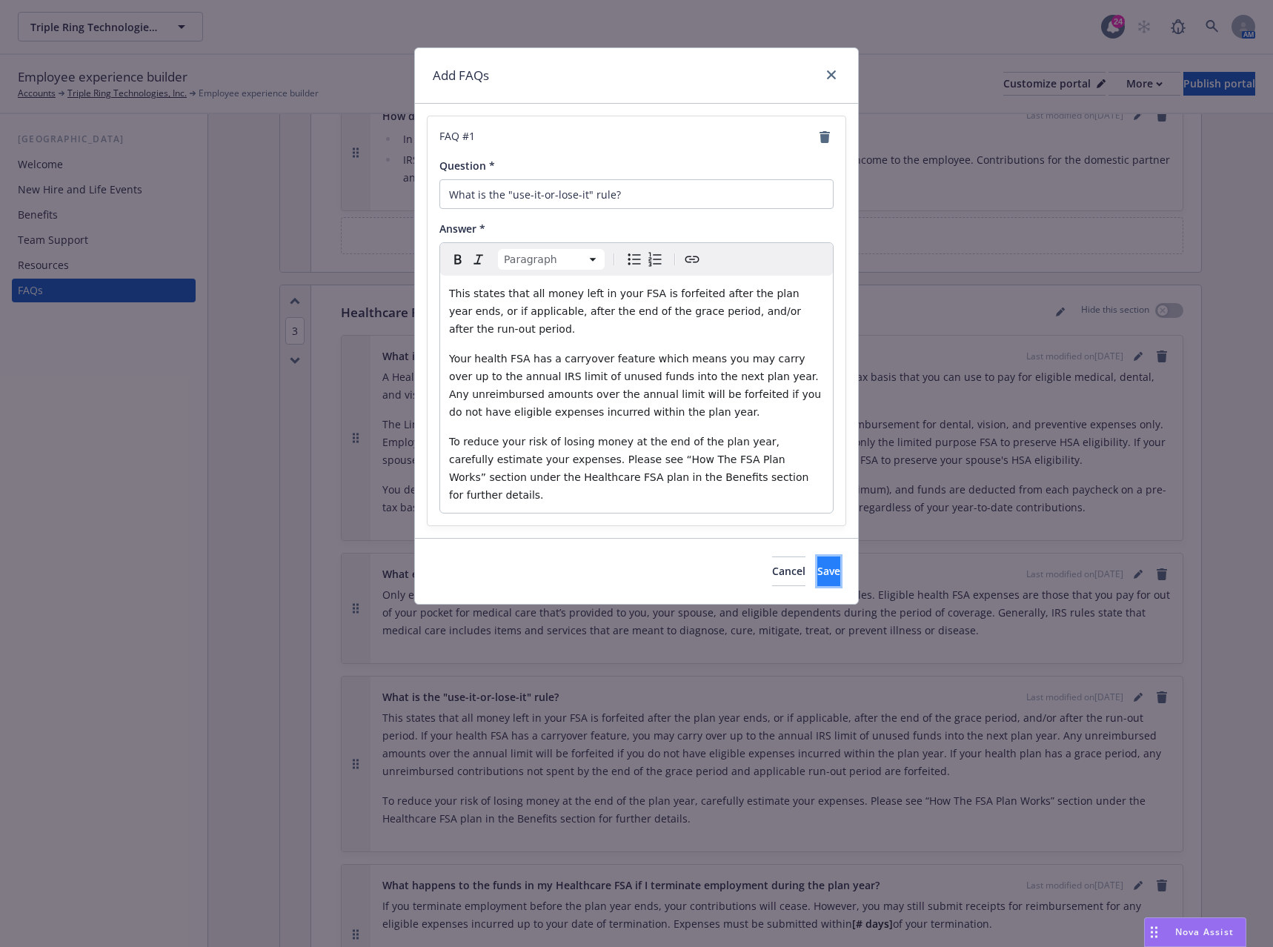
click at [818, 564] on span "Save" at bounding box center [829, 571] width 23 height 14
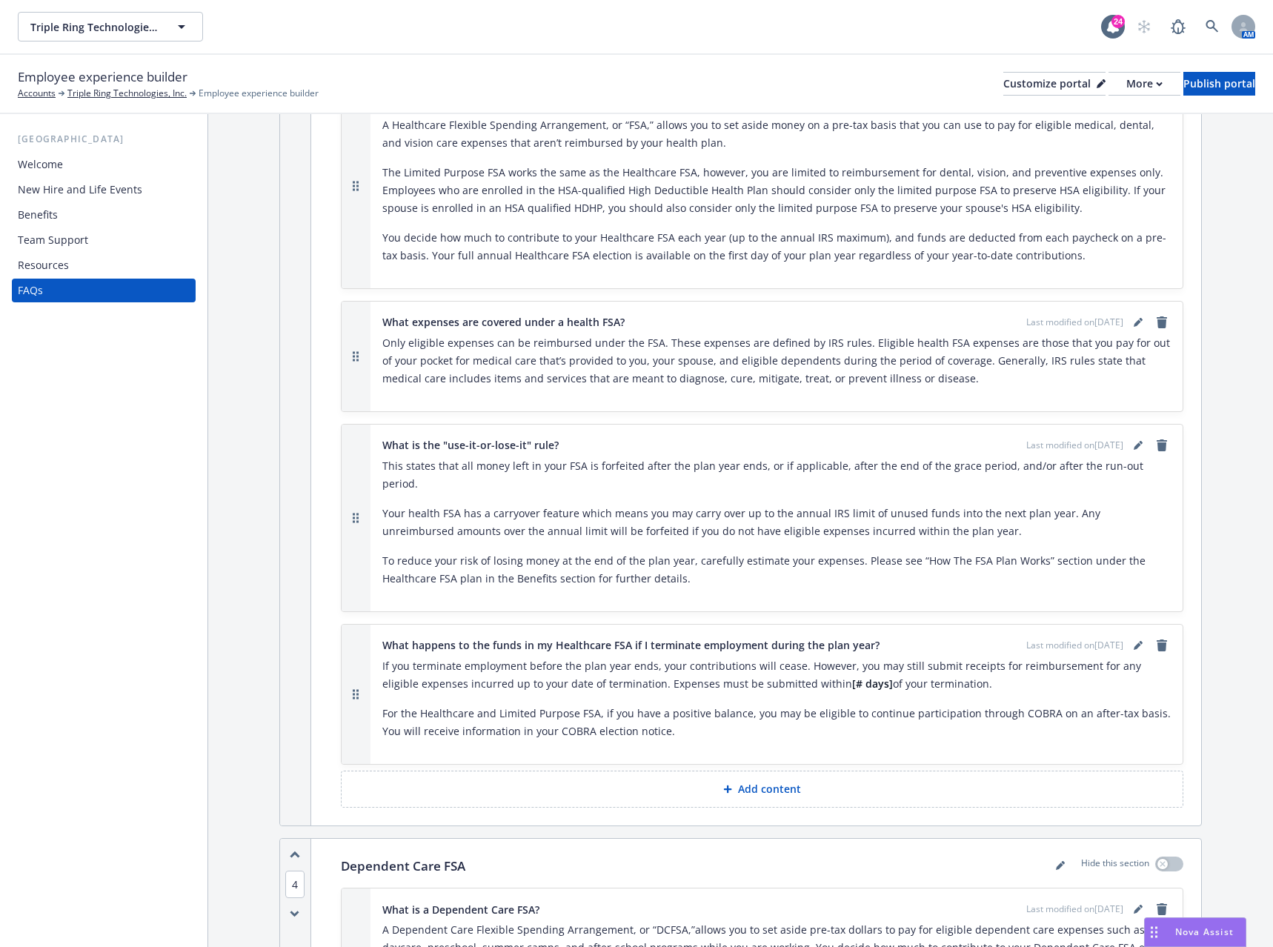
scroll to position [2594, 0]
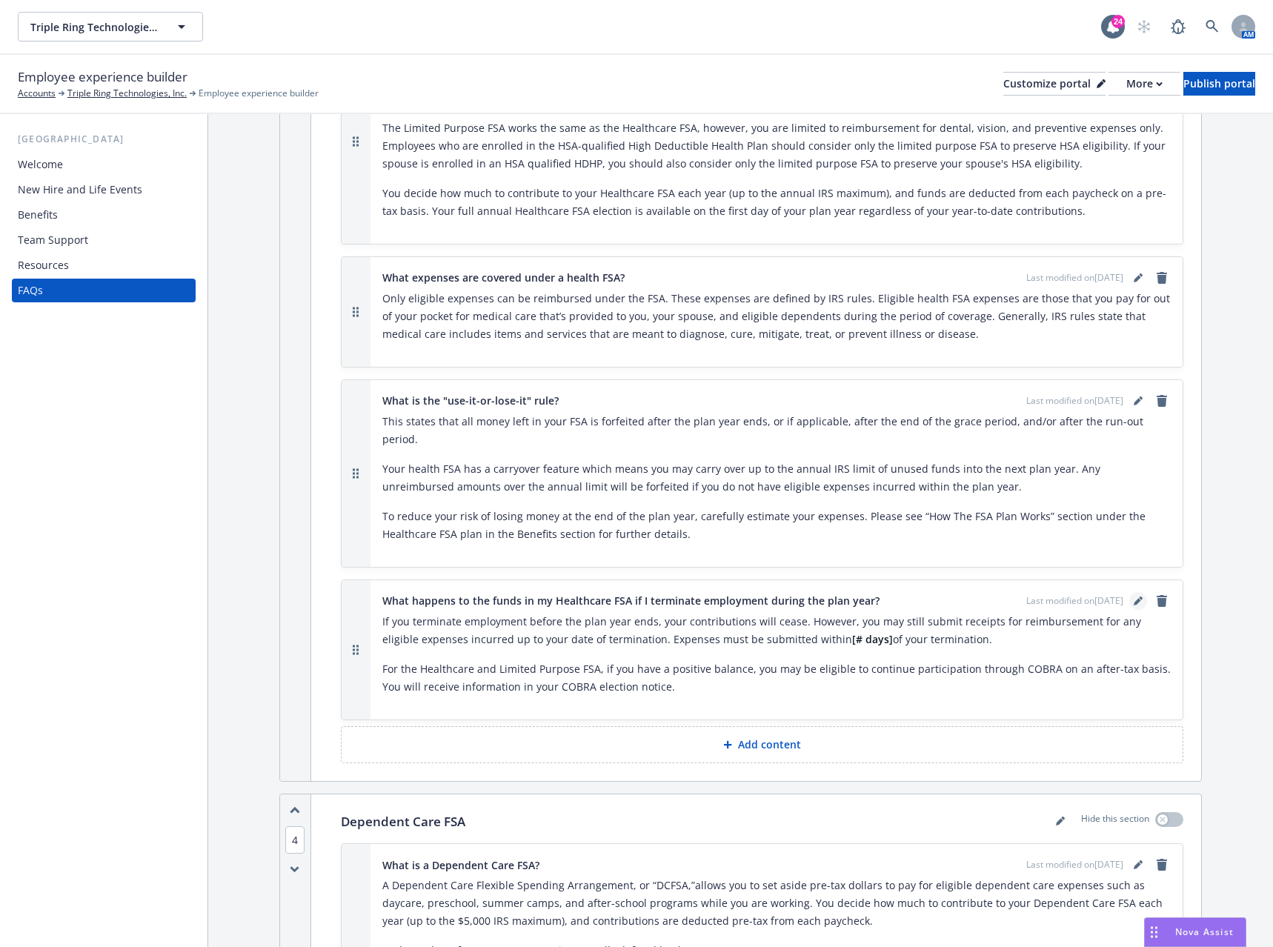
click at [1134, 597] on icon "editPencil" at bounding box center [1138, 601] width 9 height 9
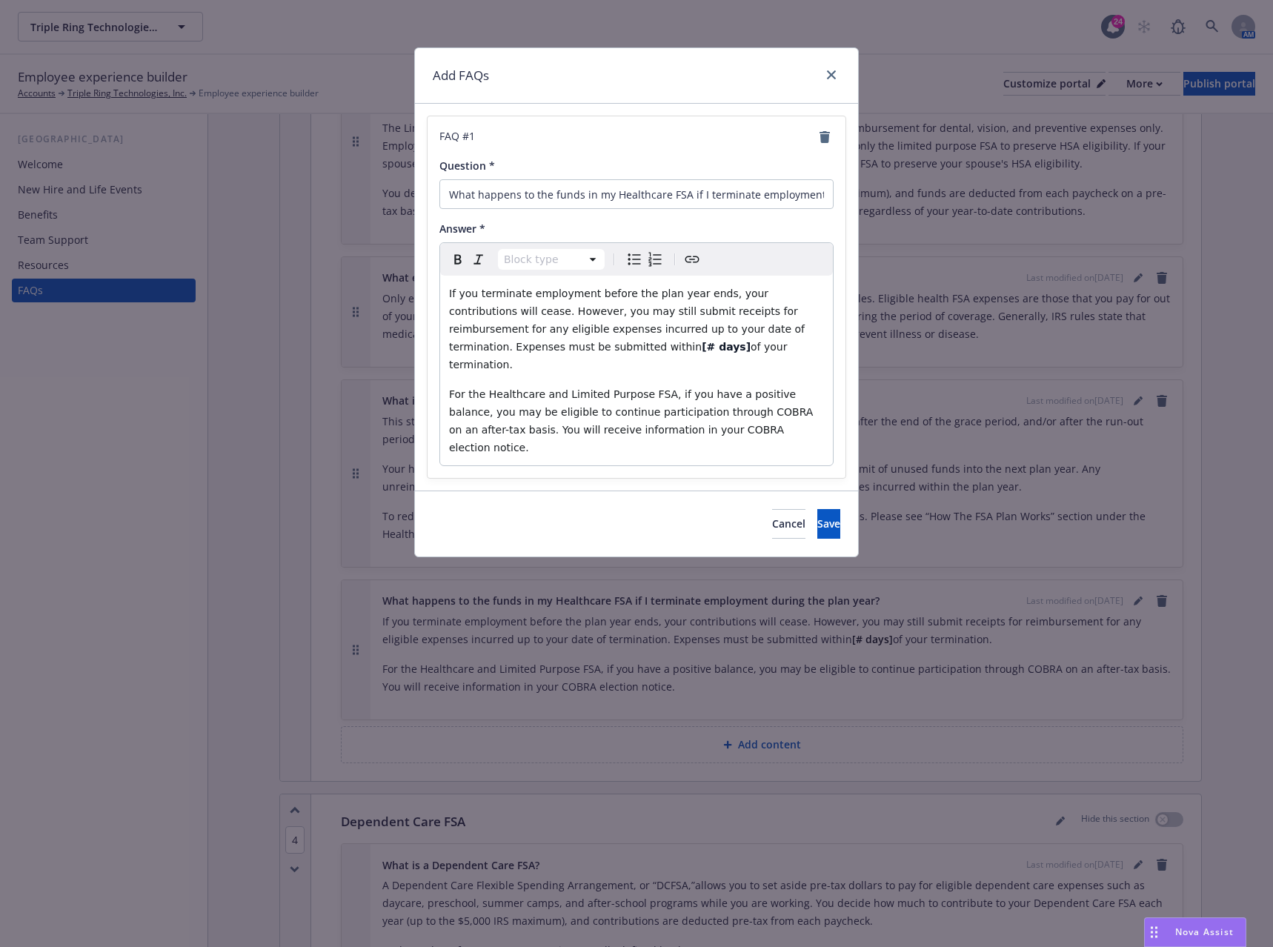
select select "paragraph"
drag, startPoint x: 518, startPoint y: 345, endPoint x: 497, endPoint y: 355, distance: 23.6
click at [480, 345] on p "If you terminate employment before the plan year ends, your contributions will …" at bounding box center [636, 329] width 375 height 89
click at [818, 517] on span "Save" at bounding box center [829, 524] width 23 height 14
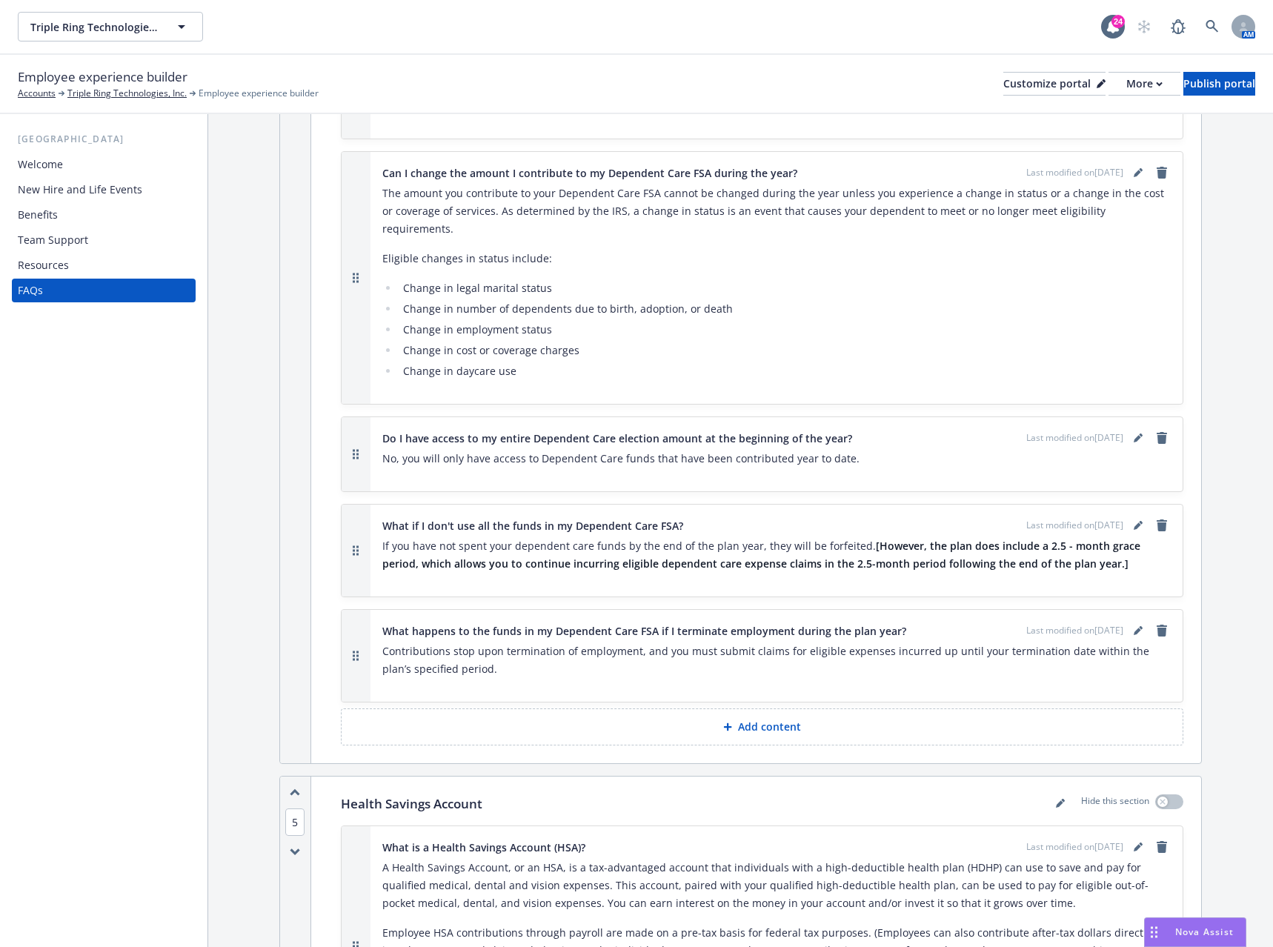
scroll to position [3854, 0]
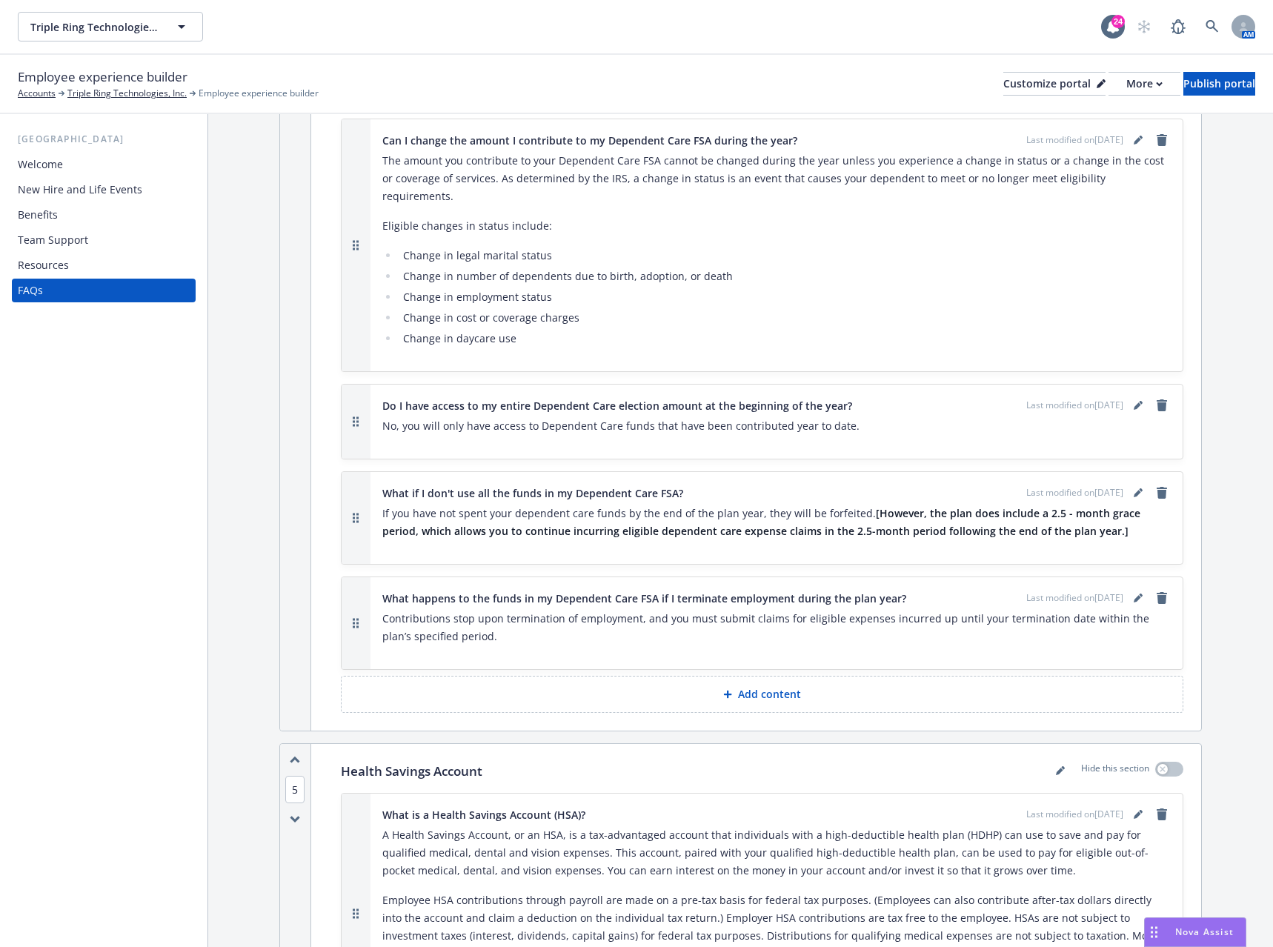
click at [201, 630] on div "[GEOGRAPHIC_DATA] Welcome New Hire and Life Events Benefits Team Support Resour…" at bounding box center [104, 530] width 208 height 833
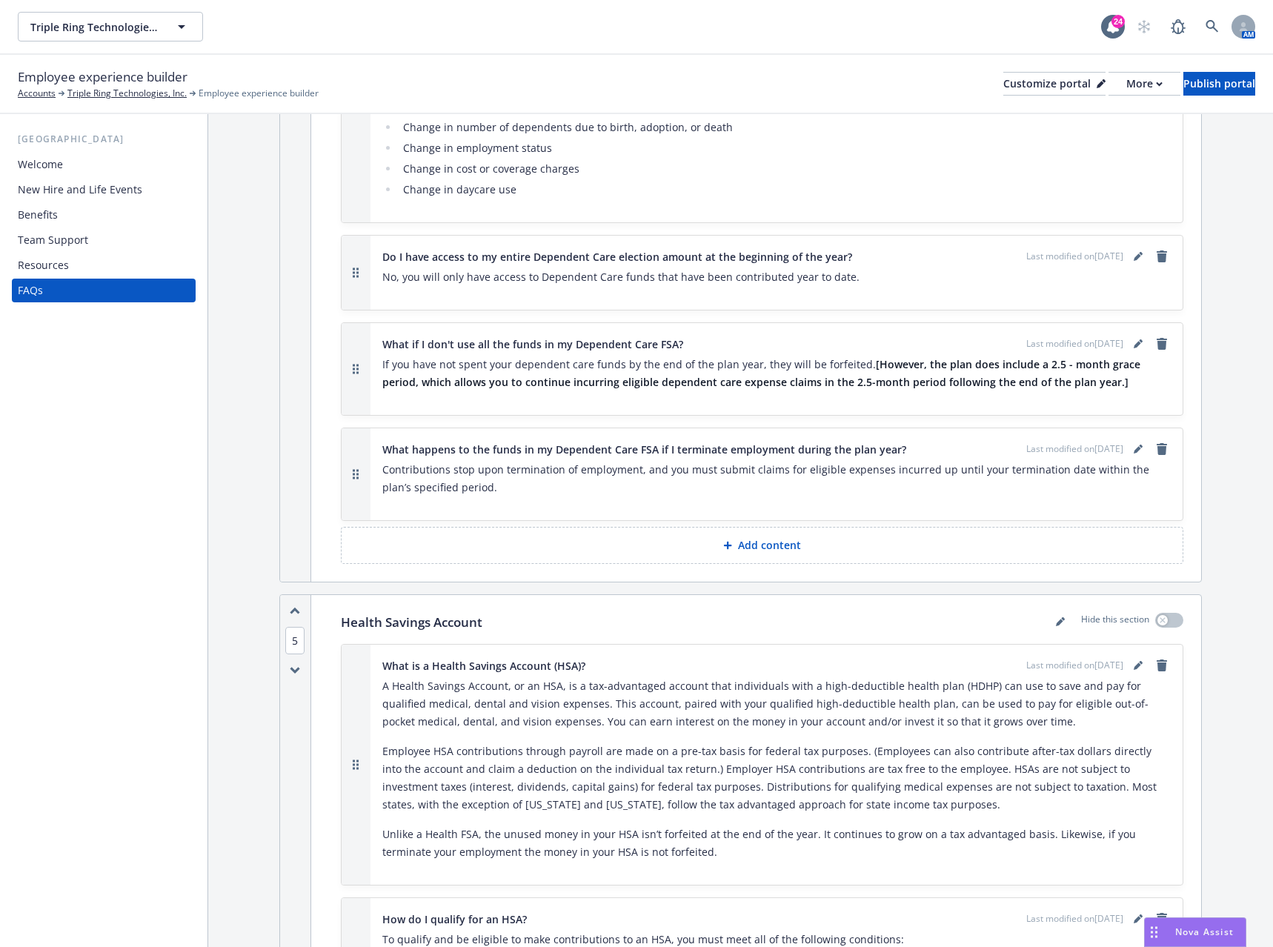
scroll to position [4002, 0]
click at [1130, 336] on link "editPencil" at bounding box center [1139, 345] width 18 height 18
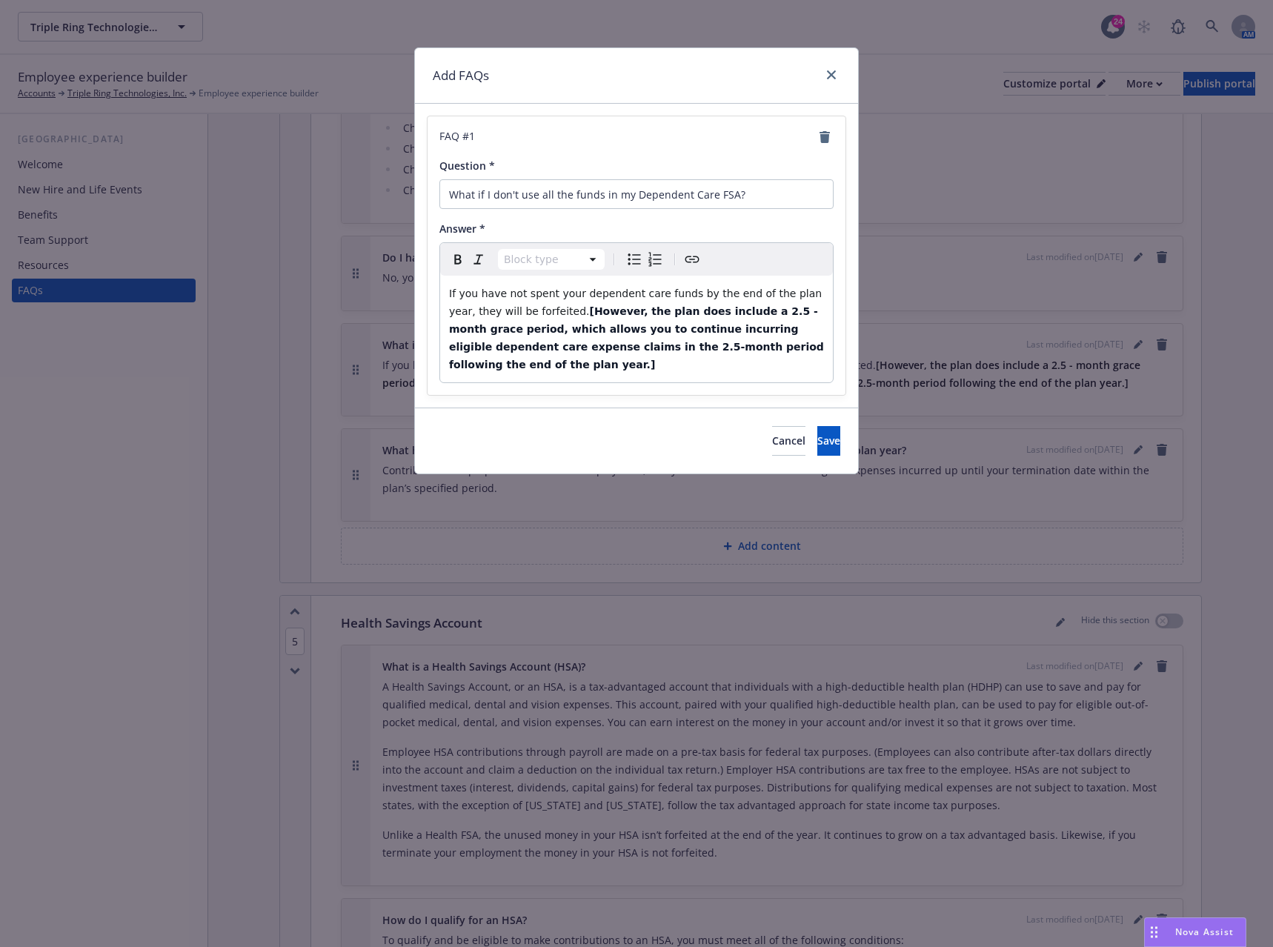
select select "paragraph"
click at [531, 310] on strong "[However, the plan does include a 2.5 - month grace period, which allows you to…" at bounding box center [638, 337] width 379 height 65
click at [779, 350] on p "If you have not spent your dependent care funds by the end of the plan year, th…" at bounding box center [636, 329] width 375 height 89
click at [818, 426] on button "Save" at bounding box center [829, 441] width 23 height 30
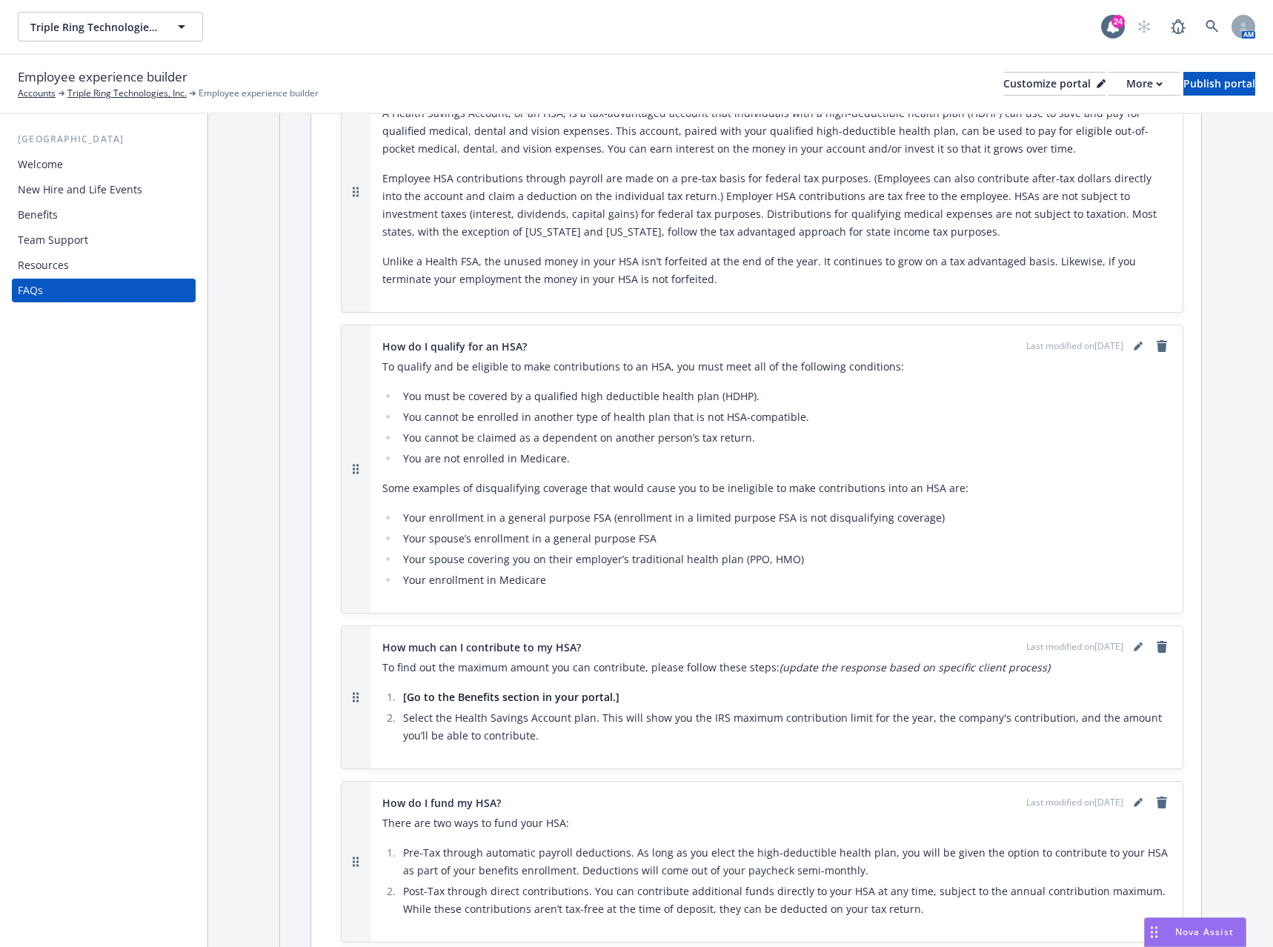
scroll to position [4595, 0]
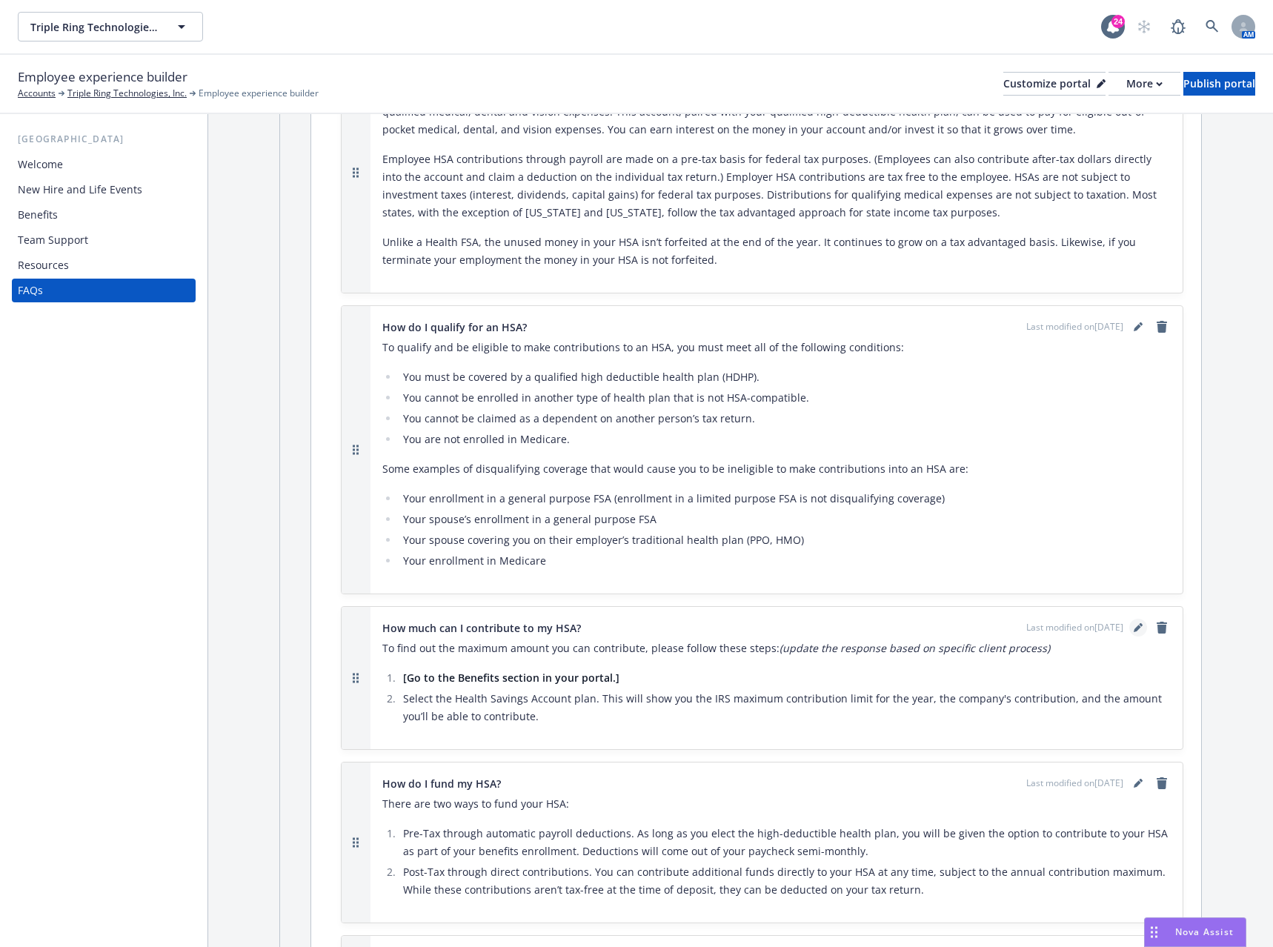
click at [1134, 626] on icon "editPencil" at bounding box center [1137, 629] width 7 height 7
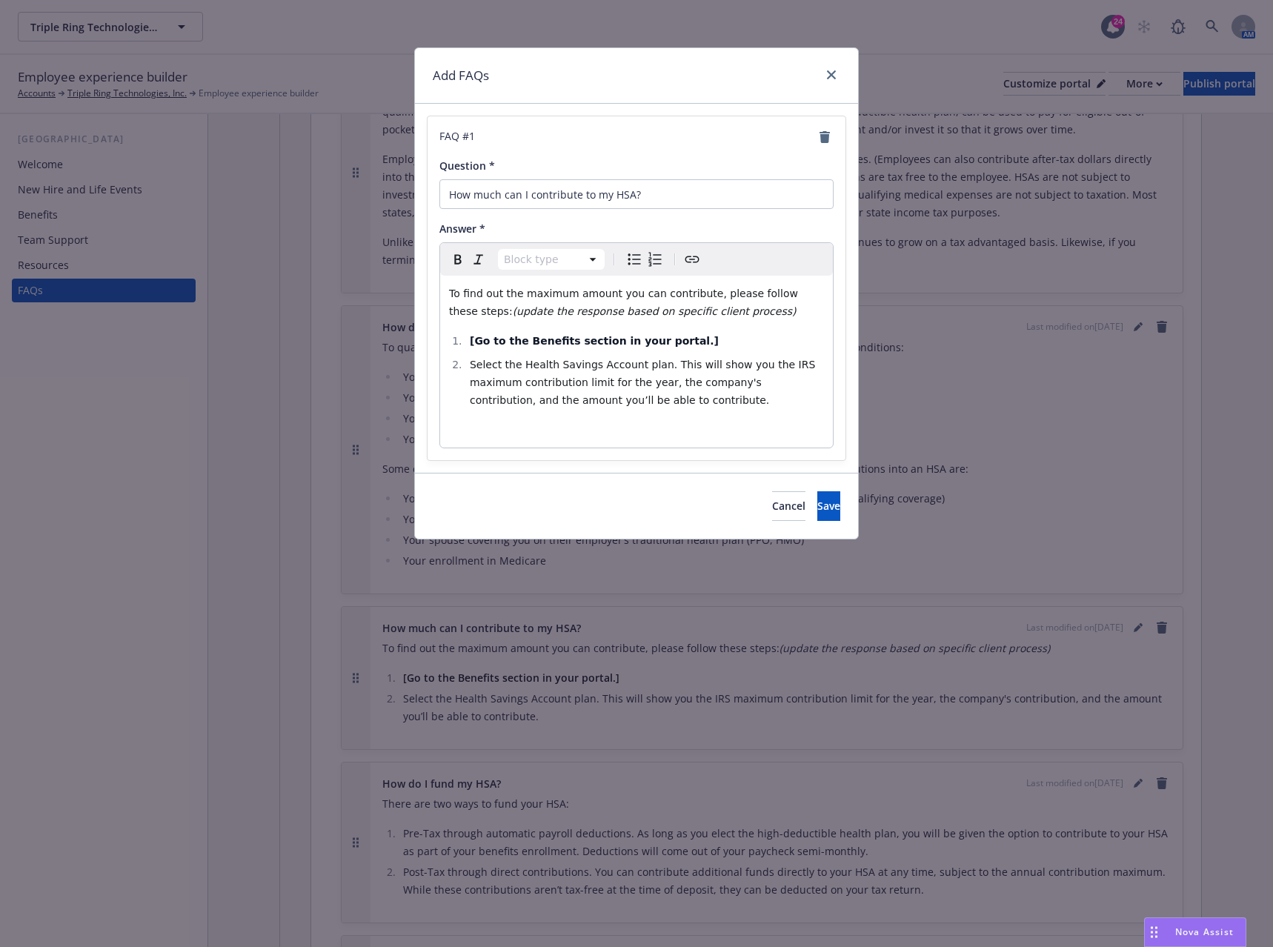
select select
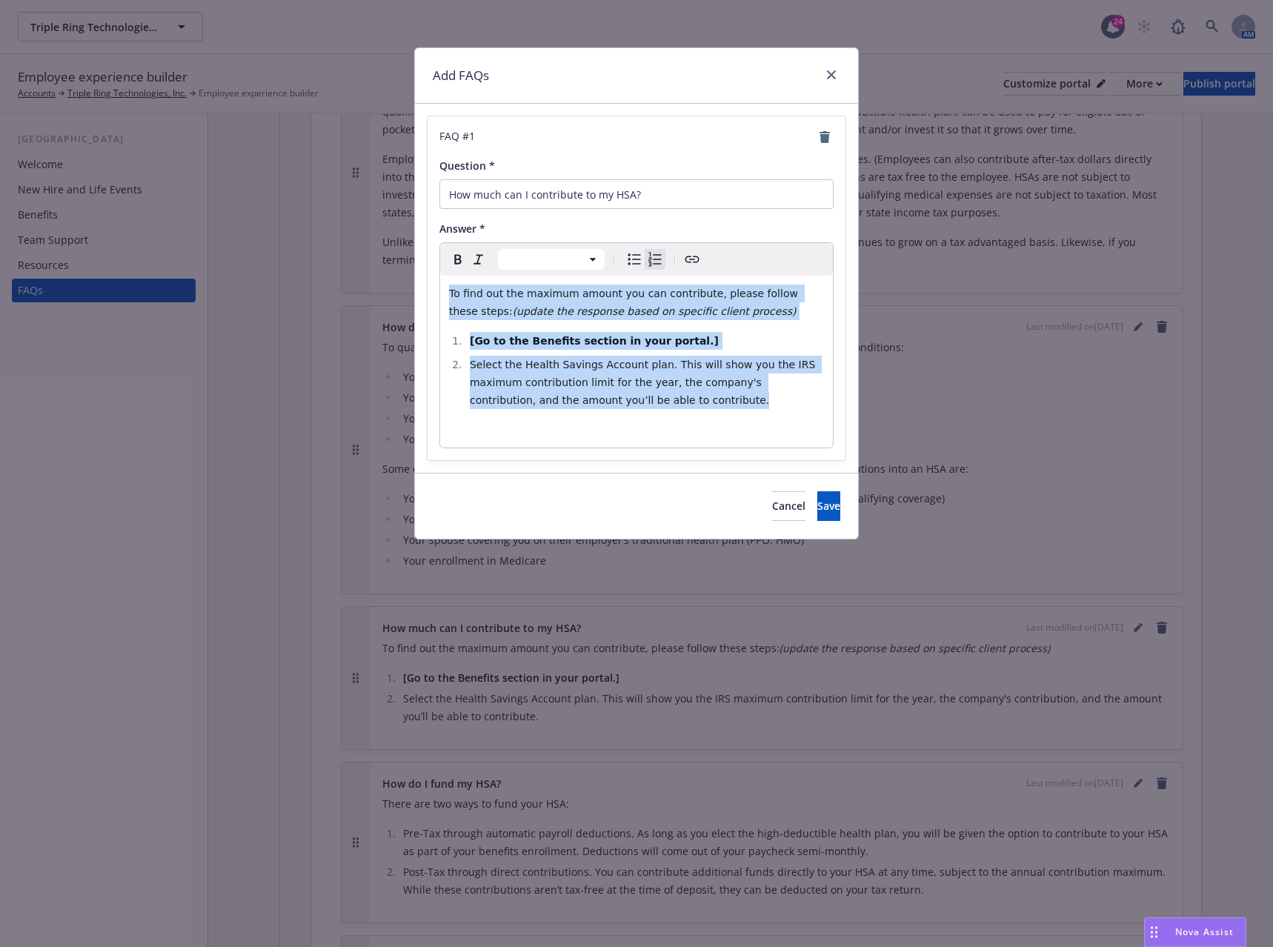
drag, startPoint x: 605, startPoint y: 402, endPoint x: 422, endPoint y: 287, distance: 216.5
click at [422, 287] on div "FAQ # 1 Question * How much can I contribute to my HSA? Answer * Paragraph Head…" at bounding box center [636, 288] width 443 height 369
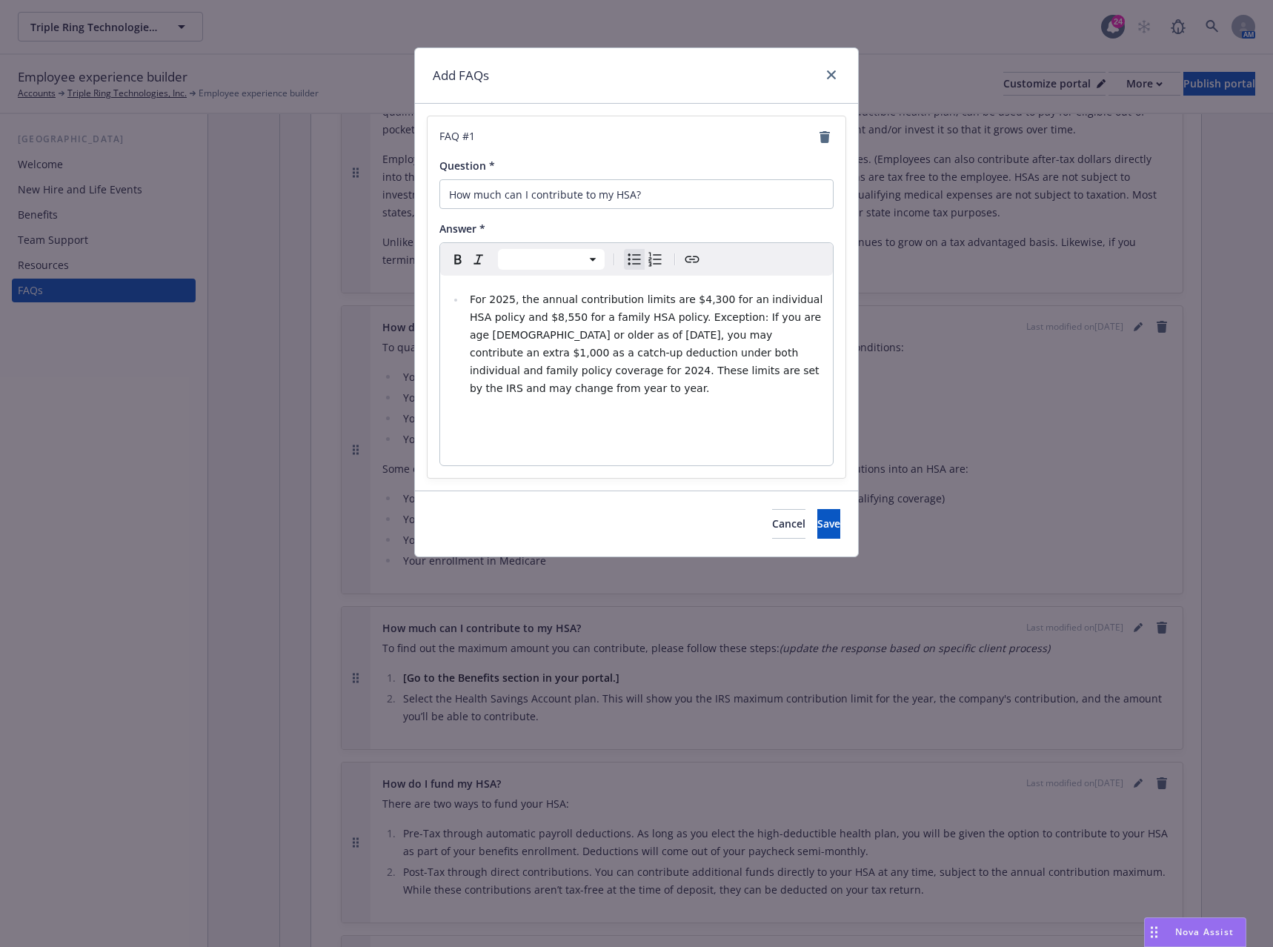
click at [493, 372] on span "For 2025, the annual contribution limits are $4,300 for an individual HSA polic…" at bounding box center [648, 344] width 357 height 101
click at [810, 372] on li "For 2025, the annual contribution limits are $4,300 for an individual HSA polic…" at bounding box center [644, 344] width 359 height 107
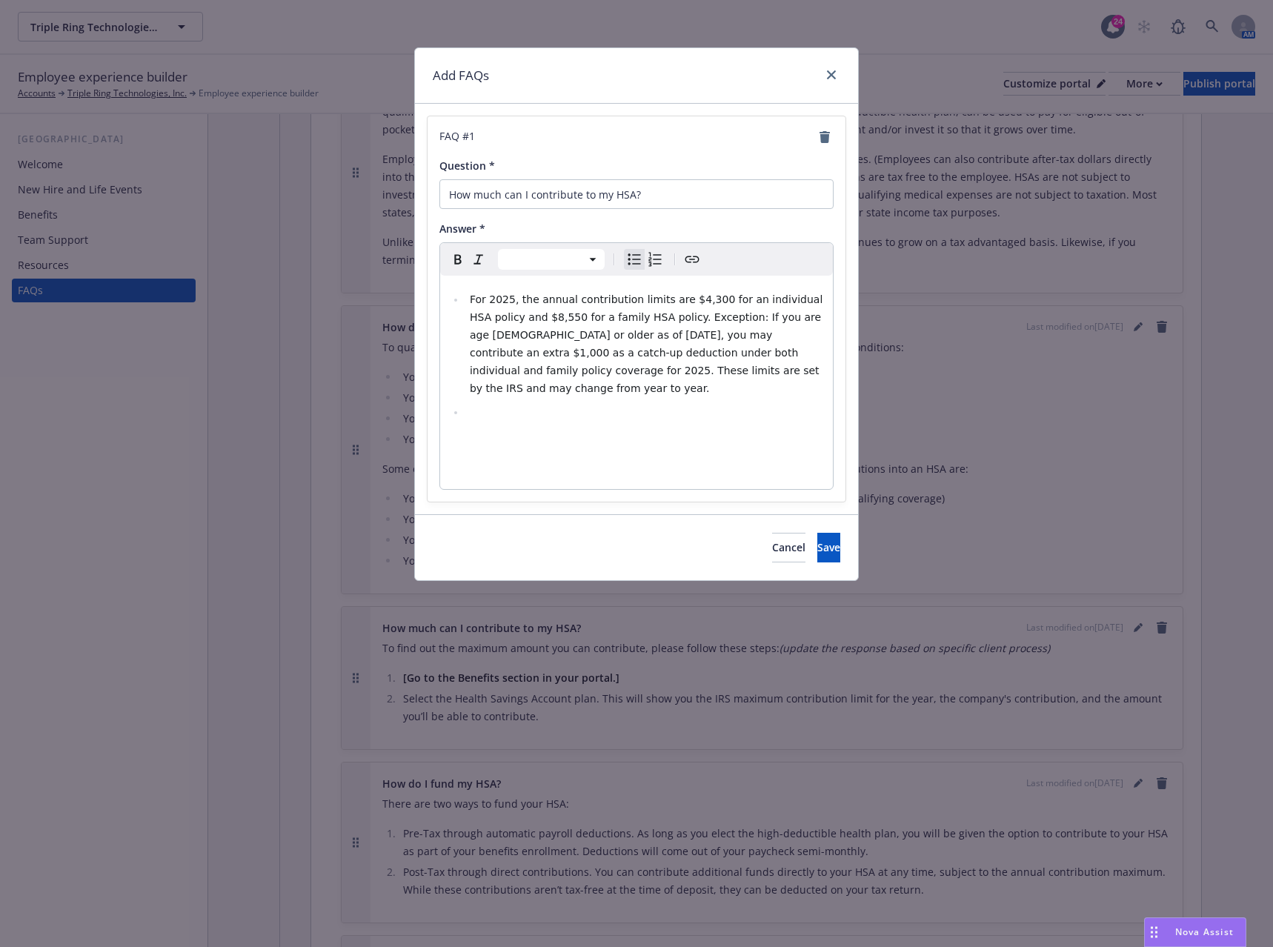
click at [497, 403] on li "editable markdown" at bounding box center [644, 412] width 359 height 18
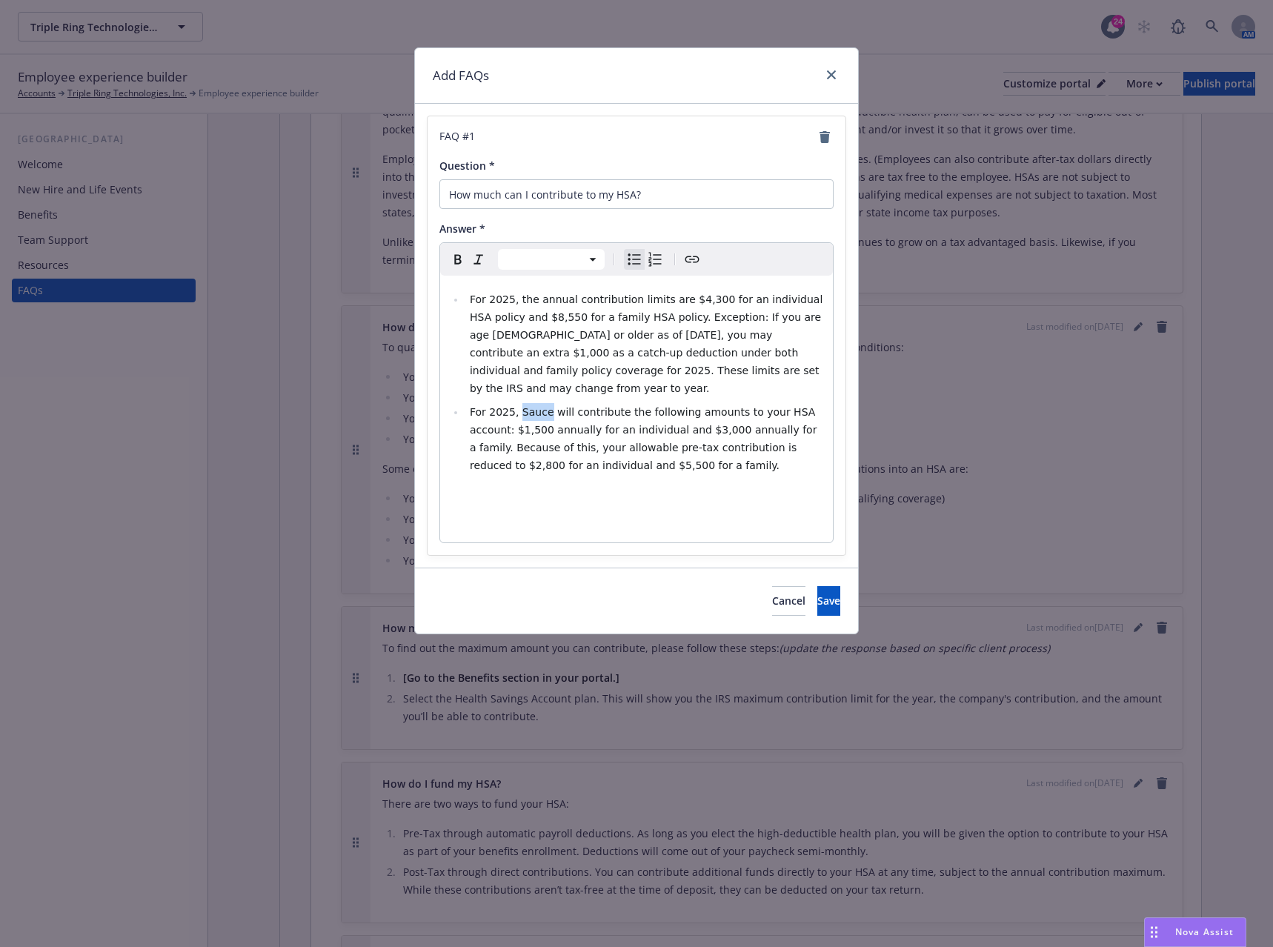
drag, startPoint x: 543, startPoint y: 397, endPoint x: 517, endPoint y: 397, distance: 25.2
click at [517, 406] on span "For 2025, Sauce will contribute the following amounts to your HSA account: $1,5…" at bounding box center [645, 438] width 351 height 65
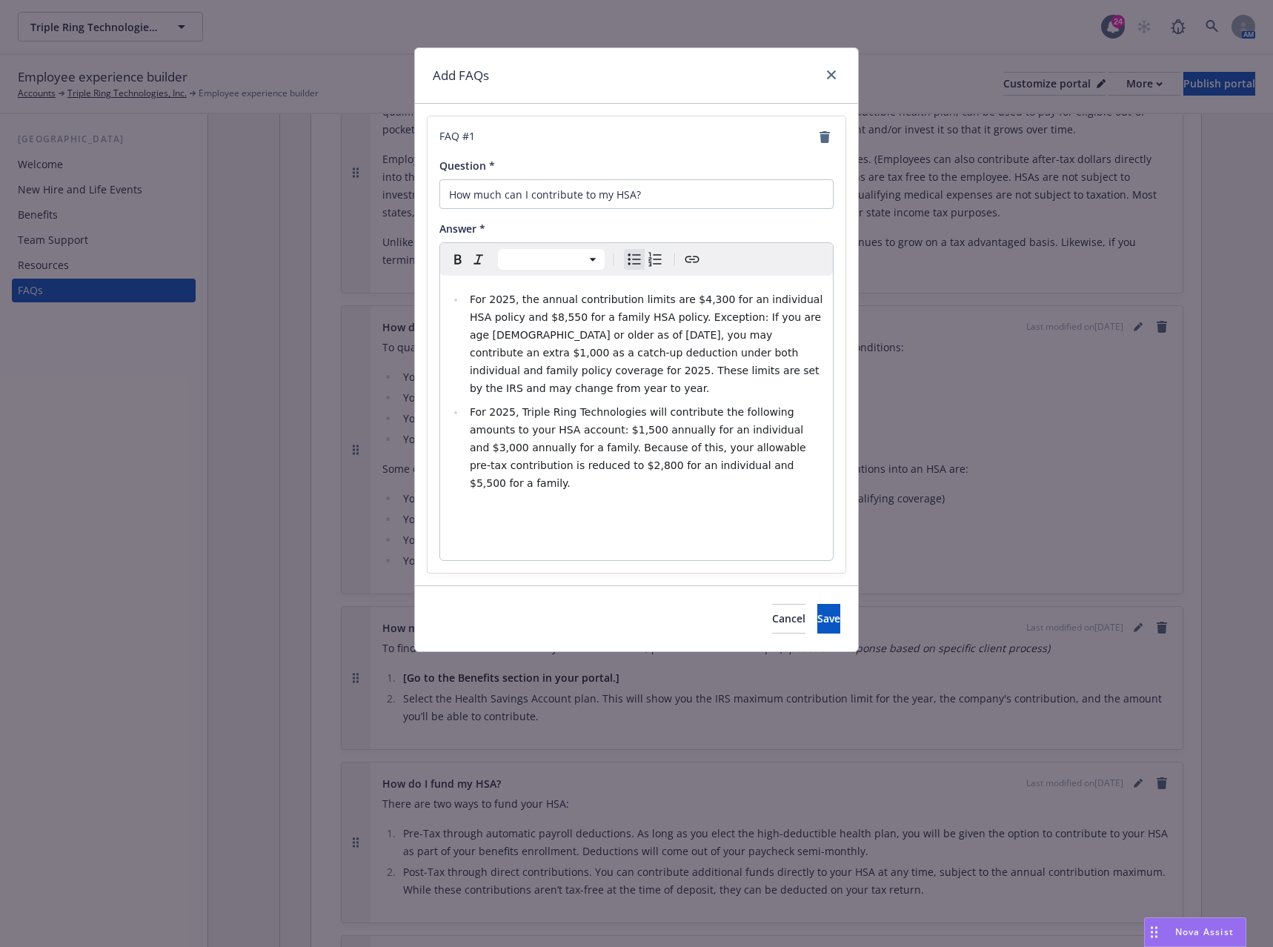
click at [558, 411] on span "For 2025, Triple Ring Technologies will contribute the following amounts to you…" at bounding box center [639, 447] width 339 height 83
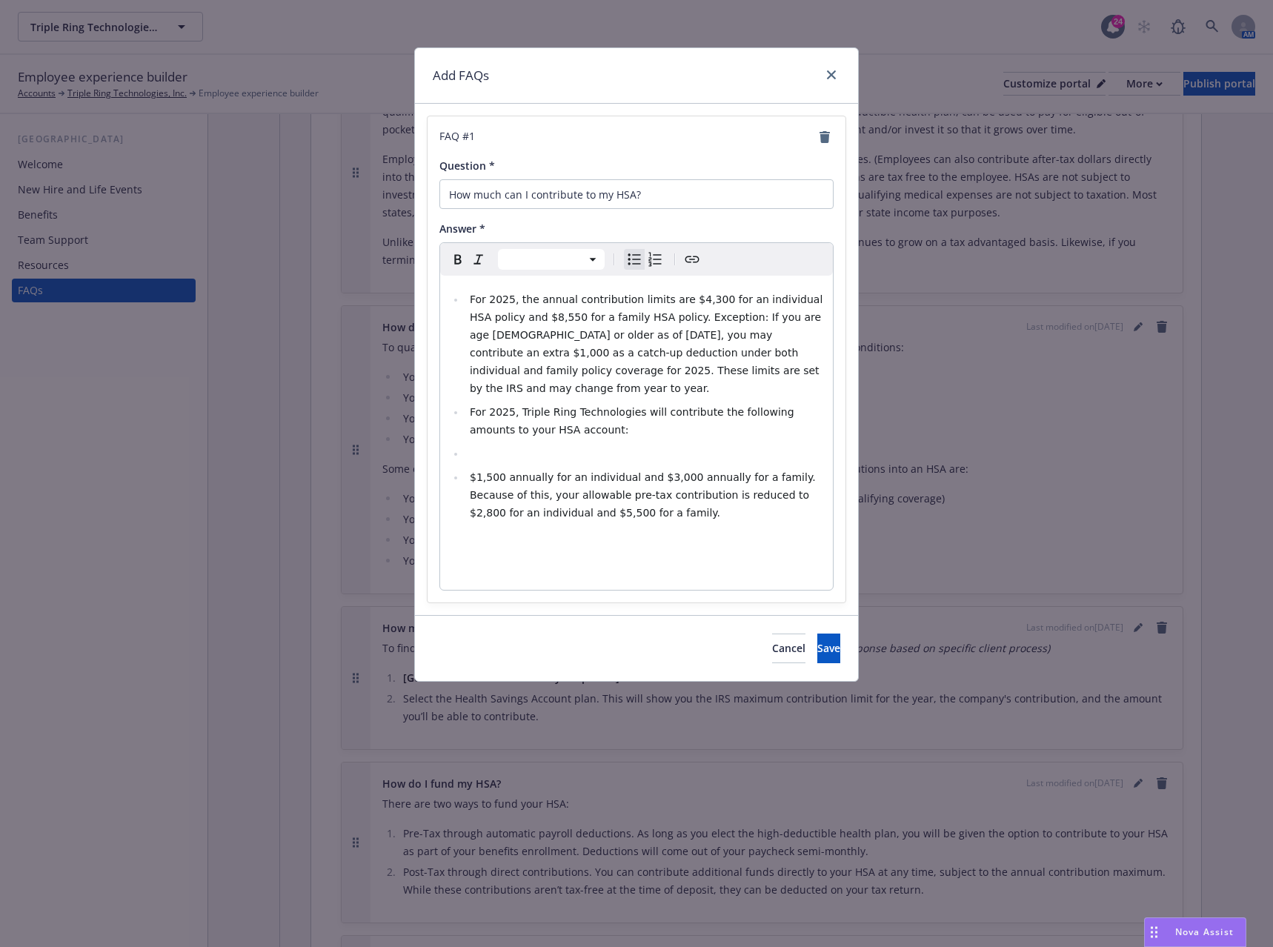
click at [537, 425] on ul "For 2025, the annual contribution limits are $4,300 for an individual HSA polic…" at bounding box center [636, 406] width 375 height 231
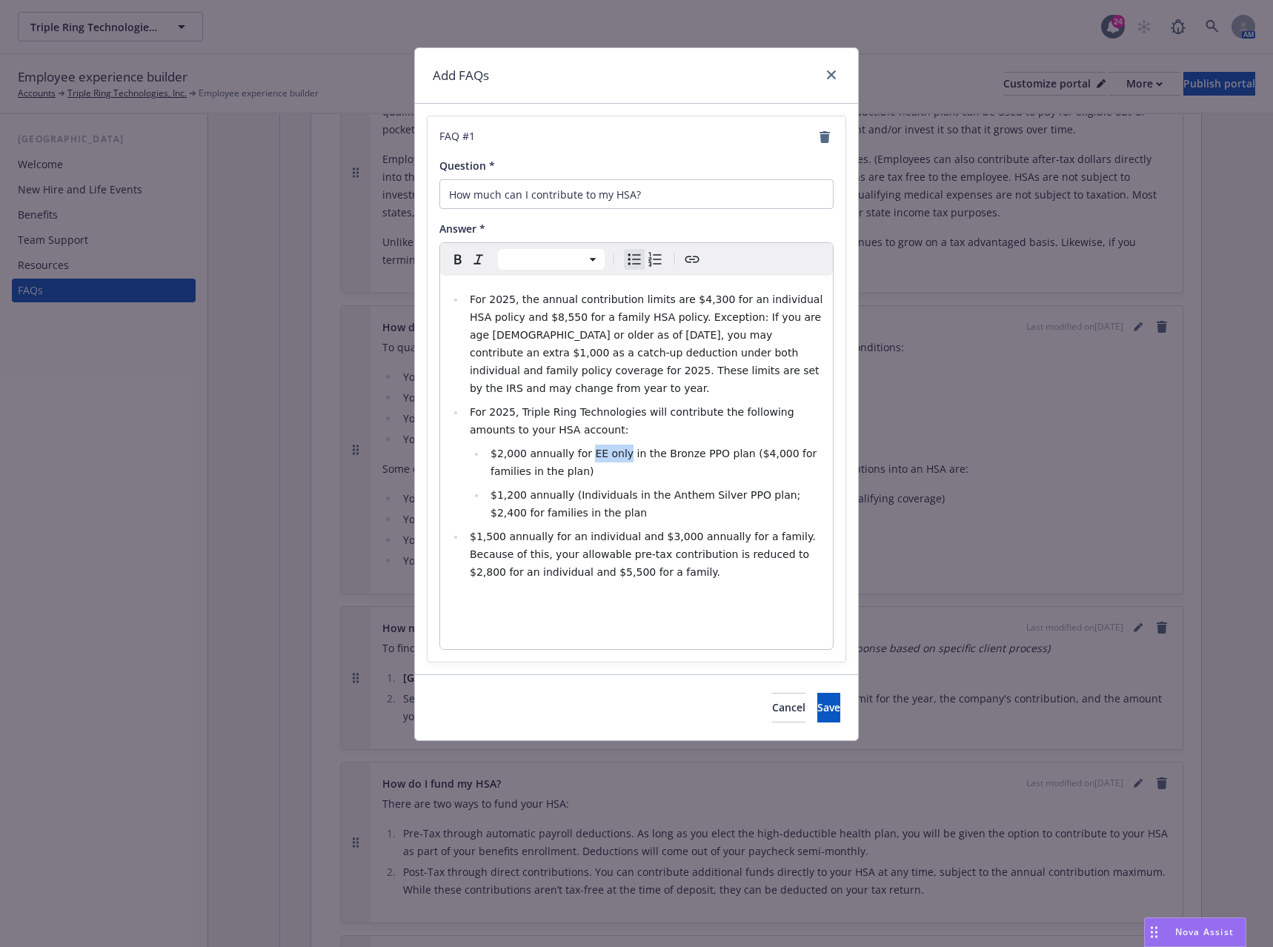
drag, startPoint x: 612, startPoint y: 439, endPoint x: 584, endPoint y: 438, distance: 28.2
click at [582, 448] on span "$2,000 annually for EE only in the Bronze PPO plan ($4,000 for families in the …" at bounding box center [656, 463] width 330 height 30
click at [659, 448] on span "$2,000 annually for Indviduals in the Bronze PPO plan ($4,000 for families in t…" at bounding box center [654, 463] width 327 height 30
click at [597, 448] on span "$2,000 annually for Indviduals in the Anthem Bronze PPO plan ($4,000 for famili…" at bounding box center [655, 463] width 328 height 30
click at [756, 489] on span "$1,200 annually (Individuals in the Anthem Silver PPO plan; $2,400 for families…" at bounding box center [648, 504] width 314 height 30
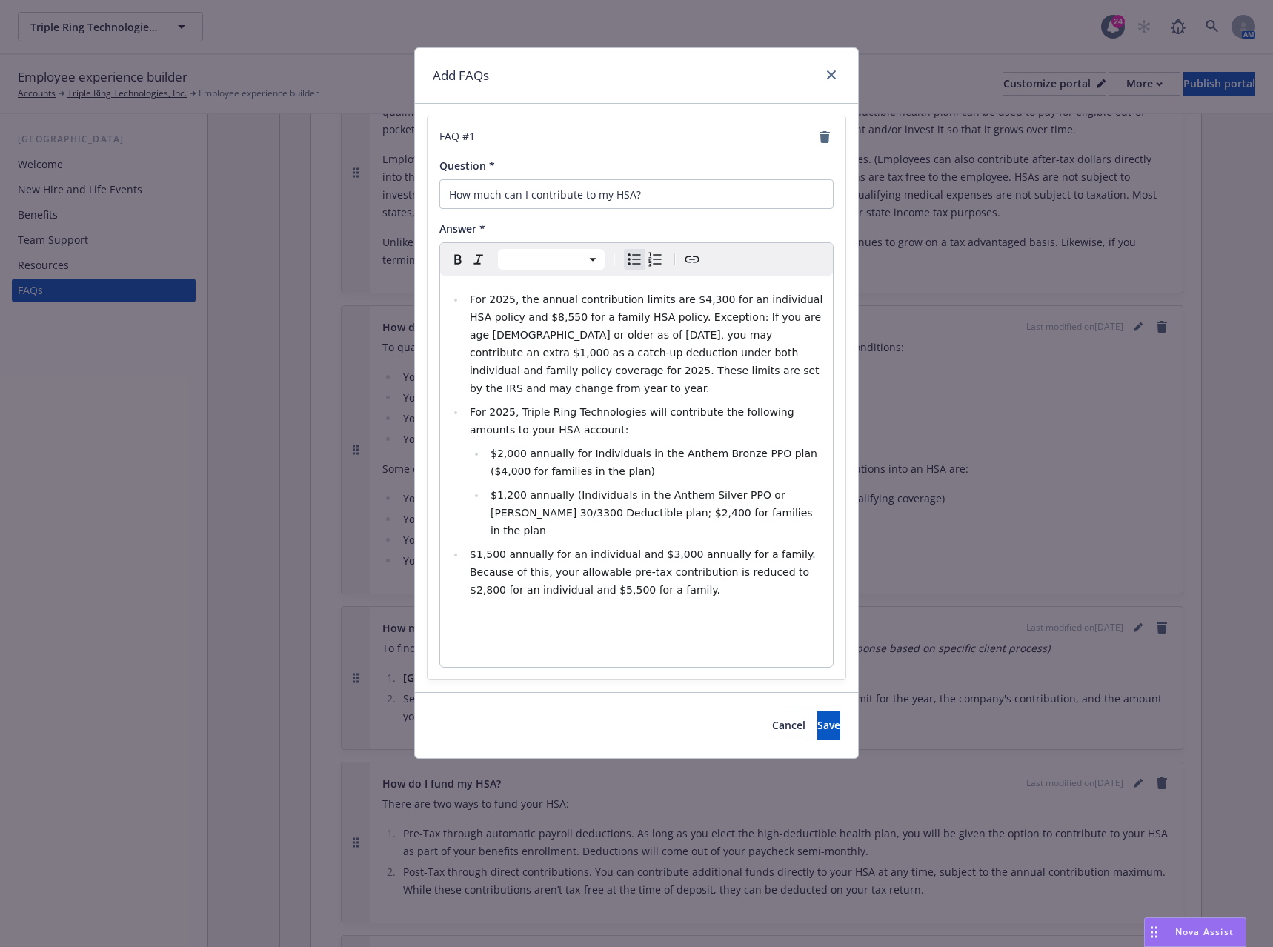
click at [669, 500] on span "$1,200 annually (Individuals in the Anthem Silver PPO or [PERSON_NAME] 30/3300 …" at bounding box center [653, 512] width 325 height 47
drag, startPoint x: 802, startPoint y: 496, endPoint x: 762, endPoint y: 496, distance: 40.0
click at [762, 496] on li "$1,200 annually (Individuals in the Anthem Silver PPO or [PERSON_NAME] 30/3300 …" at bounding box center [655, 512] width 338 height 53
click at [568, 489] on span "$1,200 annually (Individuals in the Anthem Silver PPO or [PERSON_NAME] 30/3300 …" at bounding box center [653, 512] width 325 height 47
click at [564, 448] on span "$2,000 annually for Individuals in the Anthem Bronze PPO plan ($4,000 for famil…" at bounding box center [656, 463] width 330 height 30
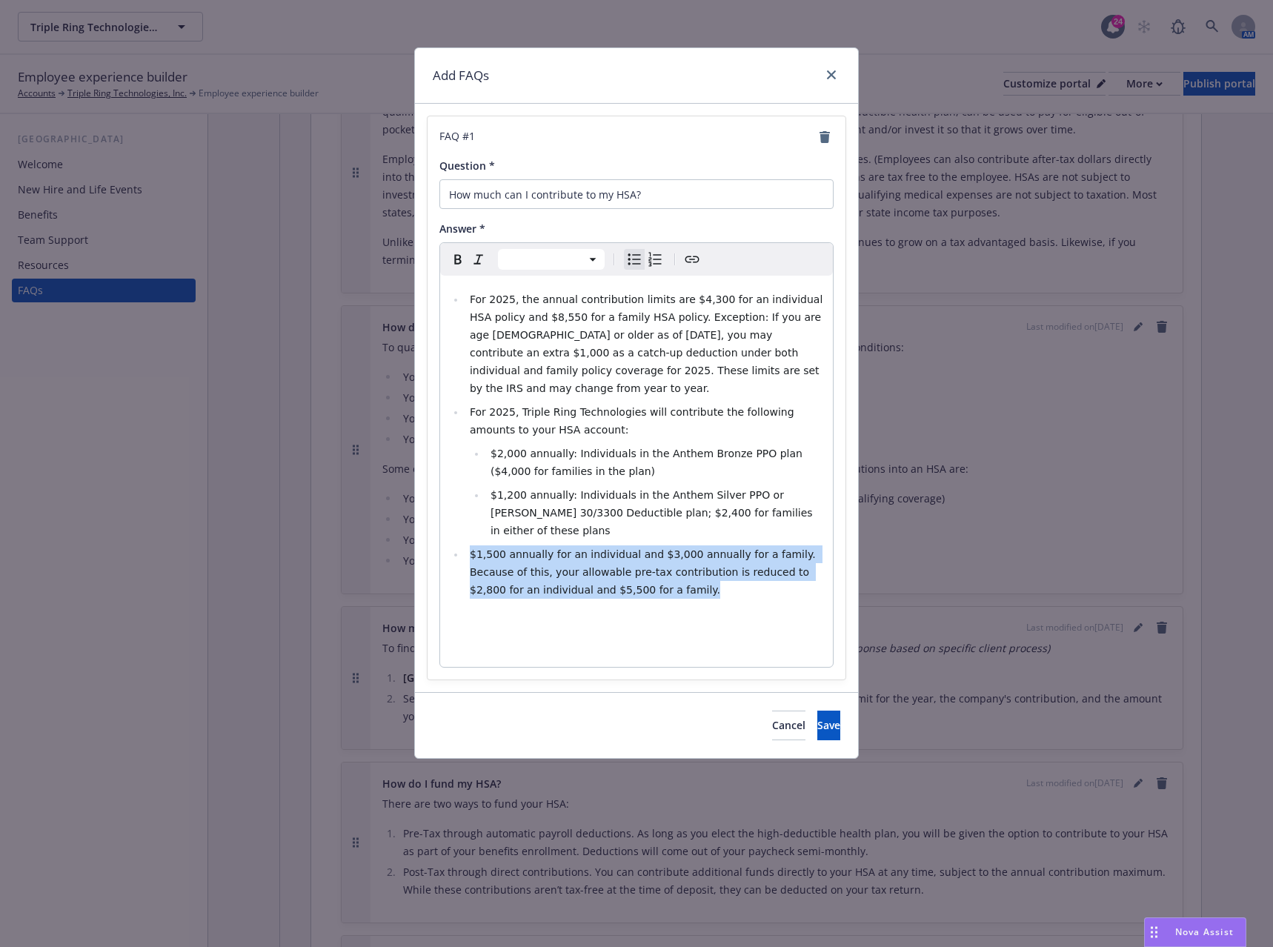
drag, startPoint x: 646, startPoint y: 557, endPoint x: 441, endPoint y: 527, distance: 207.4
click at [441, 527] on div "For 2025, the annual contribution limits are $4,300 for an individual HSA polic…" at bounding box center [636, 471] width 393 height 391
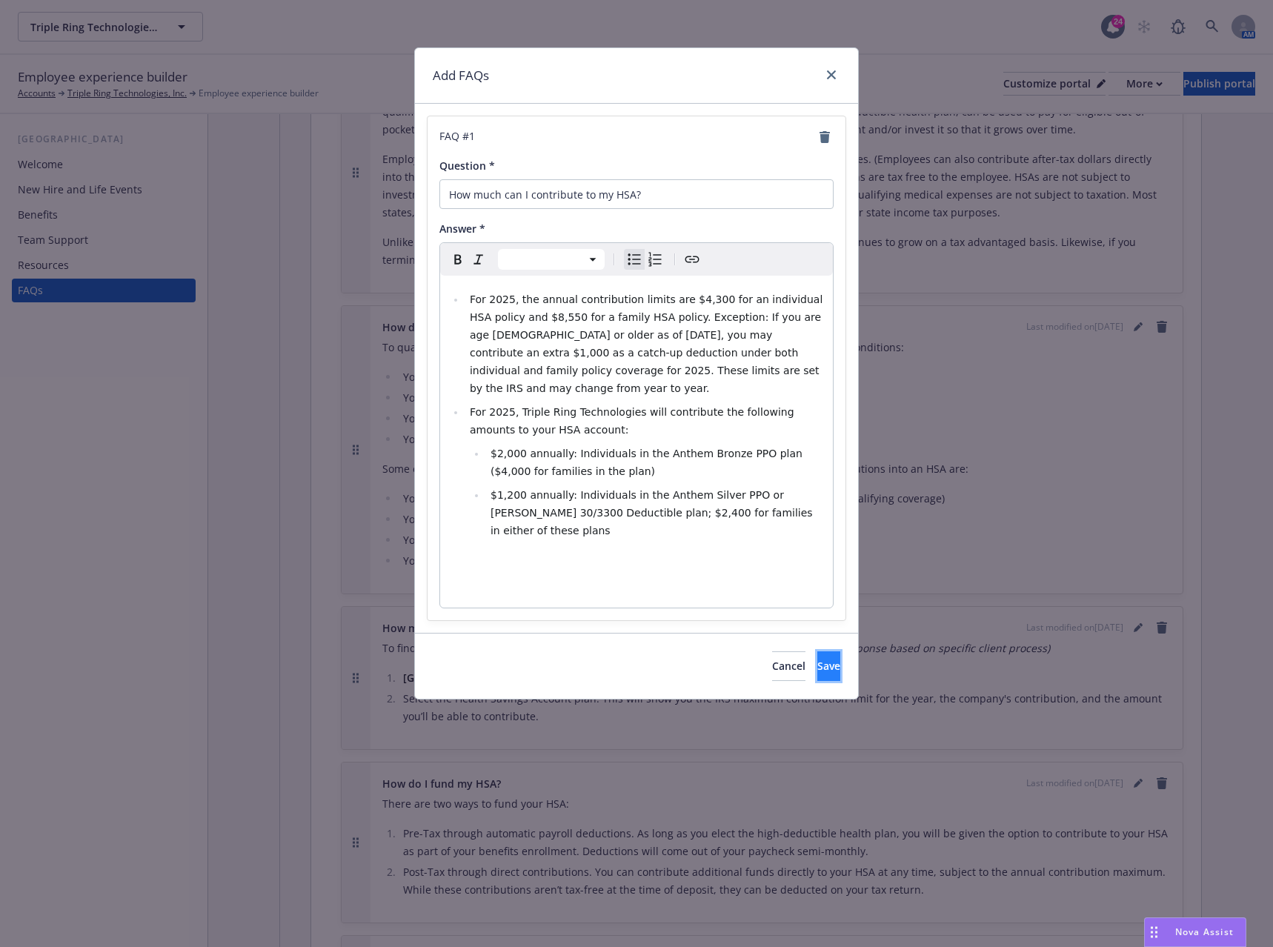
click at [818, 659] on span "Save" at bounding box center [829, 666] width 23 height 14
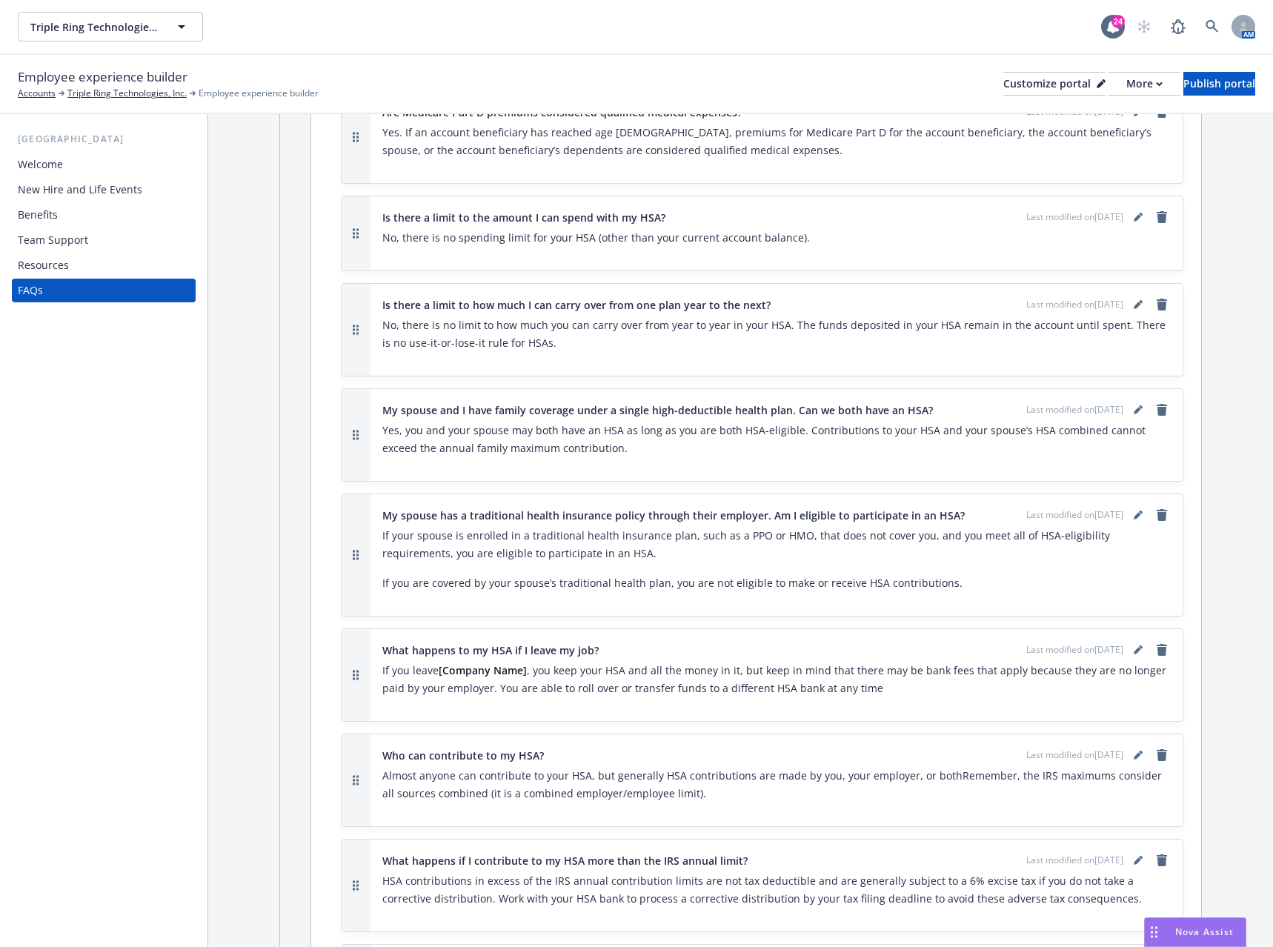
scroll to position [6745, 0]
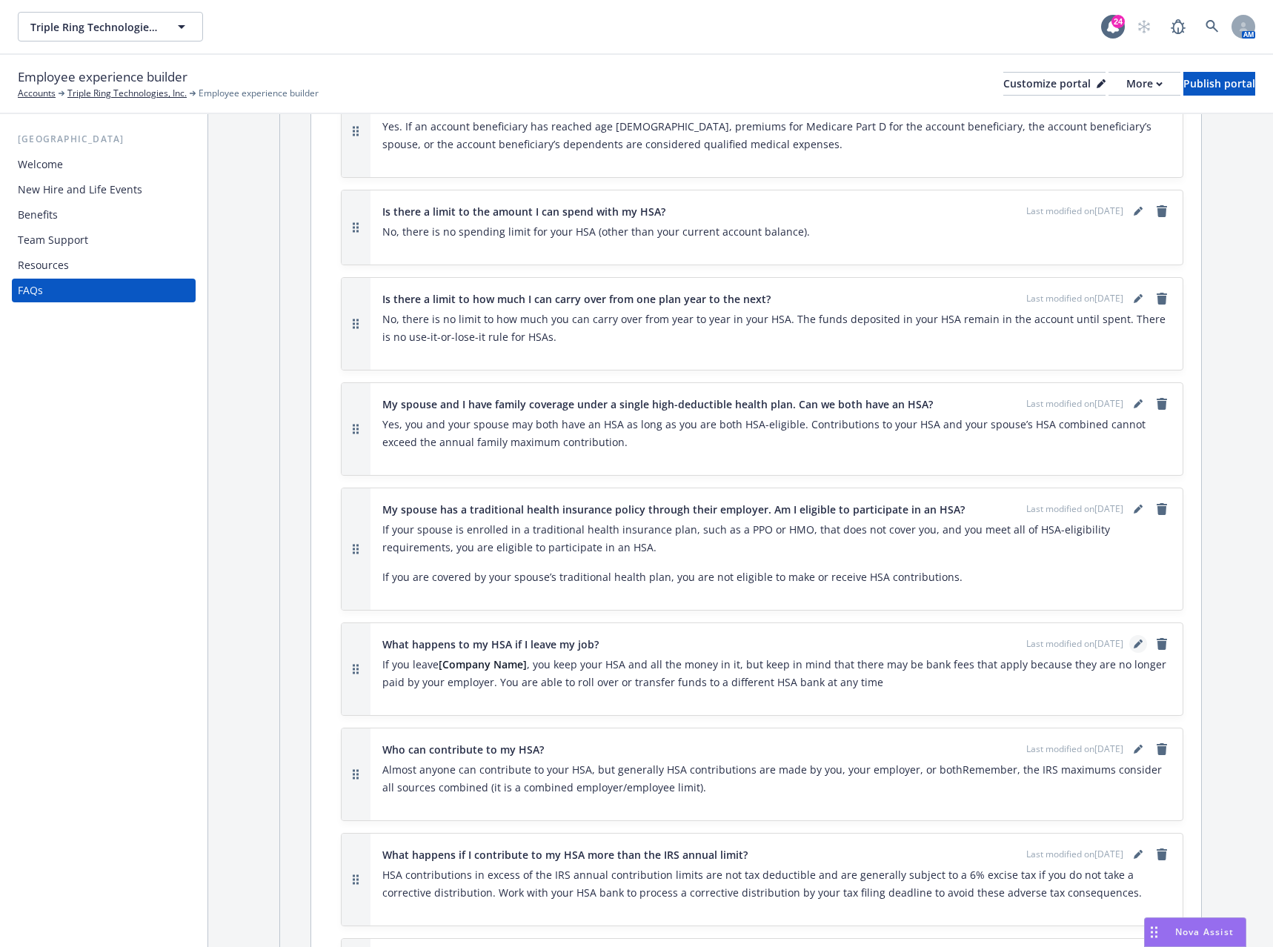
click at [1134, 642] on icon "editPencil" at bounding box center [1137, 645] width 7 height 7
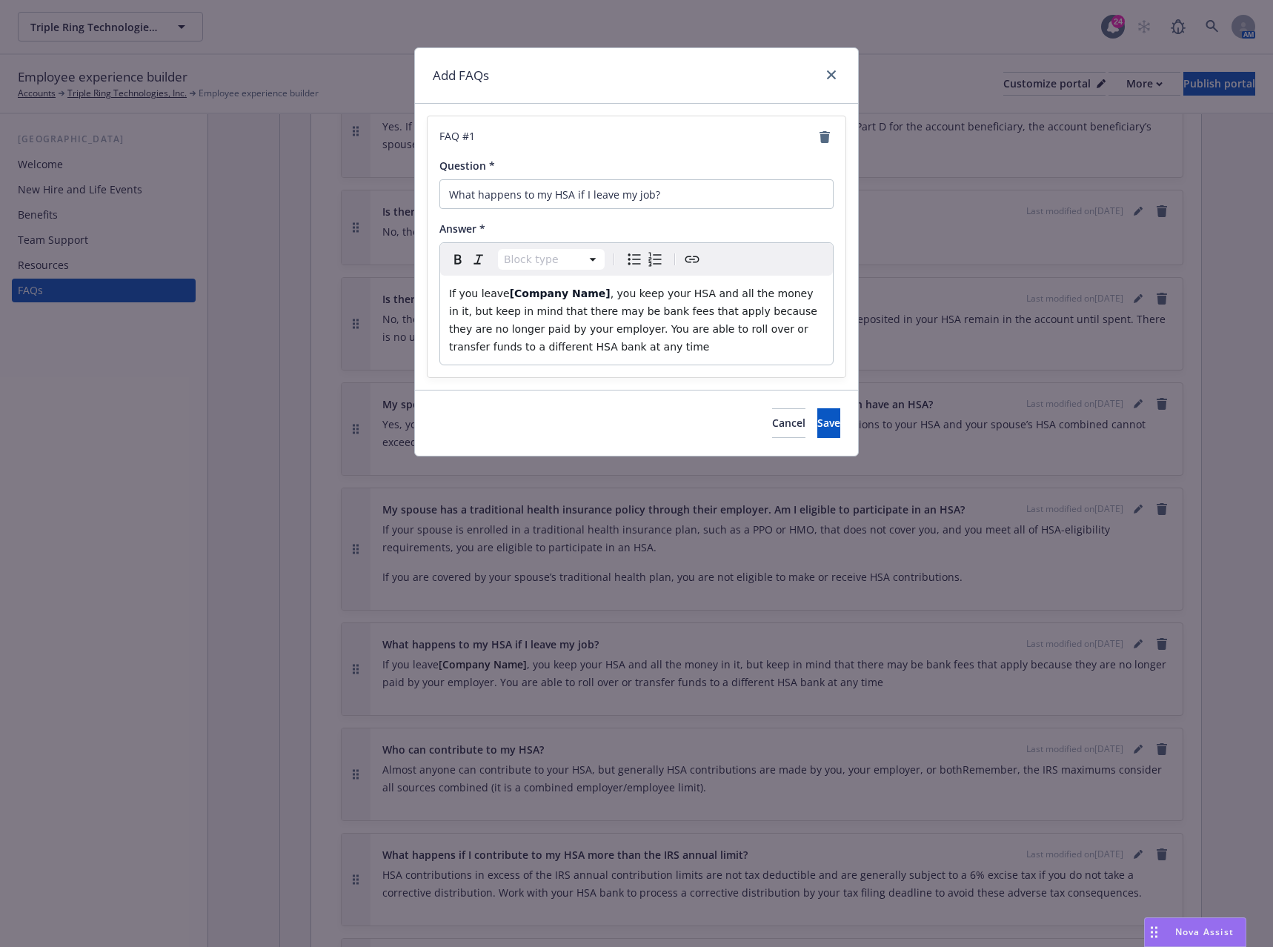
select select "paragraph"
click at [590, 293] on span ", you keep your HSA and all the money in it, but keep in mind that there may be…" at bounding box center [634, 320] width 371 height 65
click at [818, 418] on span "Save" at bounding box center [829, 423] width 23 height 14
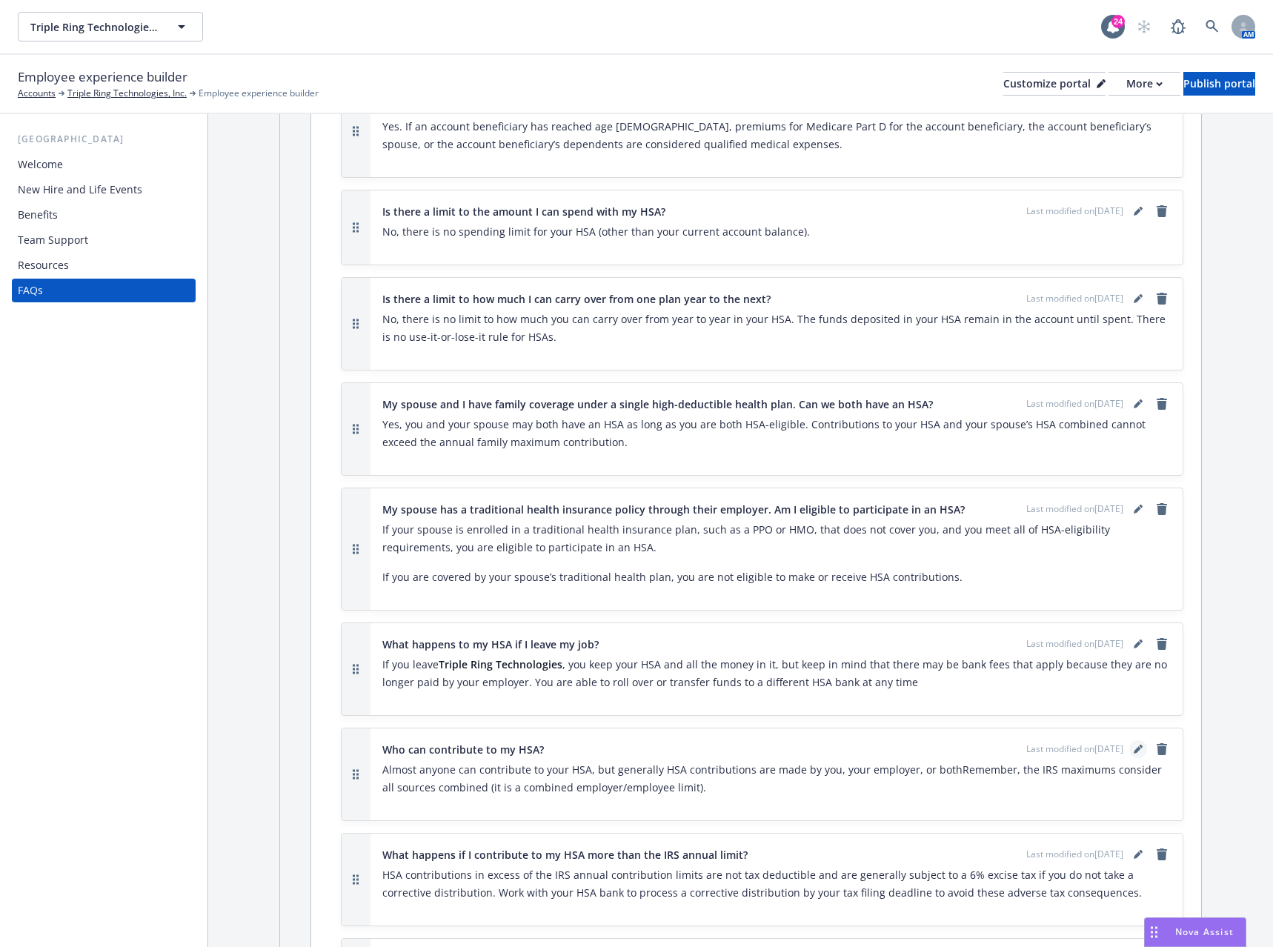
click at [1134, 747] on icon "editPencil" at bounding box center [1137, 750] width 7 height 7
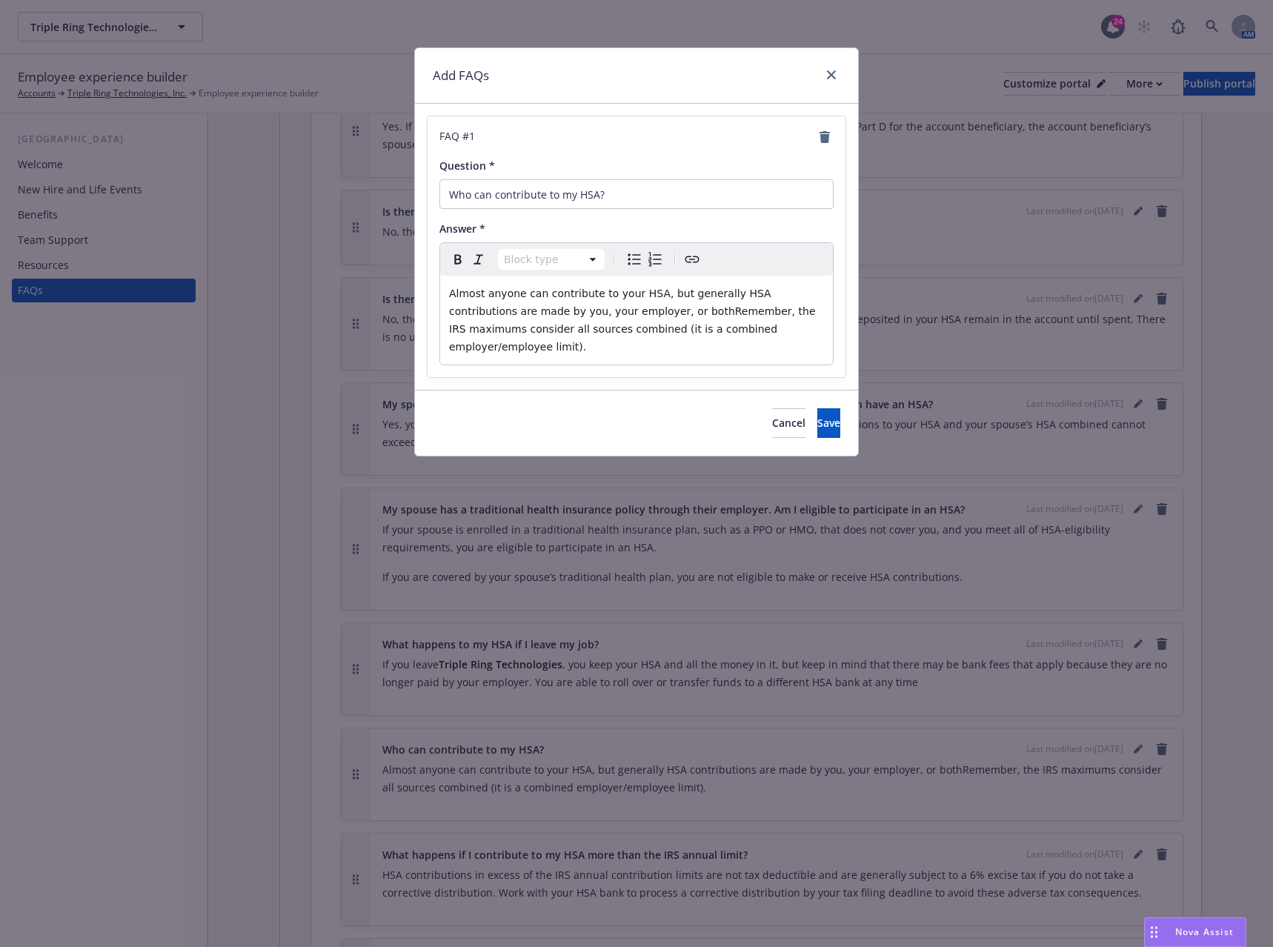
select select "paragraph"
click at [618, 314] on span "Almost anyone can contribute to your HSA, but generally HSA contributions are m…" at bounding box center [634, 320] width 370 height 65
click at [818, 416] on span "Save" at bounding box center [829, 423] width 23 height 14
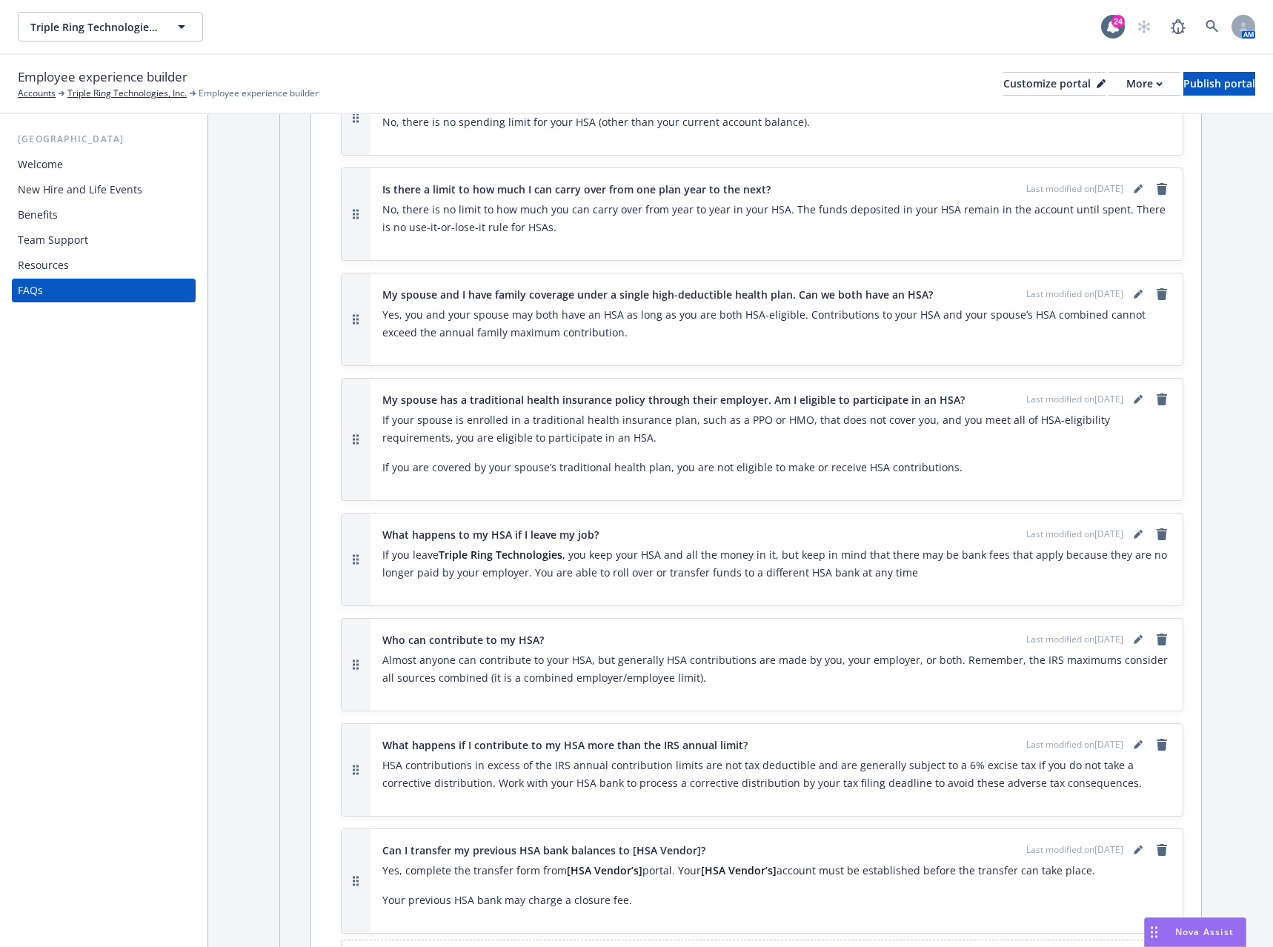
scroll to position [6967, 0]
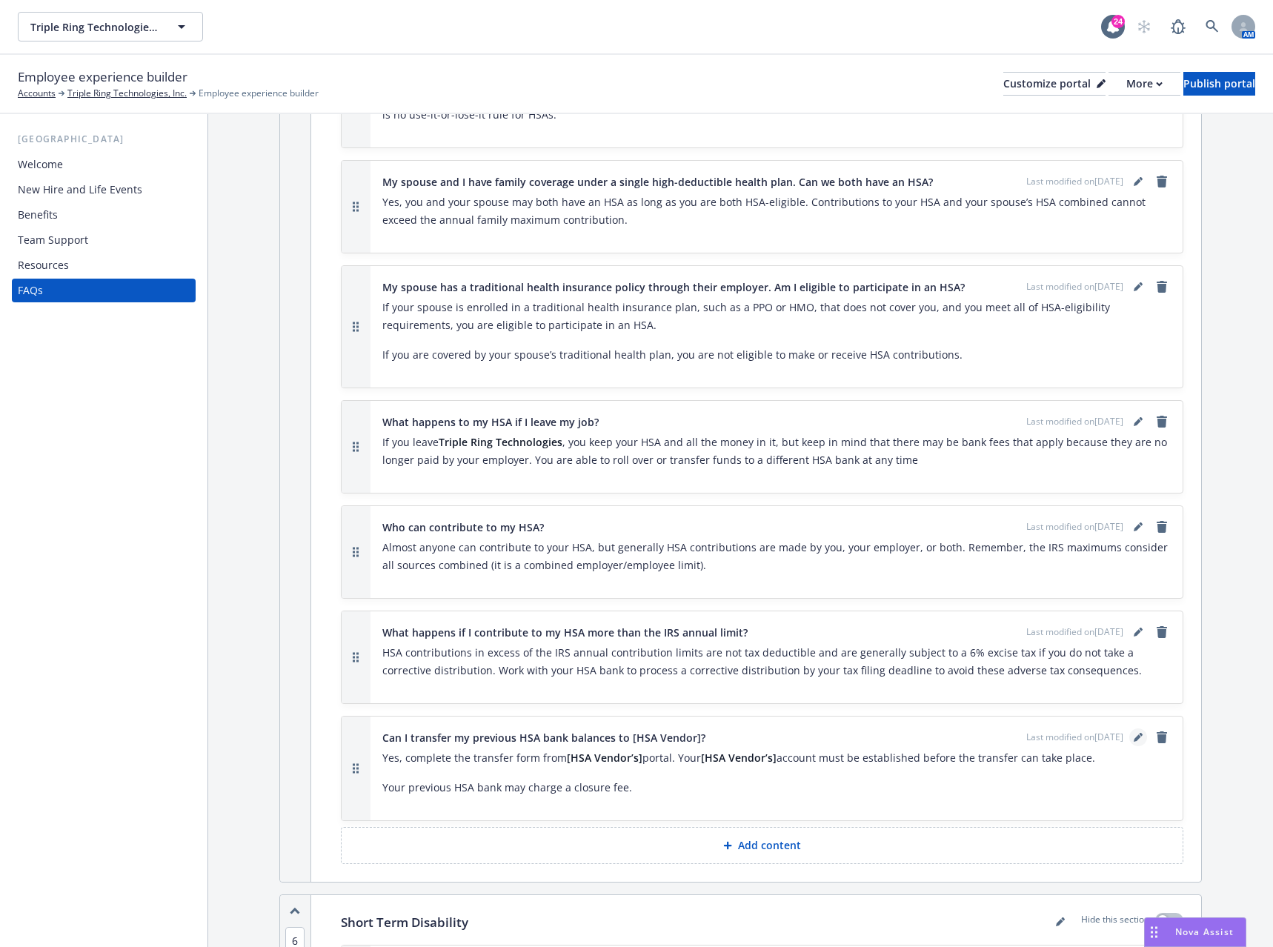
click at [1134, 733] on icon "editPencil" at bounding box center [1138, 737] width 9 height 9
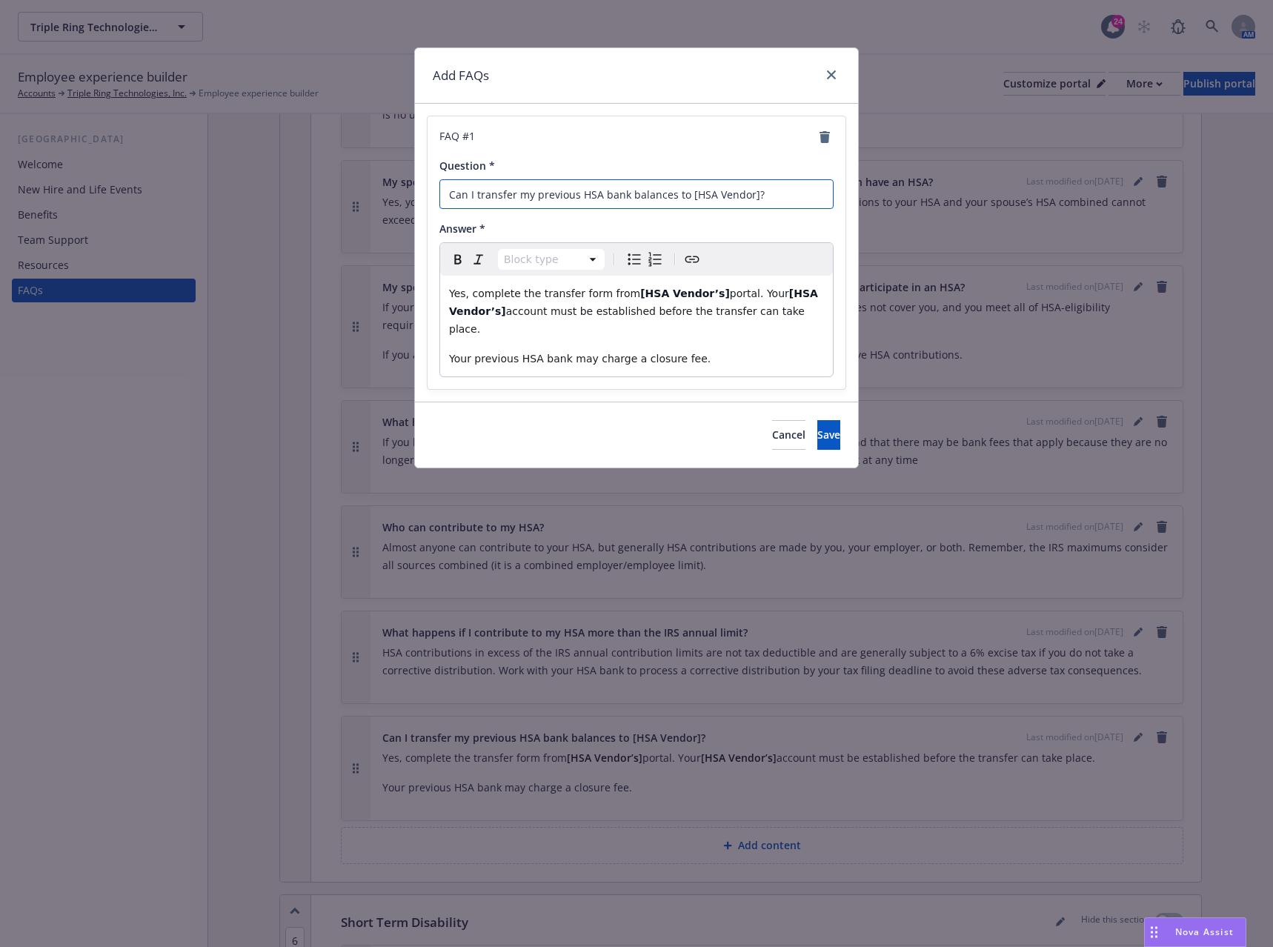
click at [749, 196] on input "Can I transfer my previous HSA bank balances to [HSA Vendor]?" at bounding box center [637, 194] width 394 height 30
click at [750, 196] on input "Can I transfer my previous HSA bank balances to [HSA Vendor]?" at bounding box center [637, 194] width 394 height 30
click at [772, 420] on button "Cancel" at bounding box center [788, 435] width 33 height 30
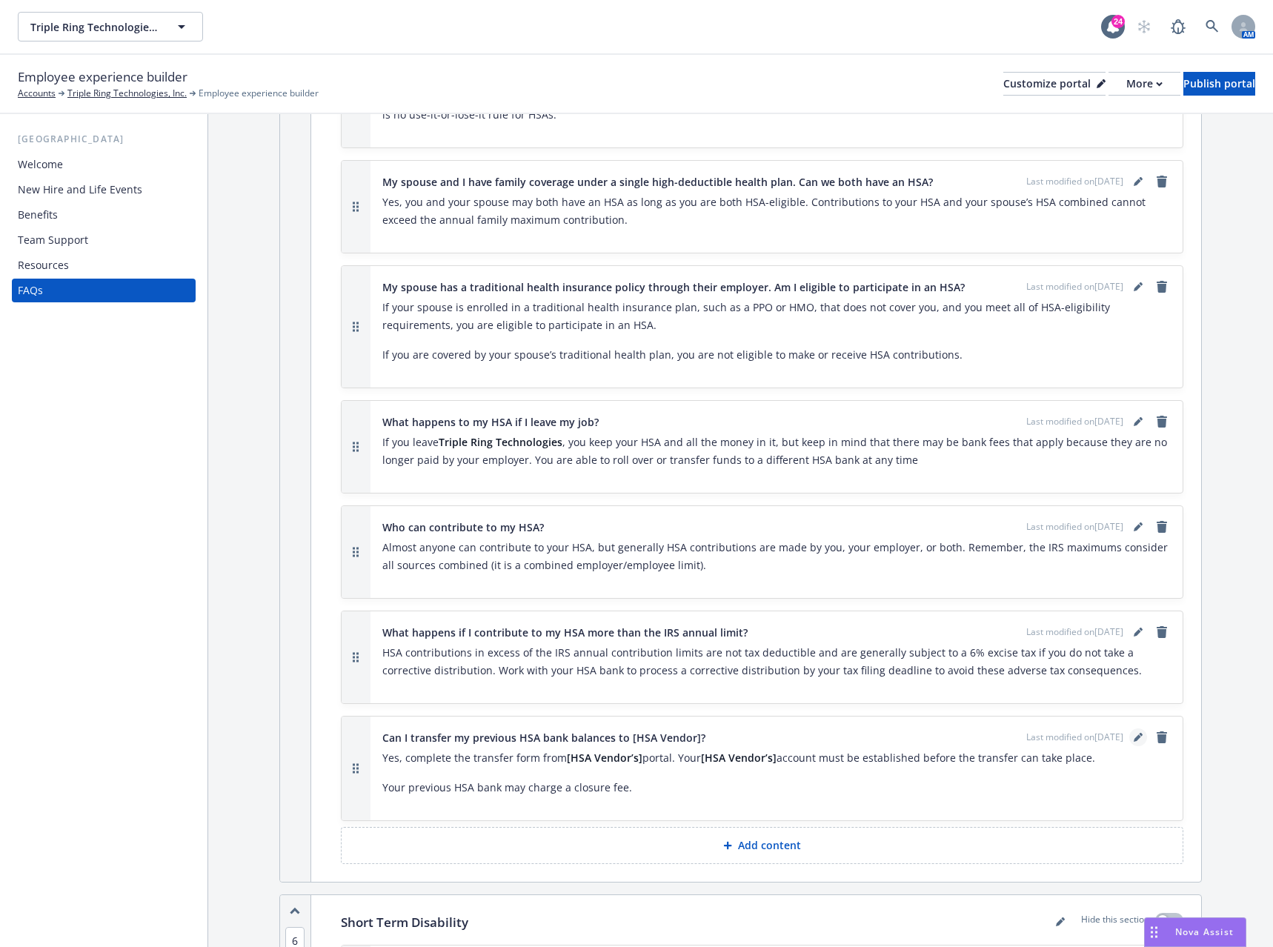
click at [1134, 733] on icon "editPencil" at bounding box center [1138, 737] width 9 height 9
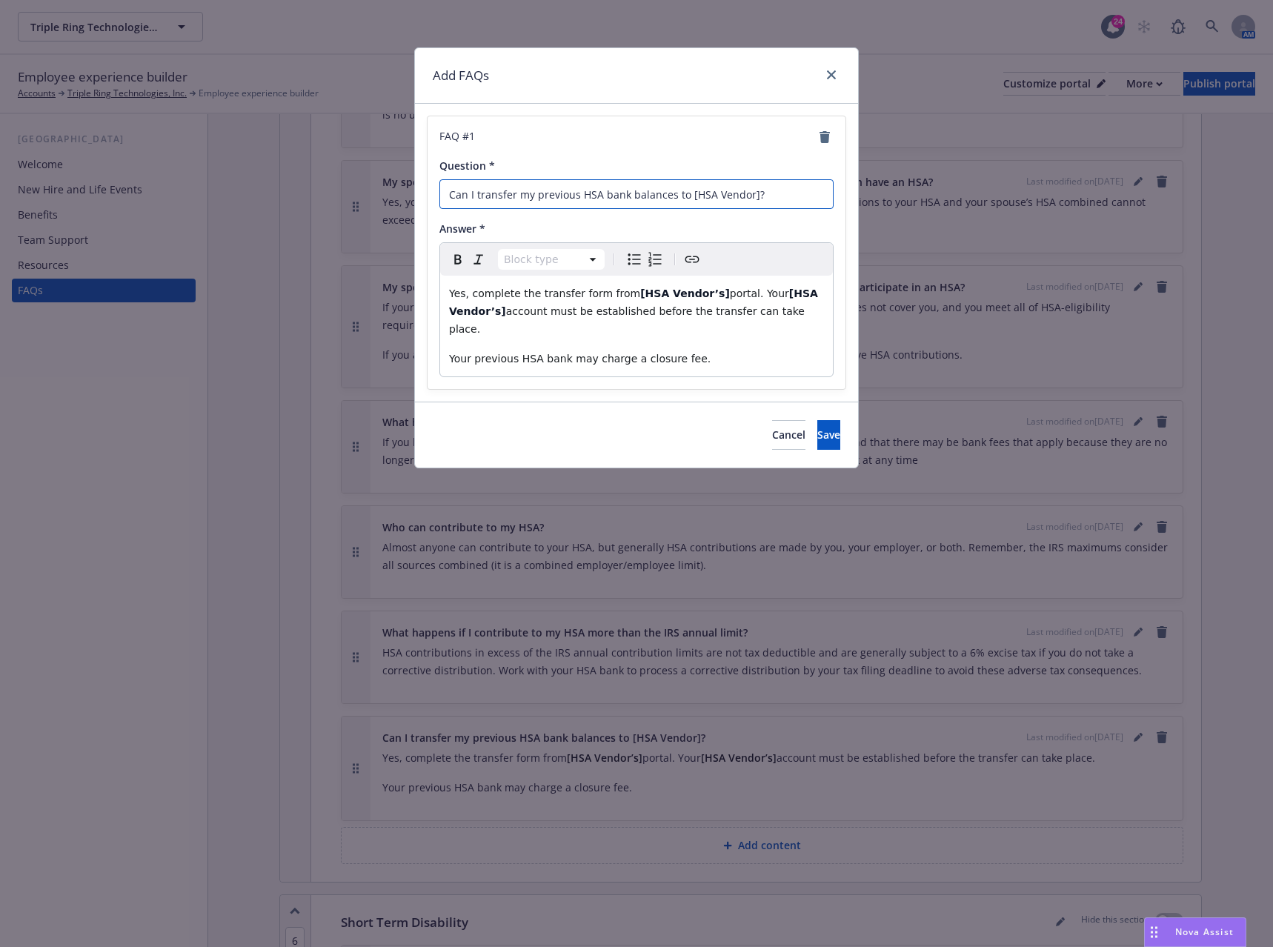
drag, startPoint x: 766, startPoint y: 193, endPoint x: 420, endPoint y: 177, distance: 345.7
click at [422, 176] on div "FAQ # 1 Question * Can I transfer my previous HSA bank balances to [HSA Vendor]…" at bounding box center [636, 253] width 443 height 298
click at [661, 193] on input "Can I transfer my previous HSA bank balances to [HSA Vendor]?" at bounding box center [637, 194] width 394 height 30
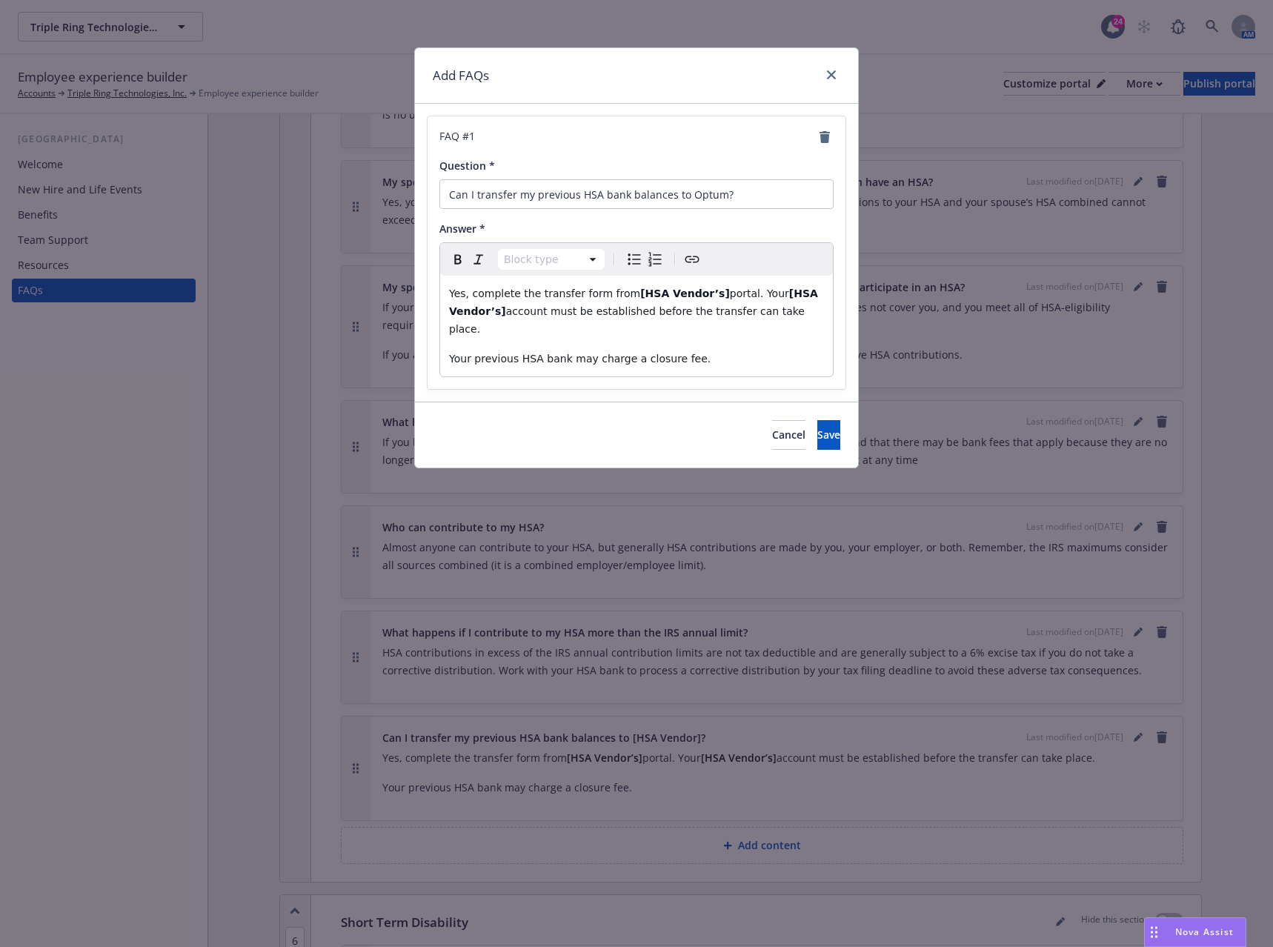
select select "paragraph"
click at [730, 294] on span "portal. Your" at bounding box center [759, 294] width 59 height 12
drag, startPoint x: 795, startPoint y: 293, endPoint x: 720, endPoint y: 292, distance: 74.1
click at [720, 292] on p "Yes, complete the transfer form from Optum's portal. Your [HSA Vendor’s] accoun…" at bounding box center [636, 311] width 375 height 53
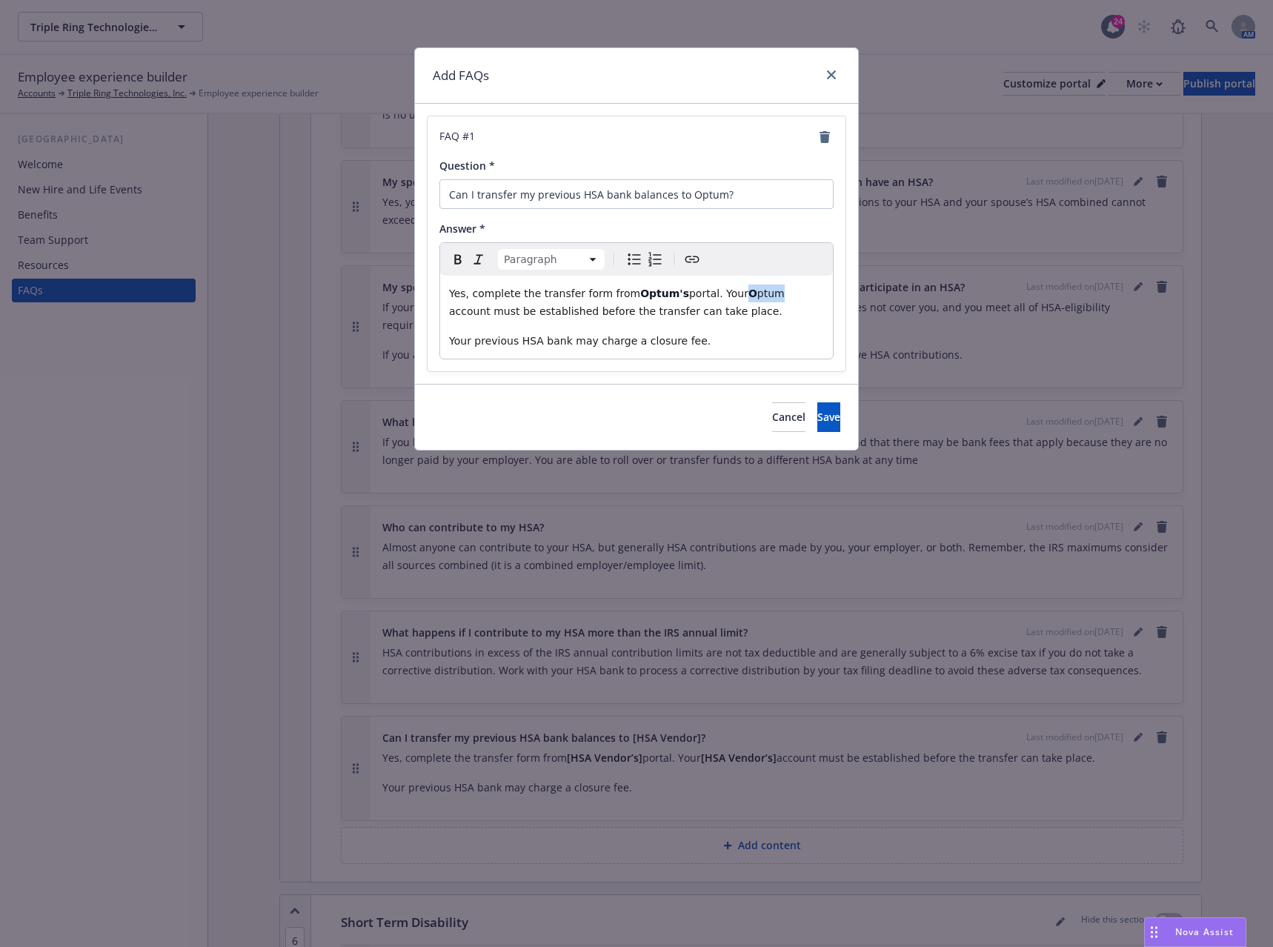
drag, startPoint x: 750, startPoint y: 296, endPoint x: 721, endPoint y: 292, distance: 29.1
click at [721, 292] on p "Yes, complete the transfer form from Optum's portal. Your O ptum account must b…" at bounding box center [636, 303] width 375 height 36
click at [465, 258] on icon "button" at bounding box center [458, 260] width 18 height 18
click at [823, 415] on button "Save" at bounding box center [829, 417] width 23 height 30
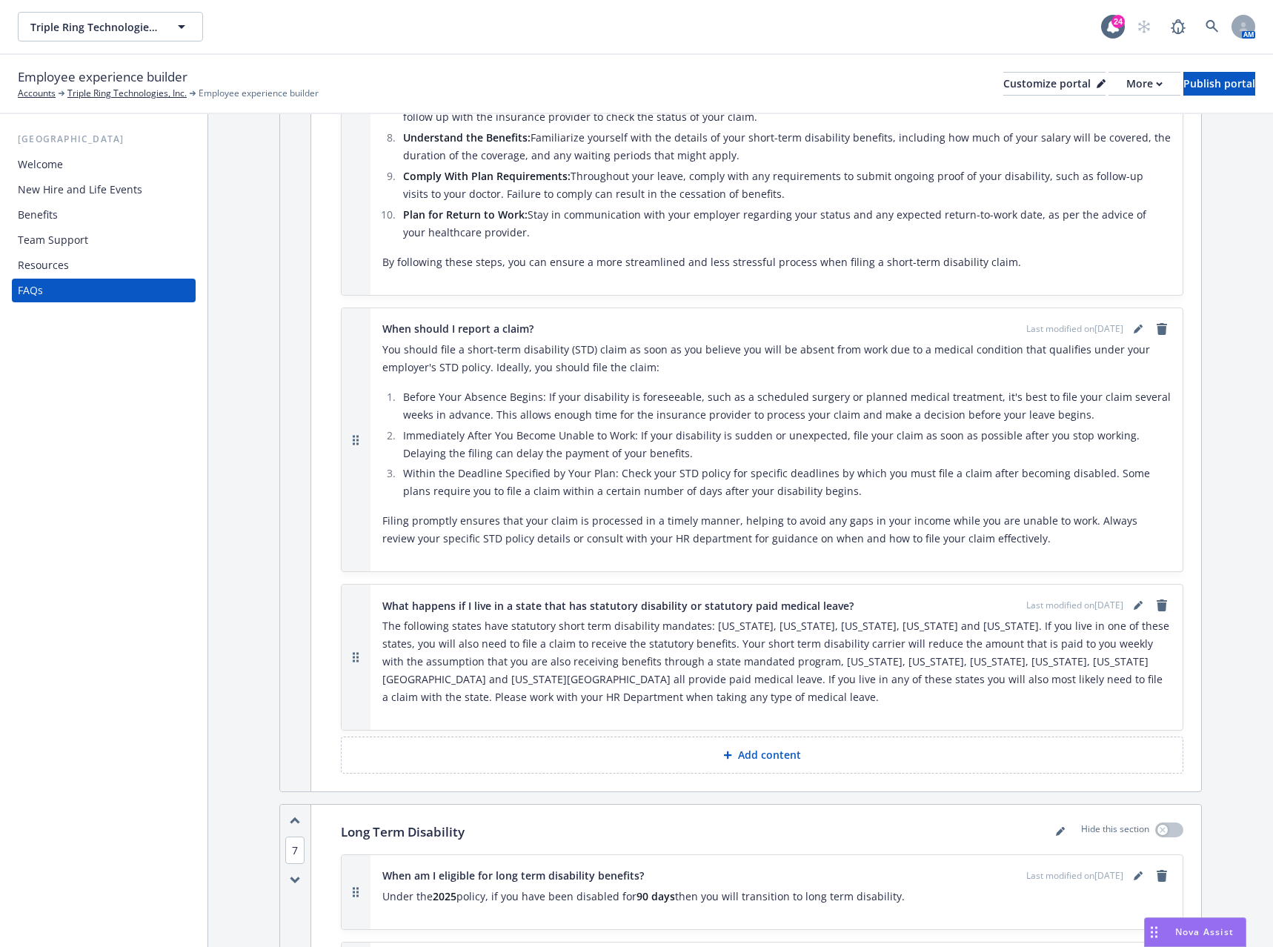
scroll to position [8227, 0]
